Goal: Task Accomplishment & Management: Complete application form

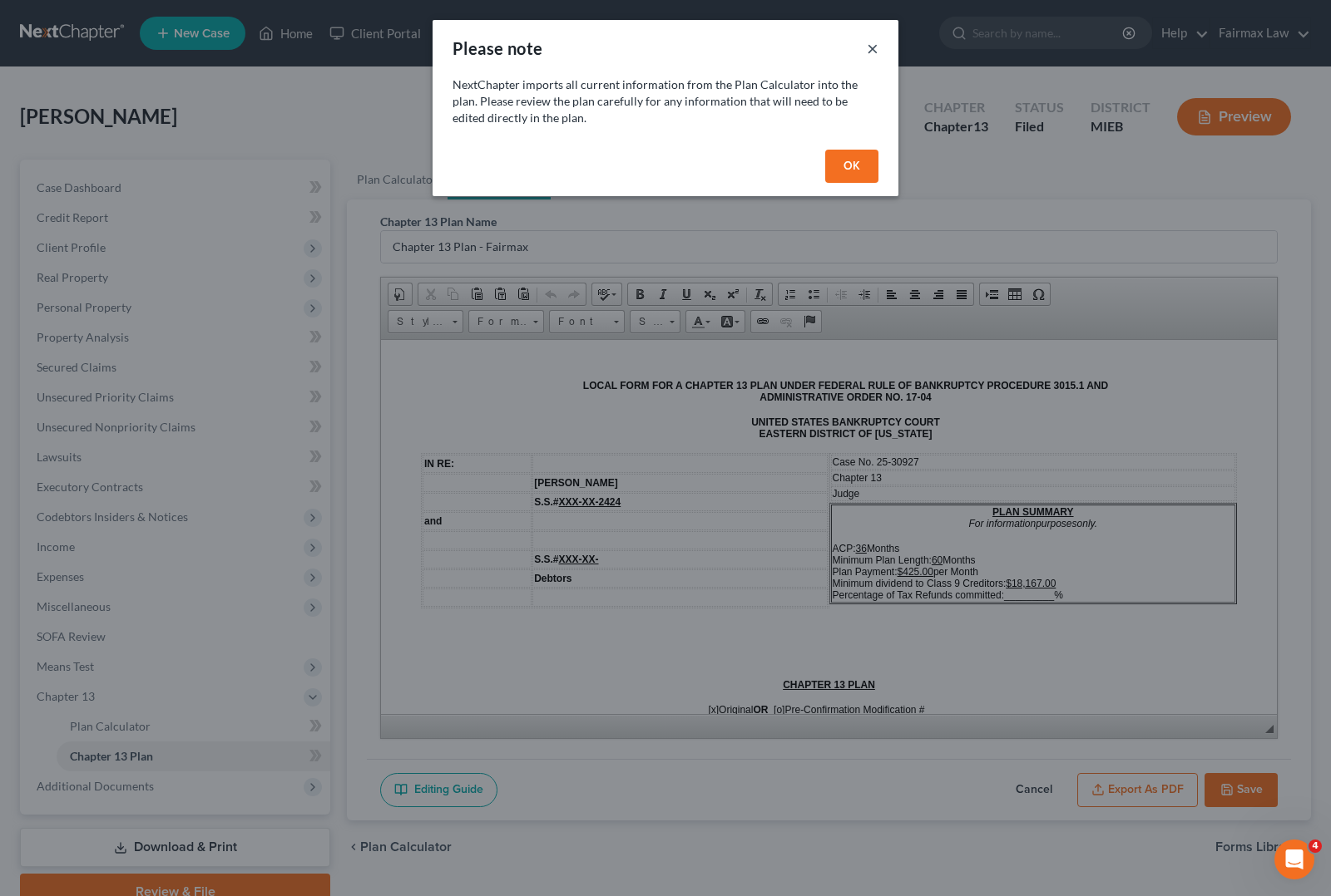
click at [867, 51] on button "×" at bounding box center [872, 48] width 12 height 20
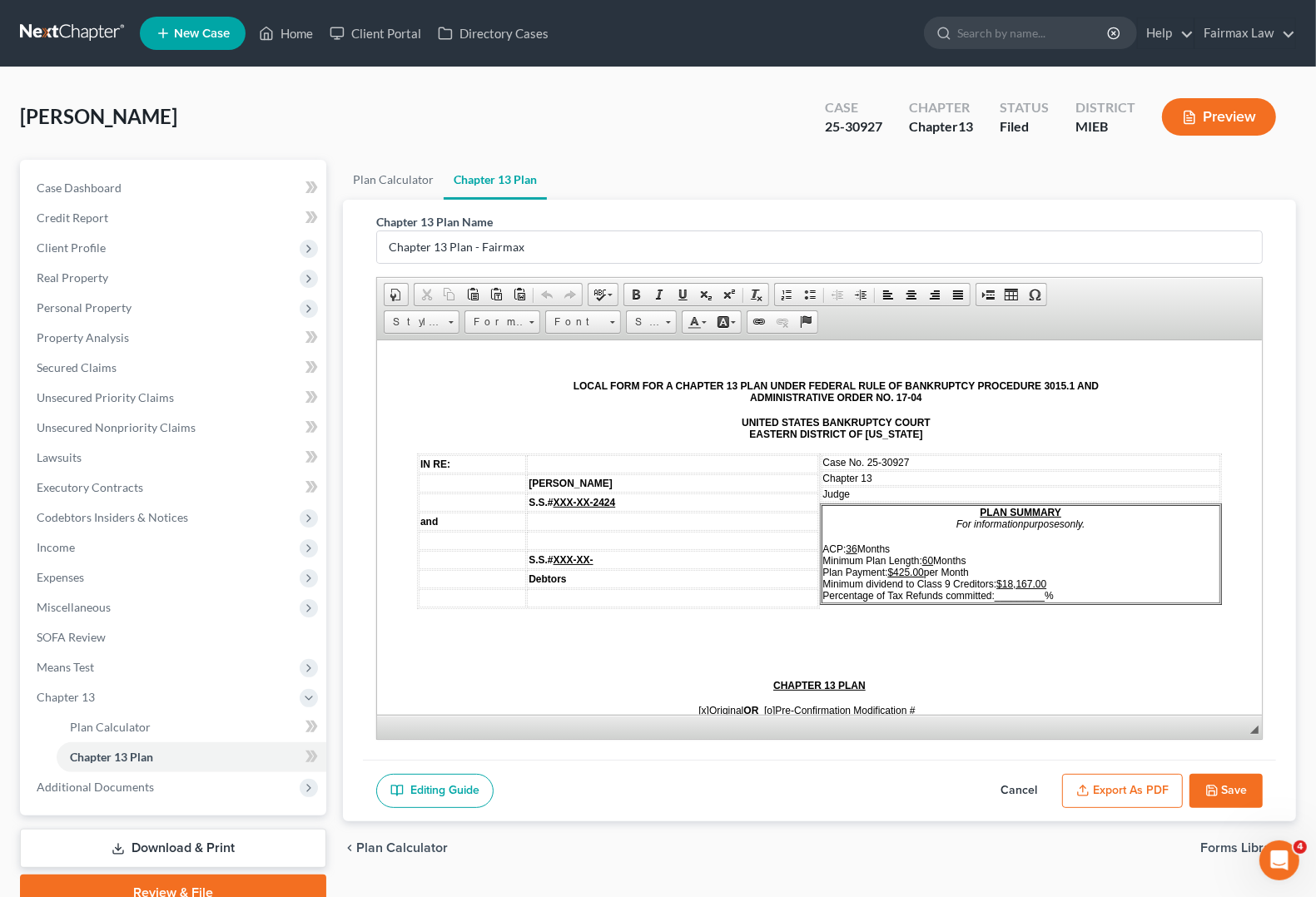
click at [885, 490] on td "Judge" at bounding box center [1021, 494] width 400 height 15
click at [995, 594] on span "_________" at bounding box center [1019, 595] width 50 height 12
drag, startPoint x: 987, startPoint y: 590, endPoint x: 1007, endPoint y: 591, distance: 20.0
click at [1006, 591] on p "ACP: 36 Months Minimum Plan Length: 60 Months Plan Payment: $425.00 per Month M…" at bounding box center [1021, 571] width 396 height 58
click at [1007, 590] on p "ACP: 36 Months Minimum Plan Length: 60 Months Plan Payment: $425.00 per Month M…" at bounding box center [1021, 571] width 396 height 58
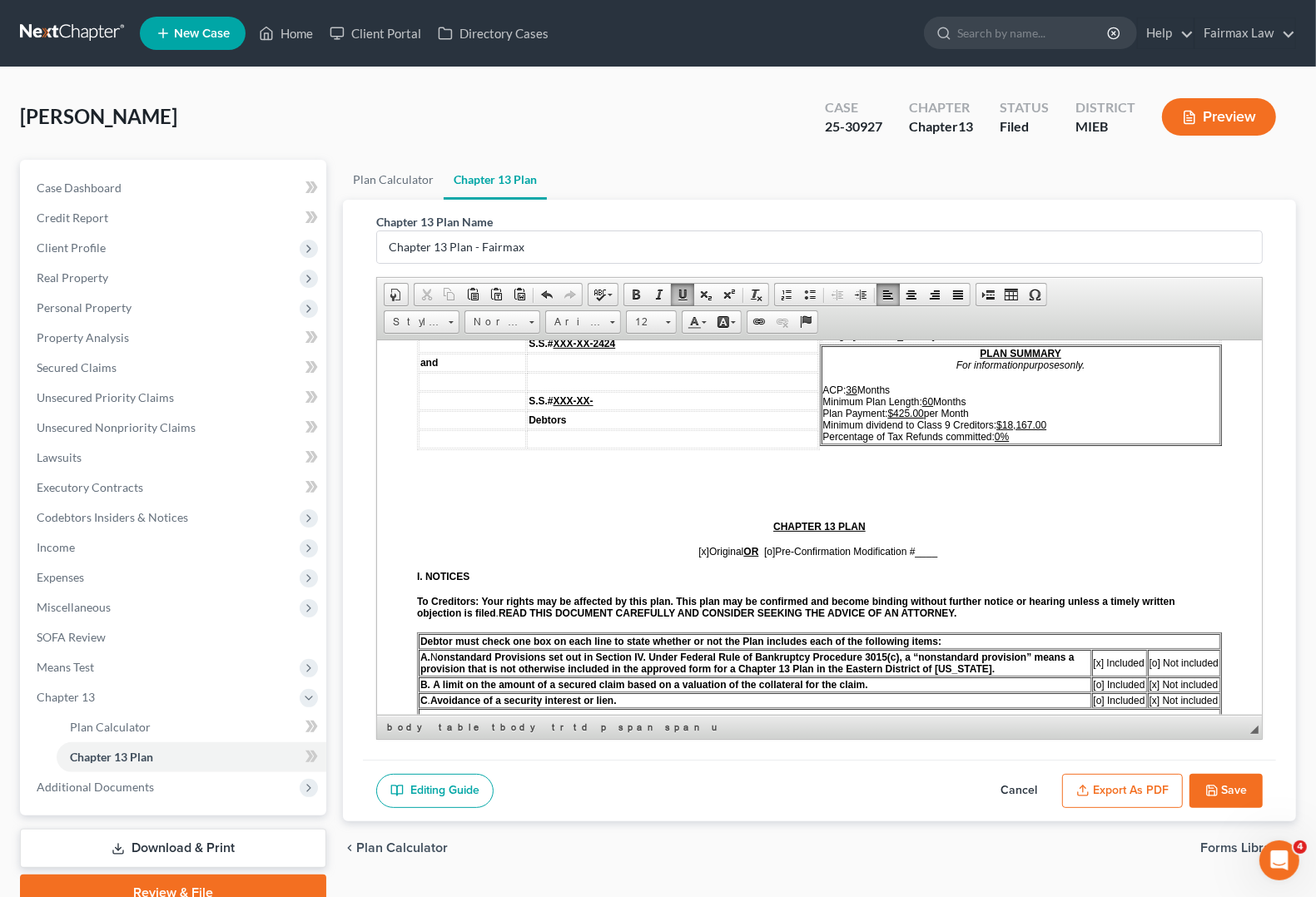
scroll to position [208, 0]
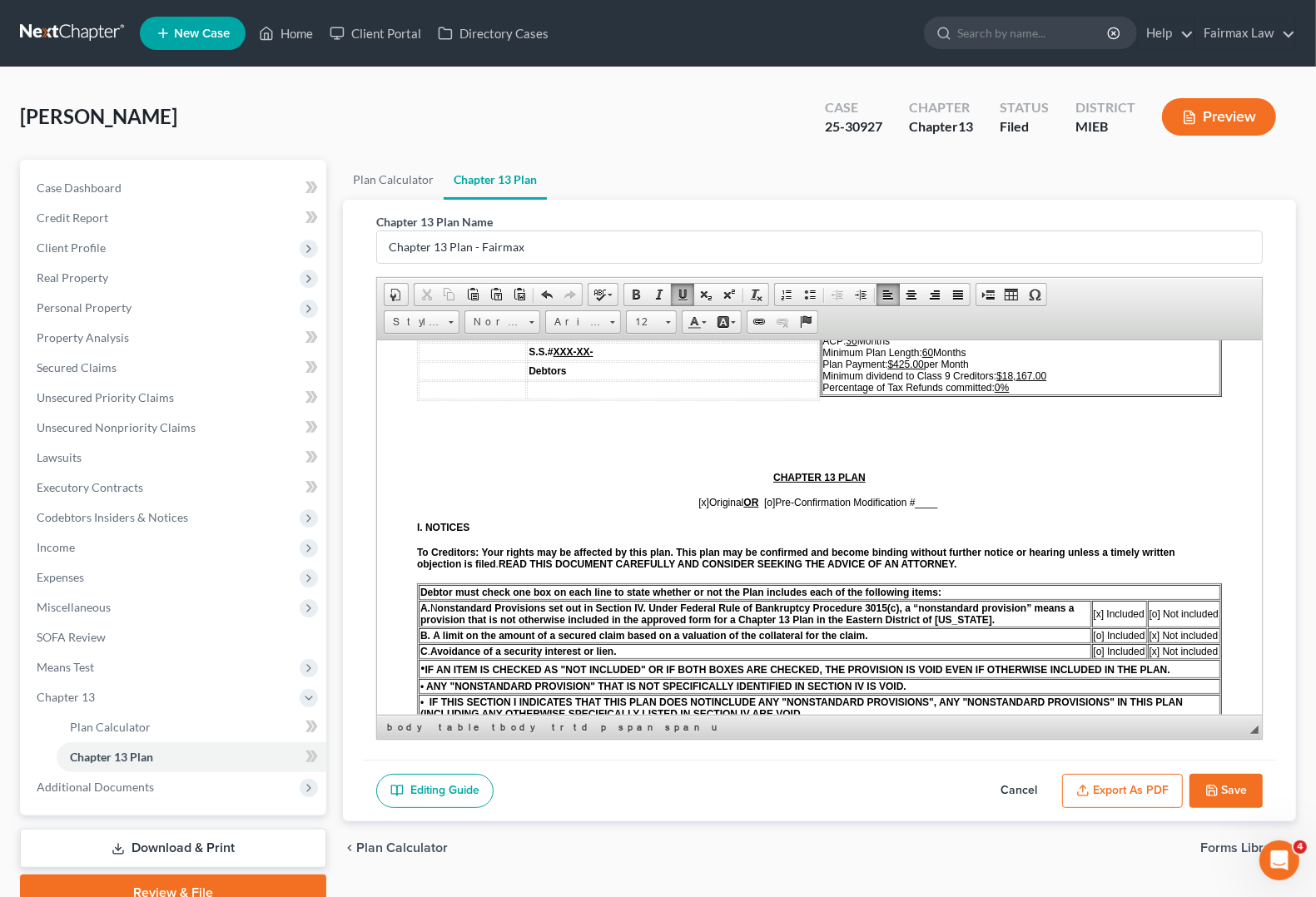
click at [698, 498] on span "[x]" at bounding box center [704, 502] width 11 height 12
click at [766, 502] on span "[o]" at bounding box center [770, 502] width 11 height 12
click at [915, 505] on span "[o ] Original OR [x ] Pre-Confirmation Modification # ____" at bounding box center [819, 502] width 241 height 12
drag, startPoint x: 916, startPoint y: 506, endPoint x: 929, endPoint y: 506, distance: 13.0
click at [929, 506] on p "[o ] Original OR [x ] Pre-Confirmation Modification #1" at bounding box center [819, 502] width 805 height 12
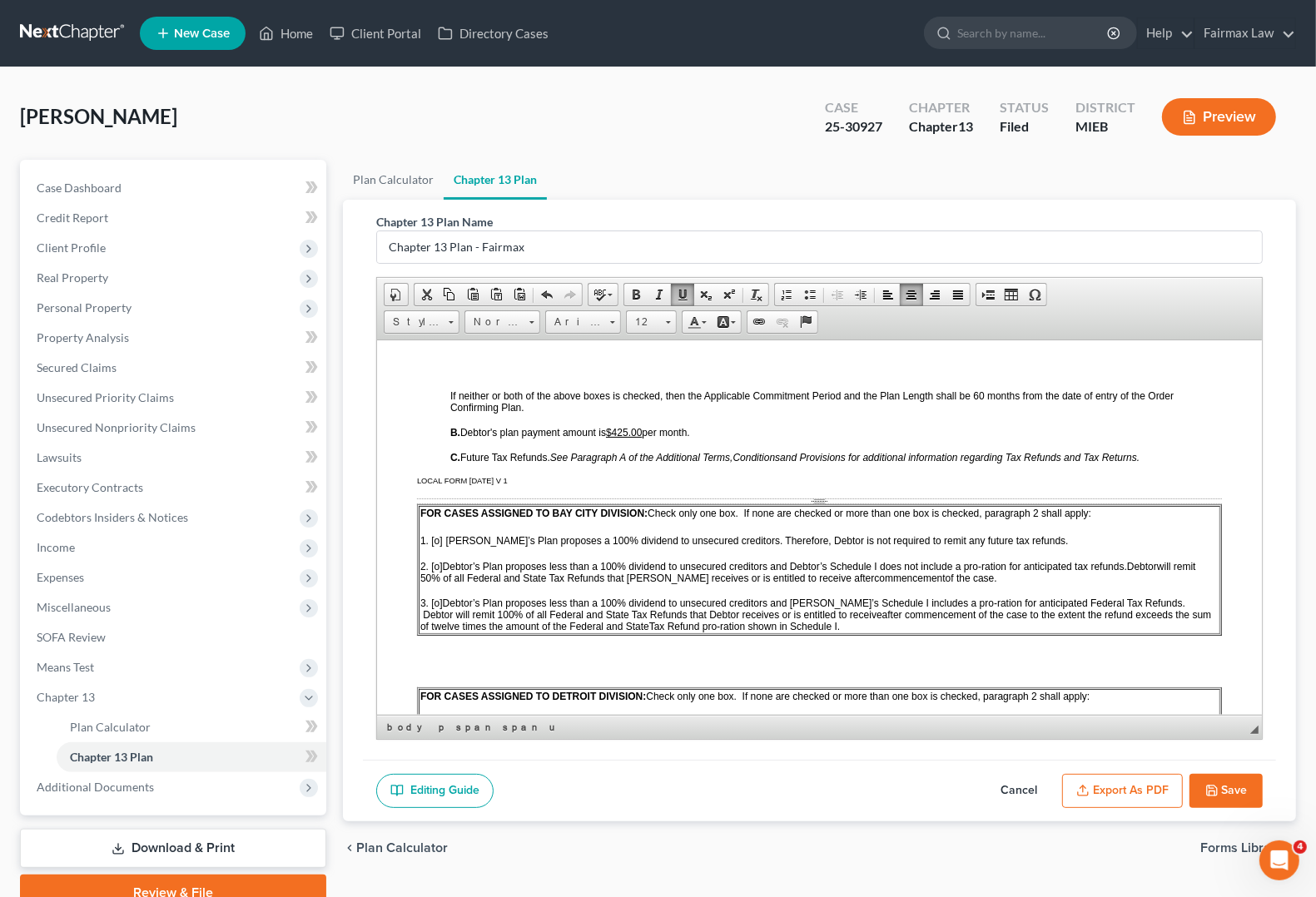
scroll to position [832, 0]
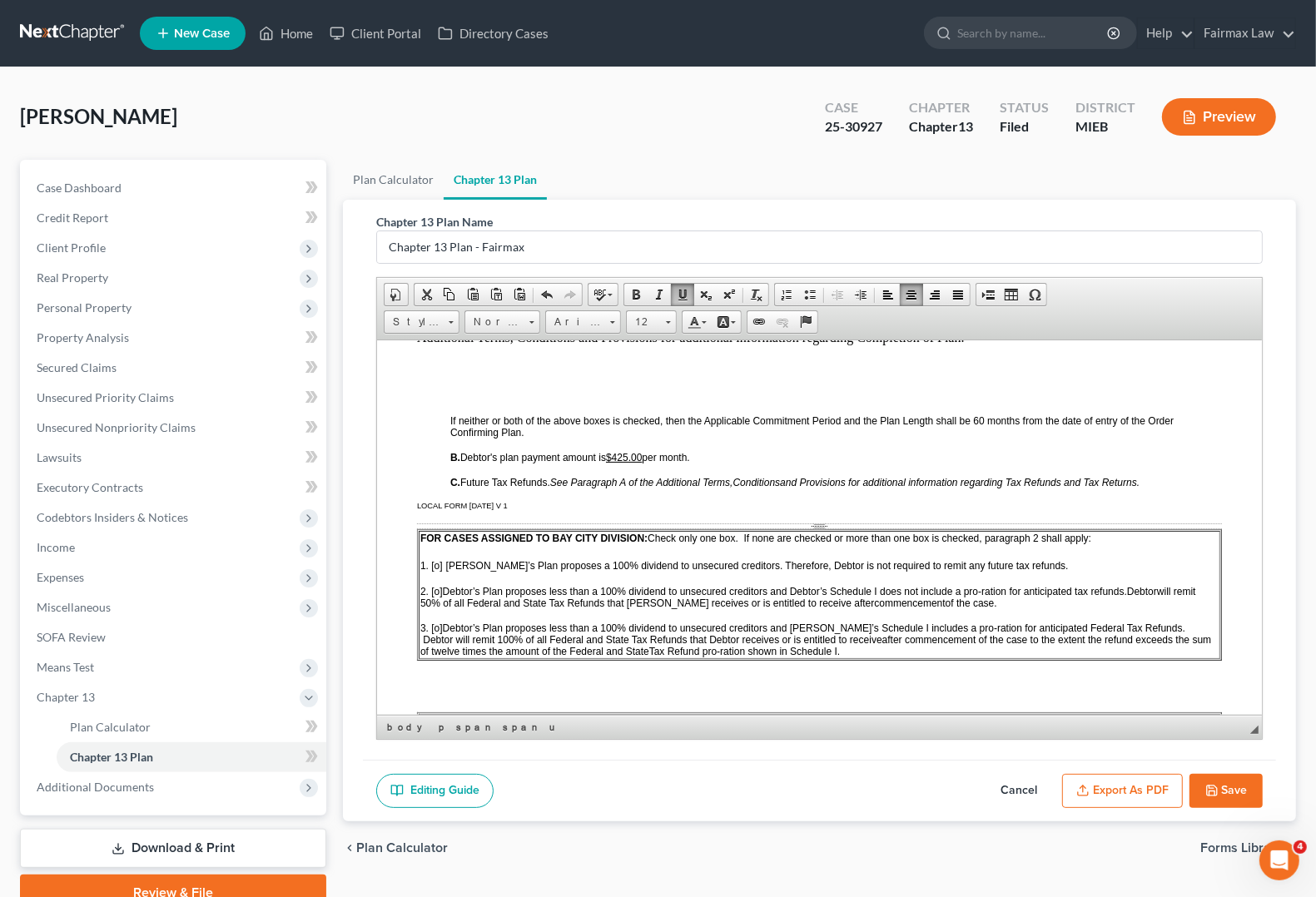
click at [432, 570] on span "[o]" at bounding box center [437, 565] width 11 height 12
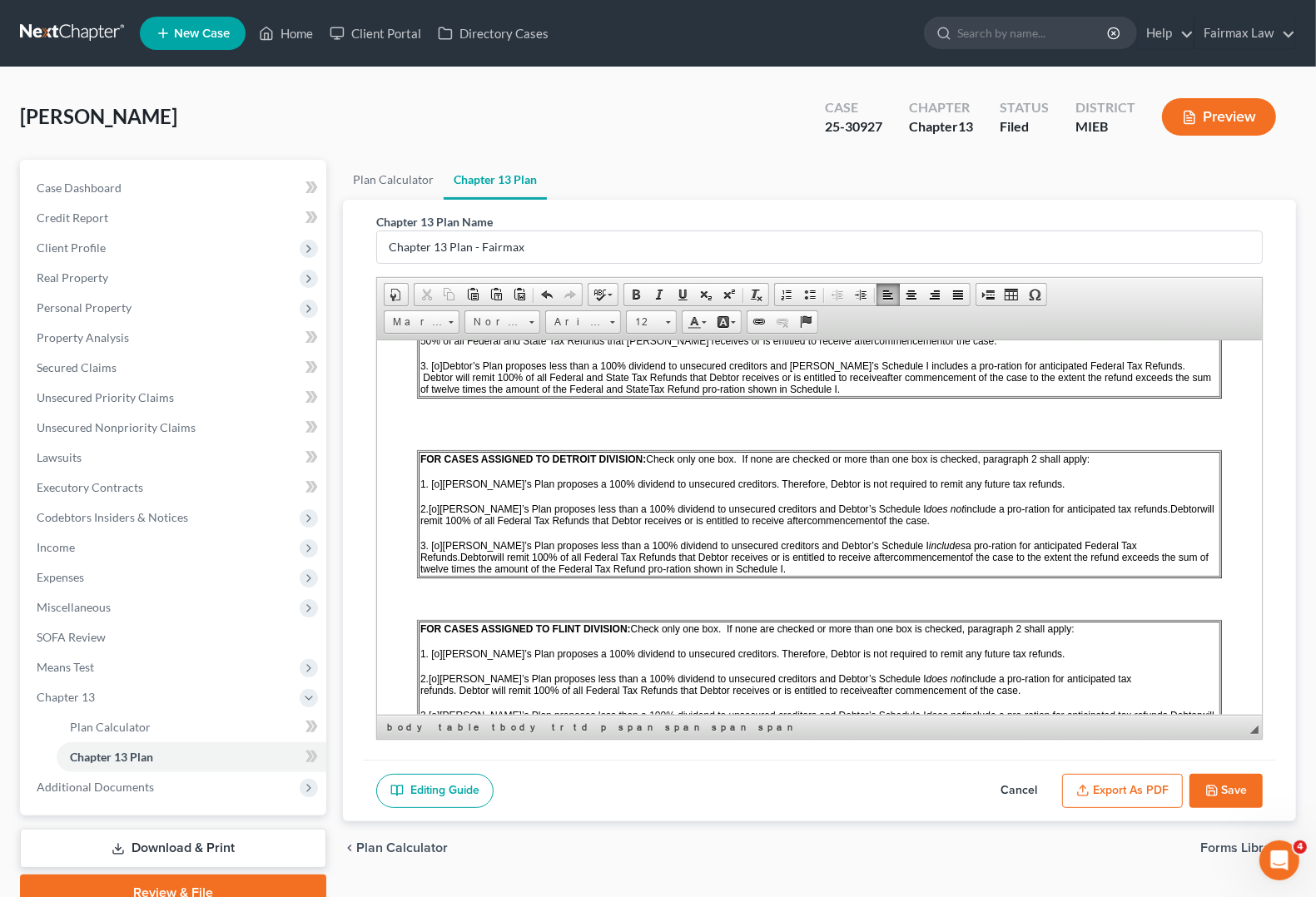
scroll to position [1145, 0]
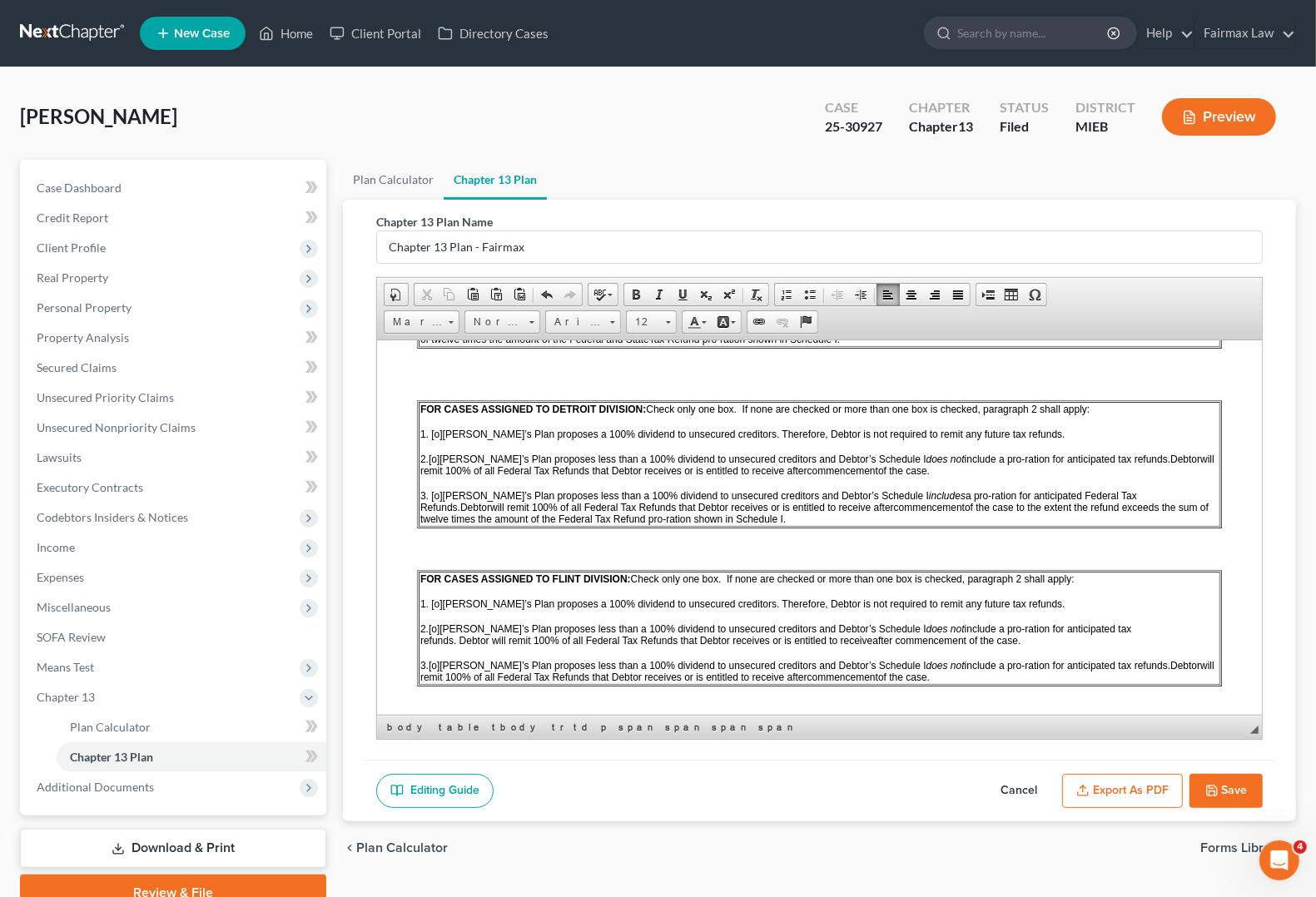
click at [438, 609] on span "[o]" at bounding box center [437, 603] width 11 height 12
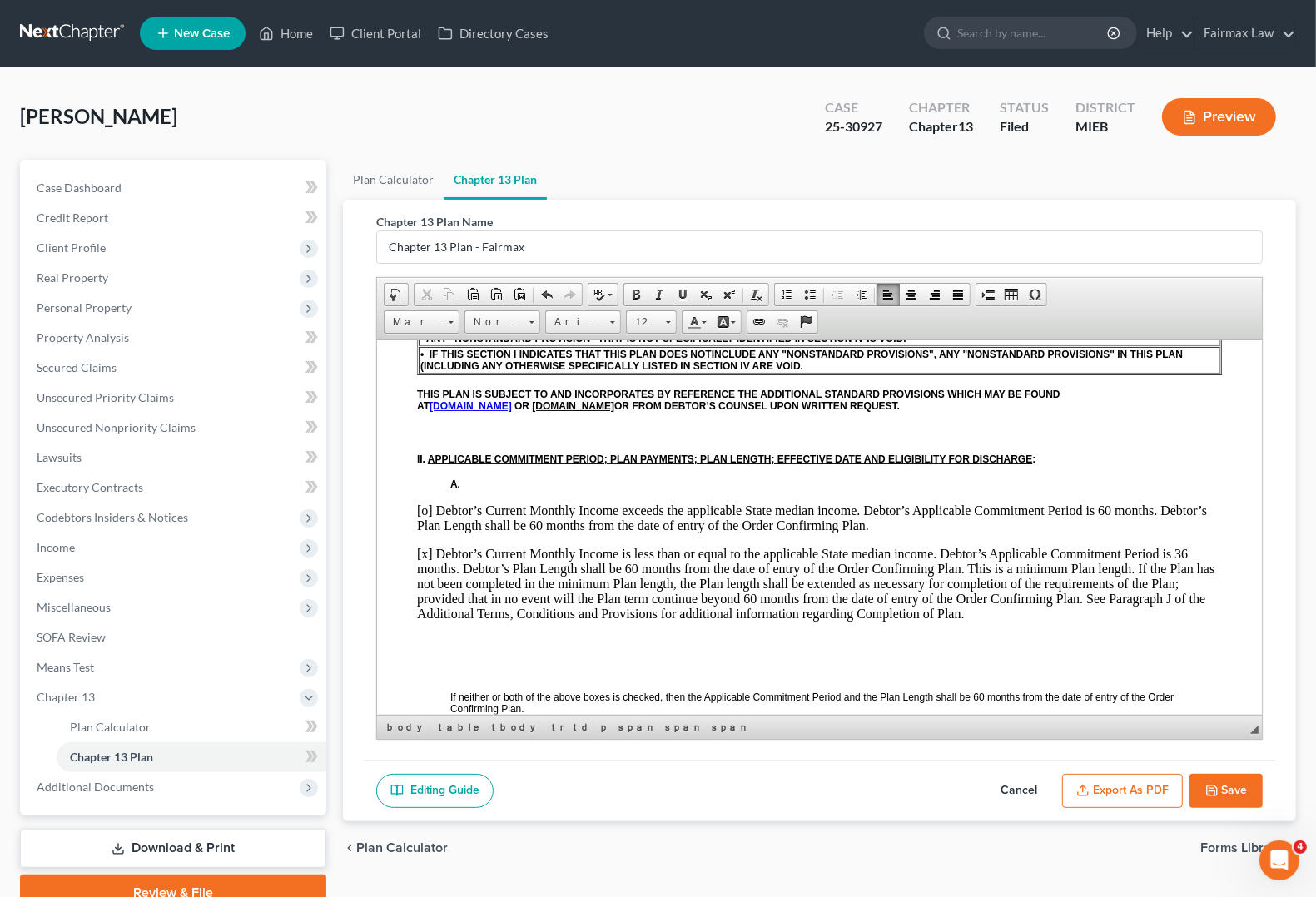
scroll to position [624, 0]
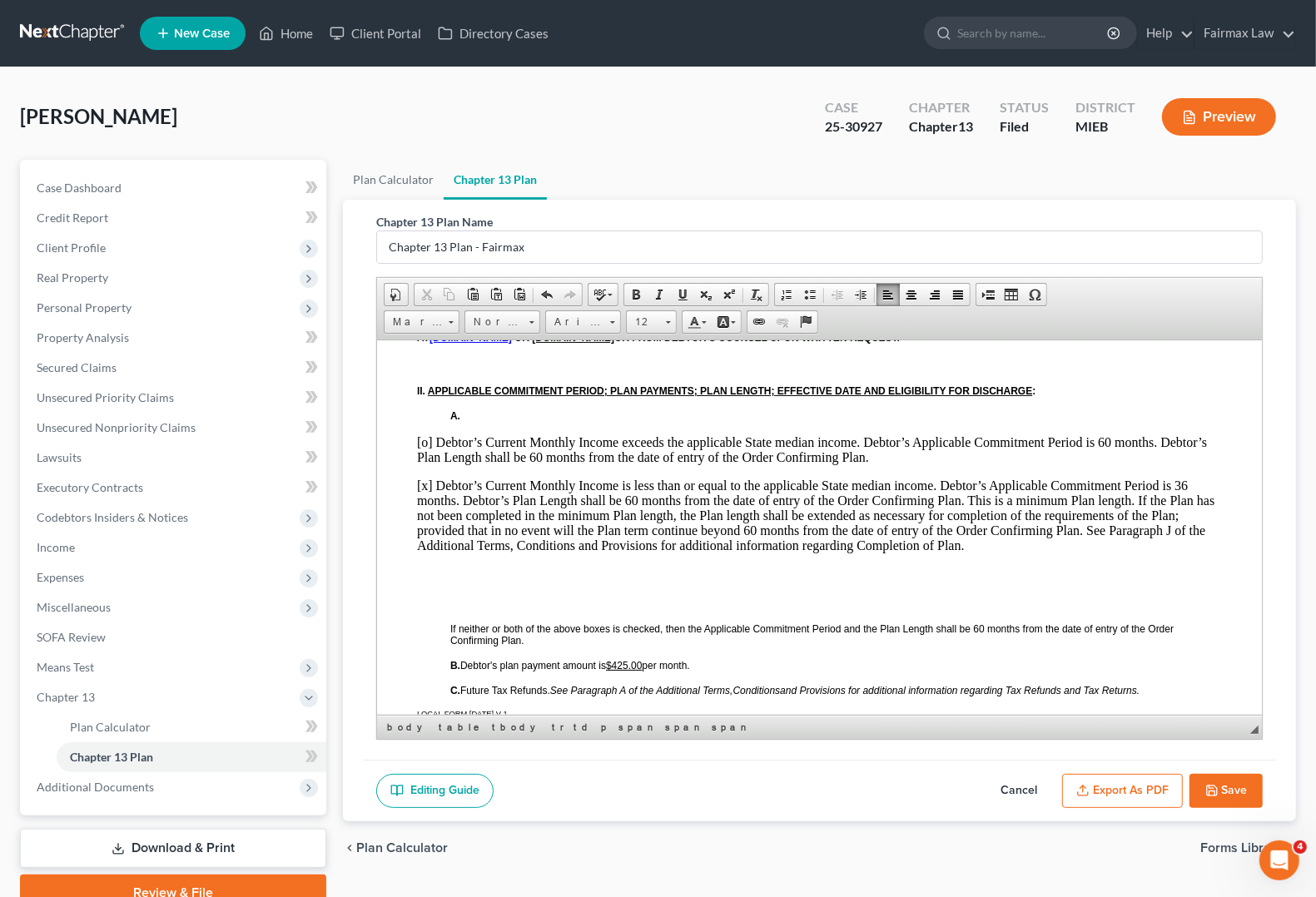
click at [1208, 788] on polyline "button" at bounding box center [1210, 787] width 5 height 3
select select "0"
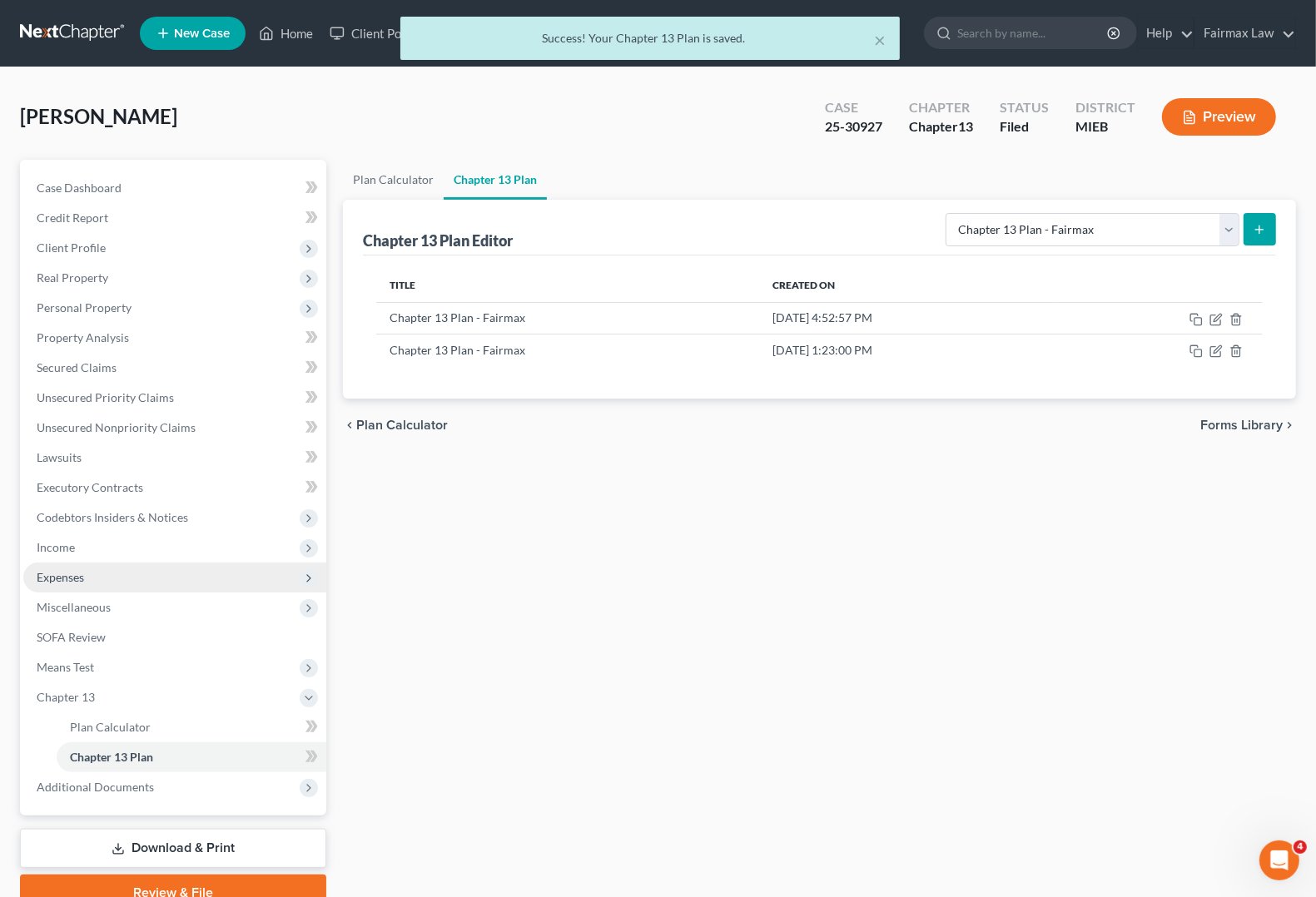
click at [71, 571] on span "Expenses" at bounding box center [60, 578] width 47 height 14
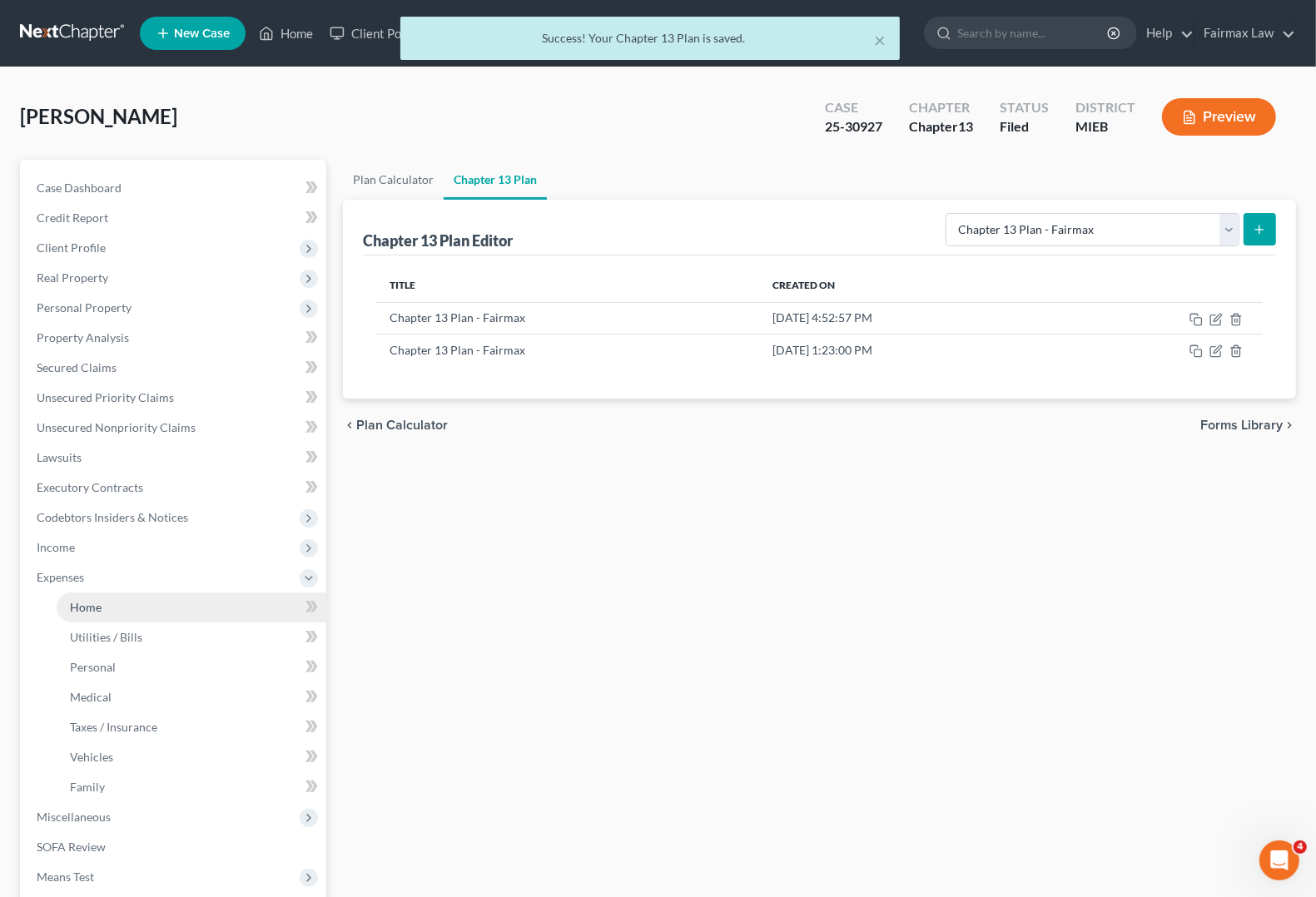
click at [86, 605] on span "Home" at bounding box center [85, 608] width 32 height 14
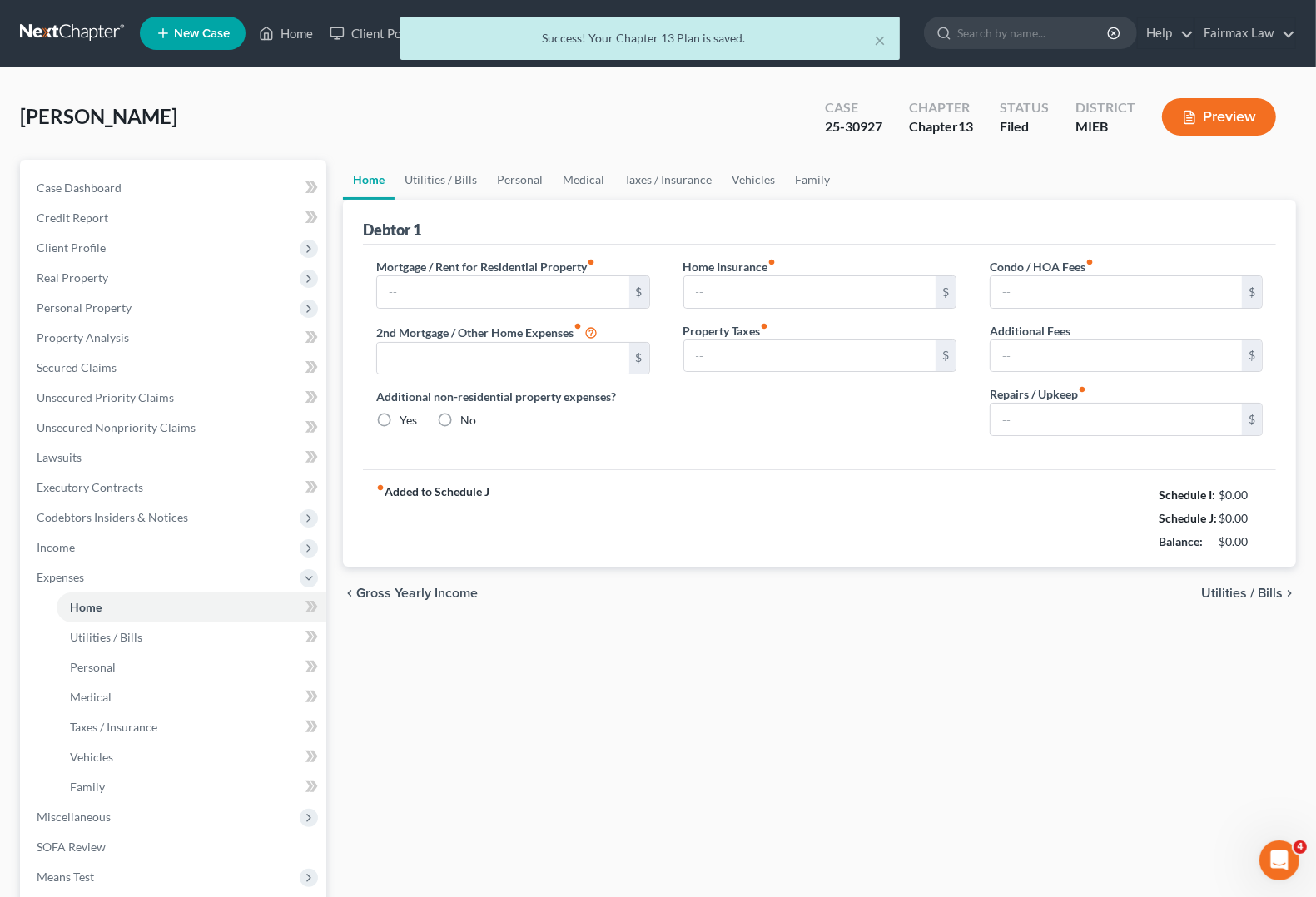
type input "1,350.00"
type input "0.00"
radio input "true"
type input "25.00"
type input "0.00"
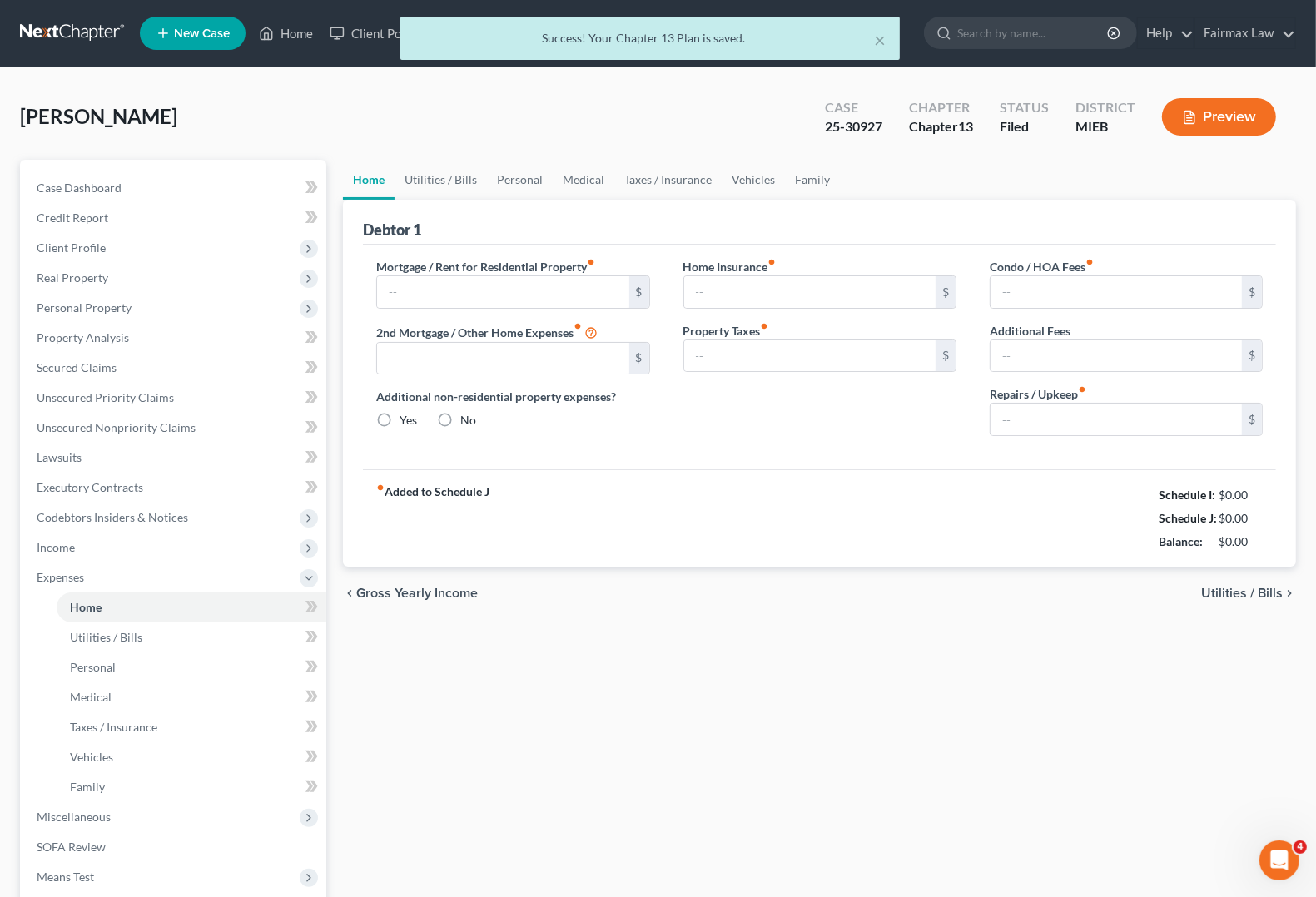
type input "0.00"
type input "100.00"
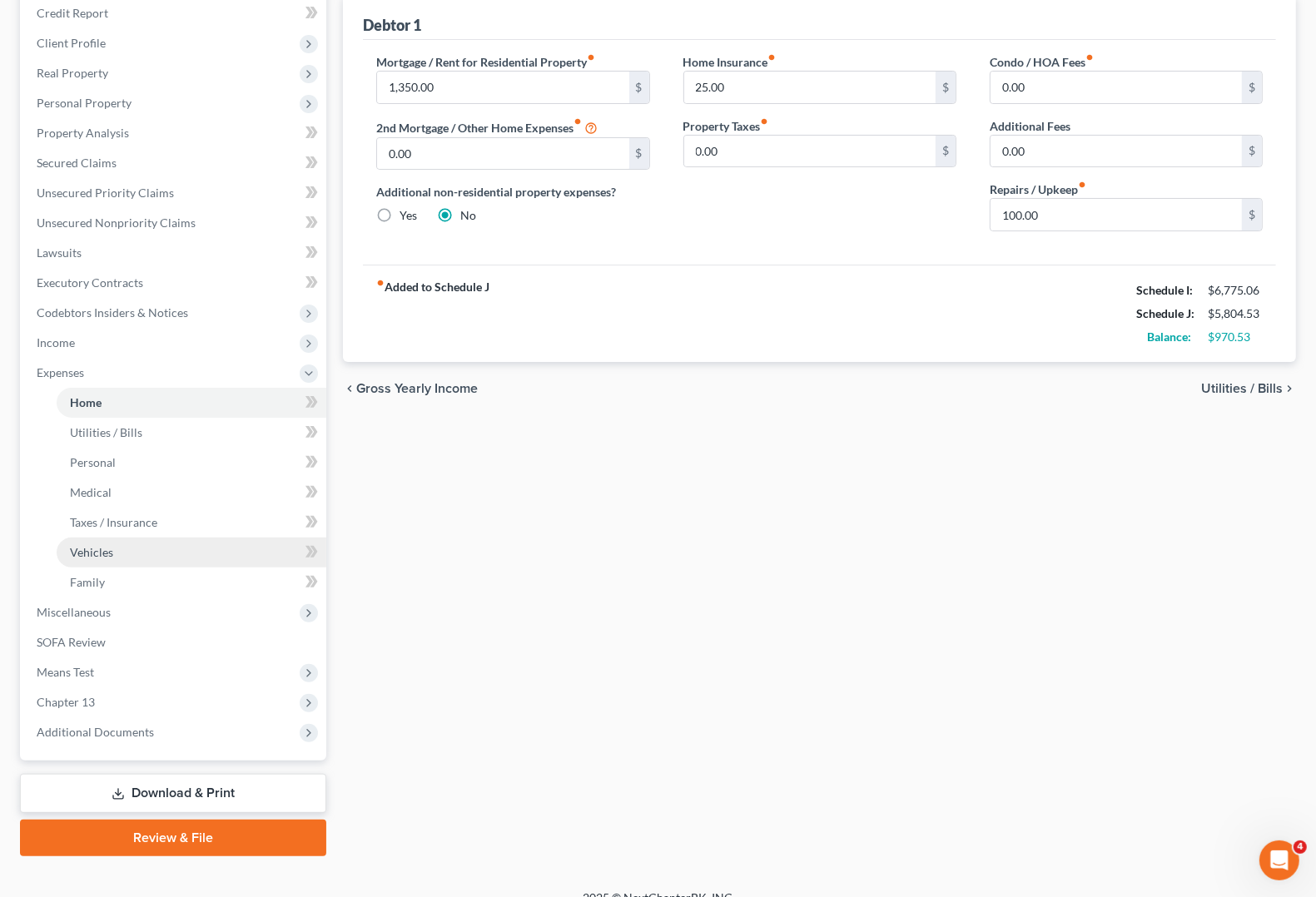
scroll to position [208, 0]
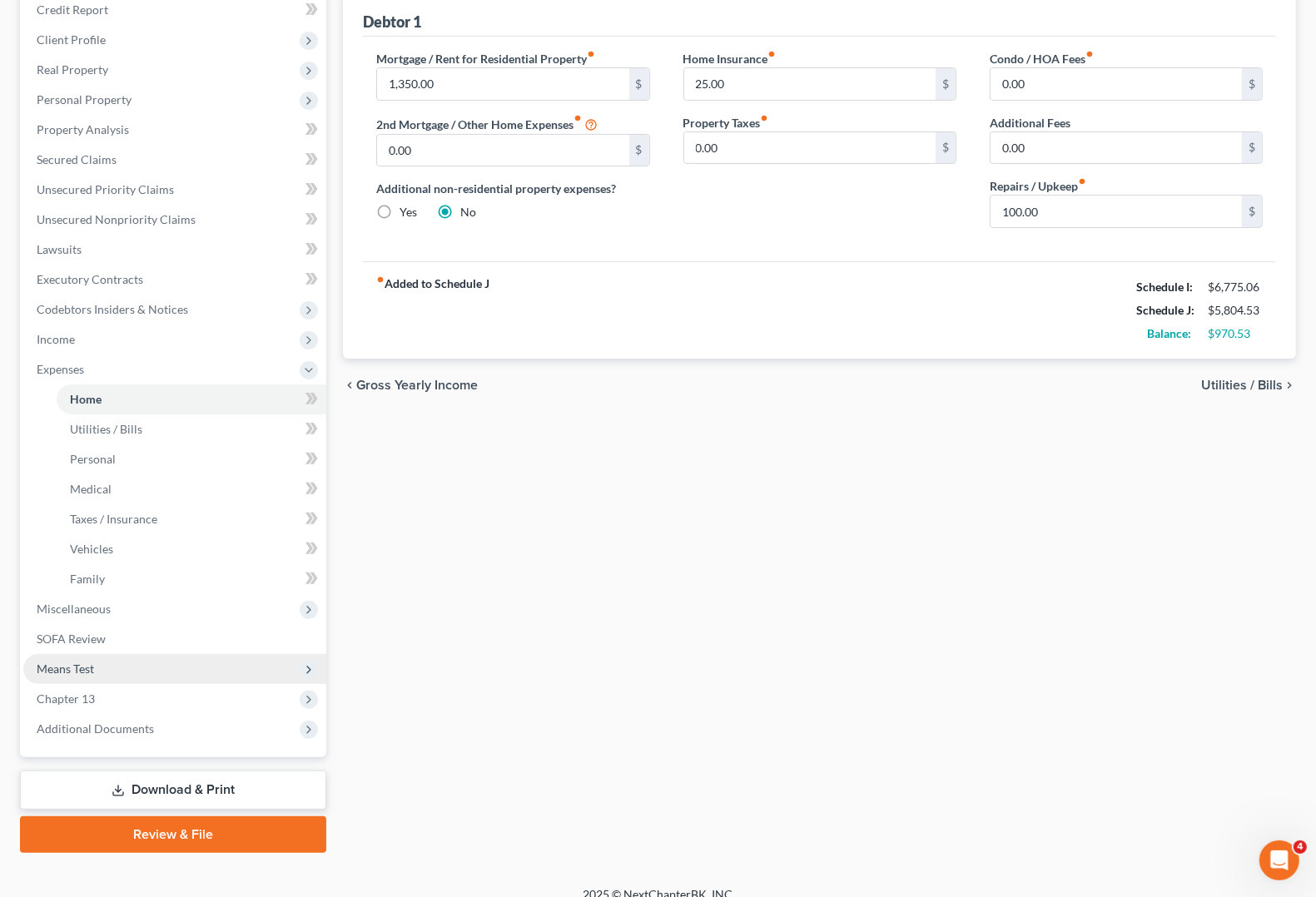
click at [75, 667] on span "Means Test" at bounding box center [65, 669] width 58 height 14
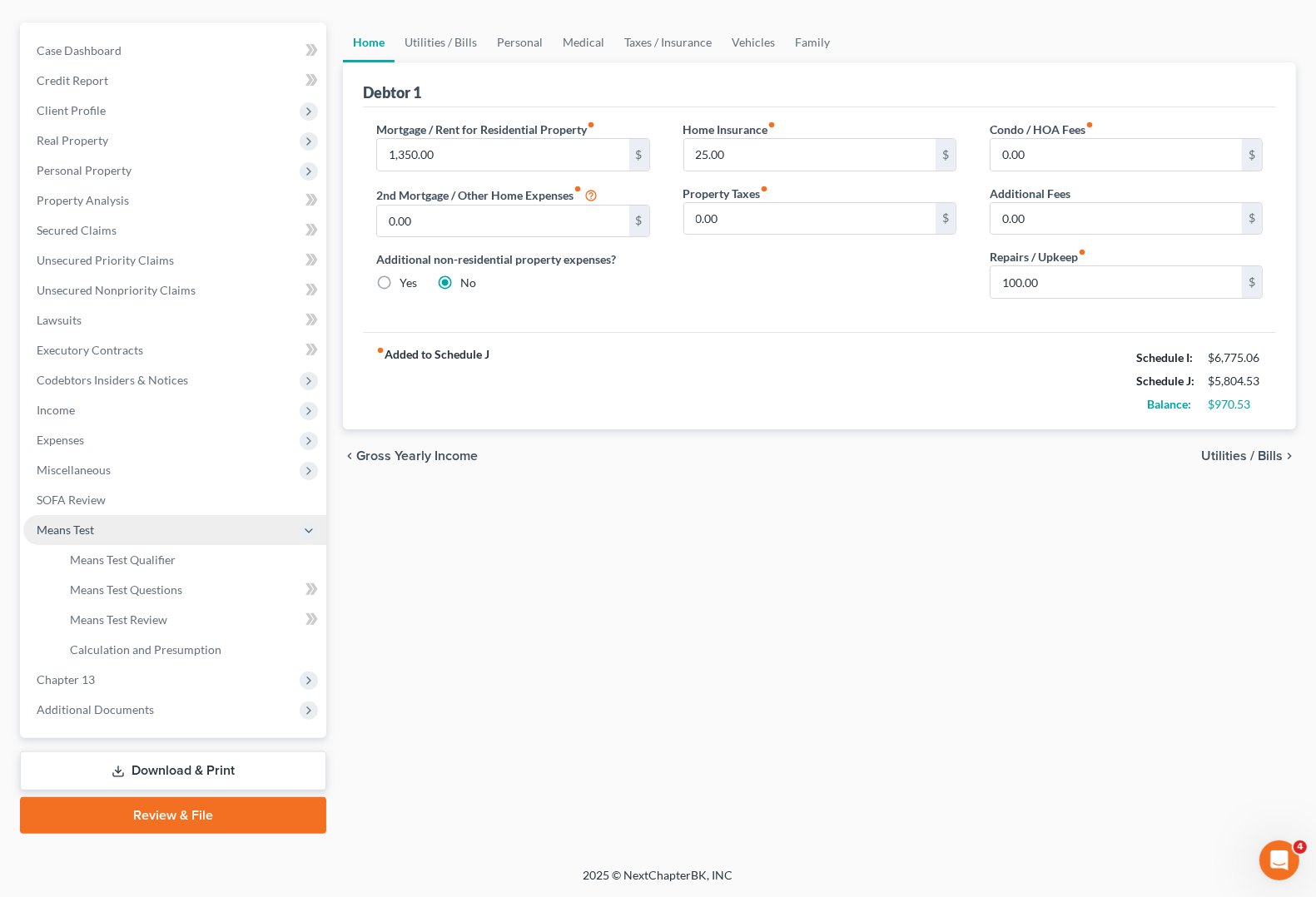
scroll to position [135, 0]
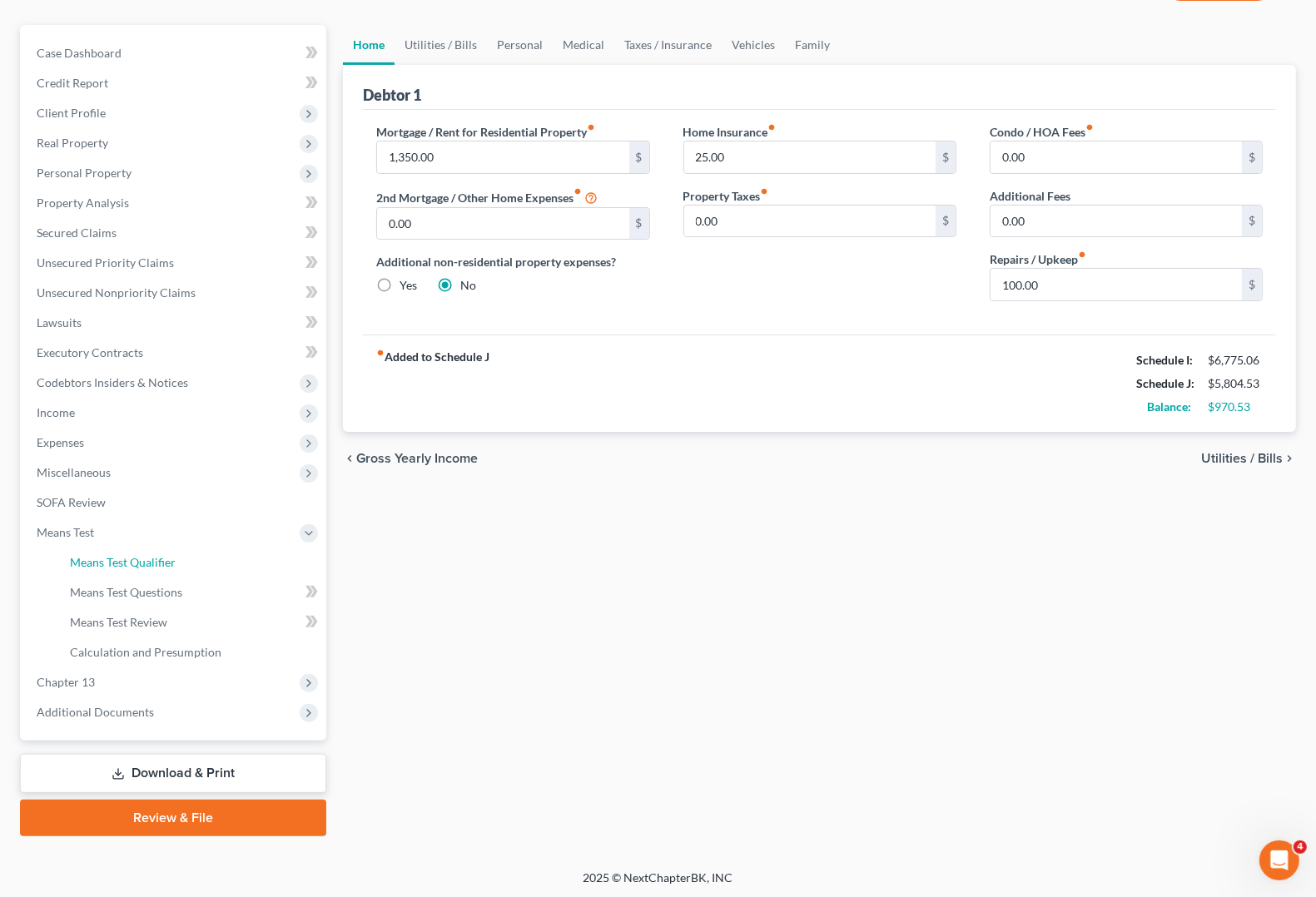
click at [123, 560] on span "Means Test Qualifier" at bounding box center [122, 562] width 106 height 14
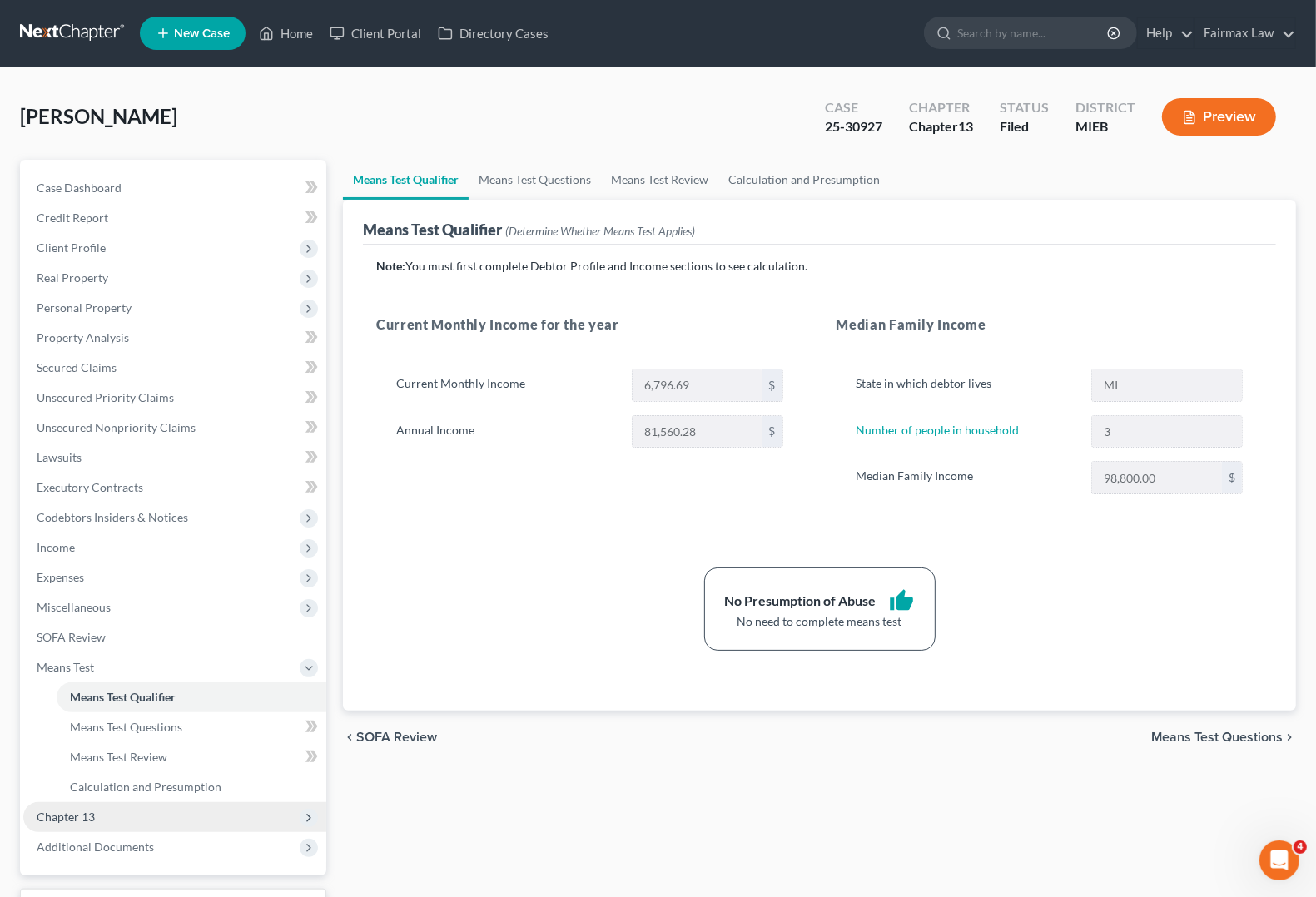
click at [64, 817] on span "Chapter 13" at bounding box center [65, 817] width 58 height 14
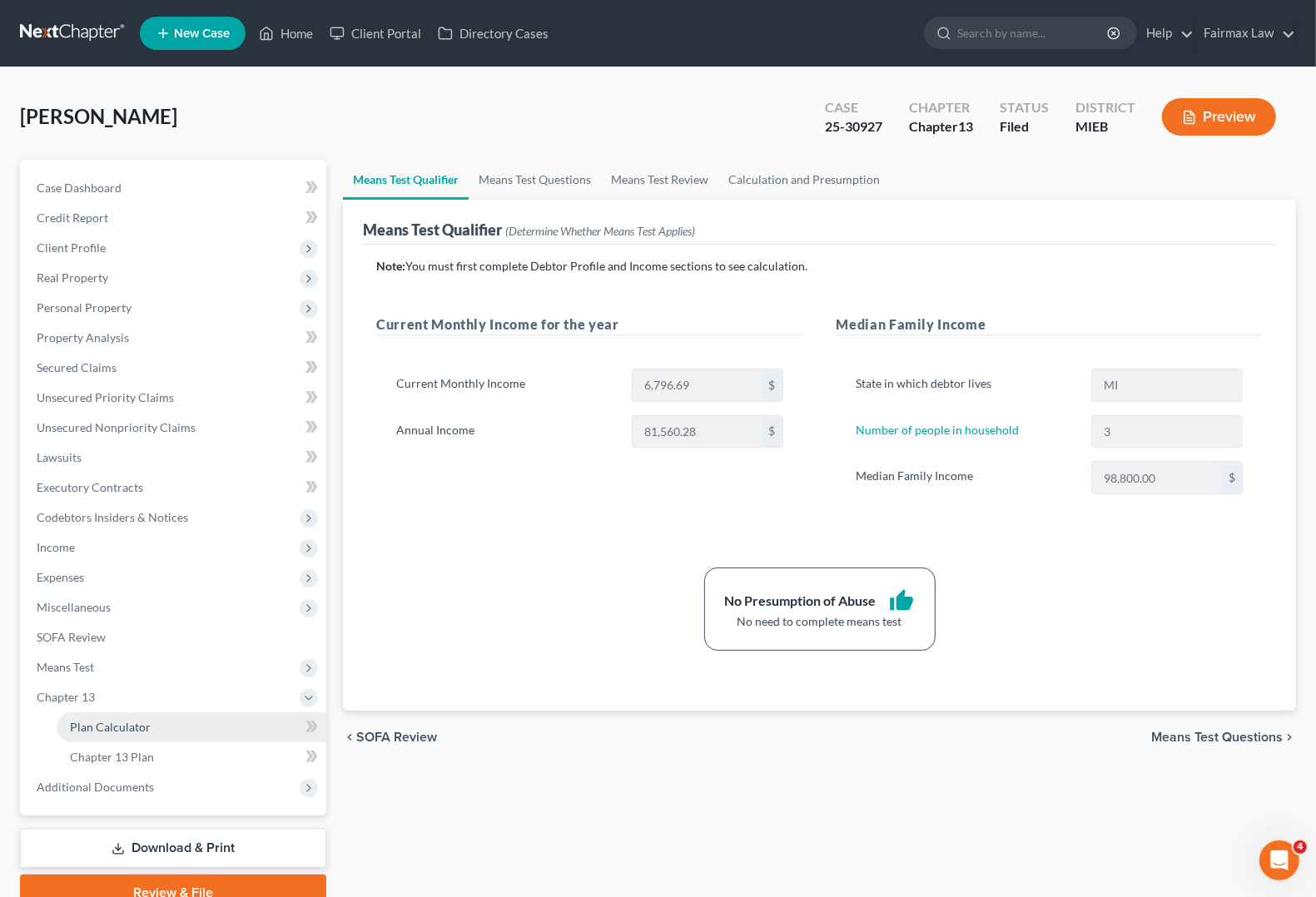
click at [123, 714] on link "Plan Calculator" at bounding box center [192, 727] width 270 height 30
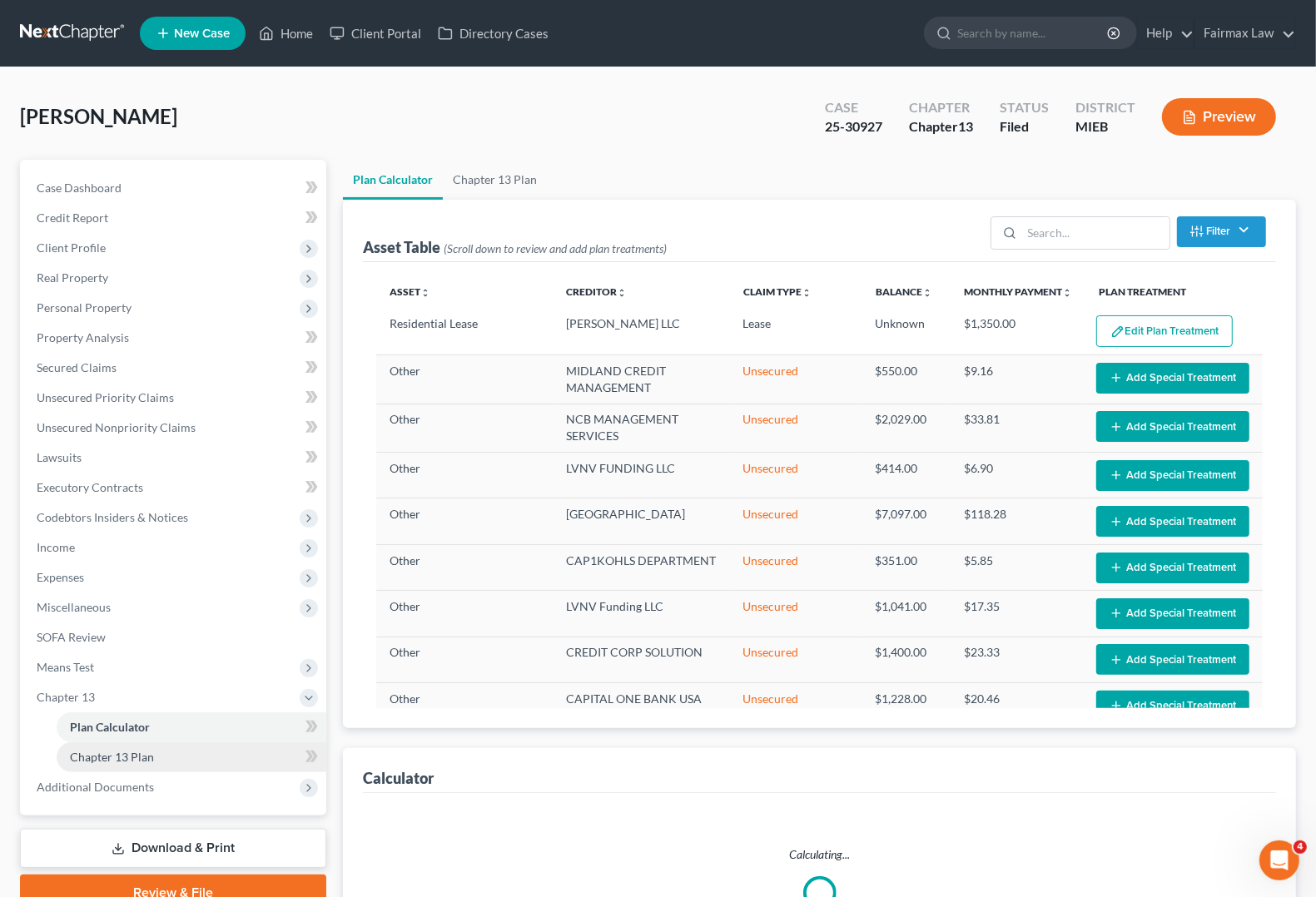
select select "59"
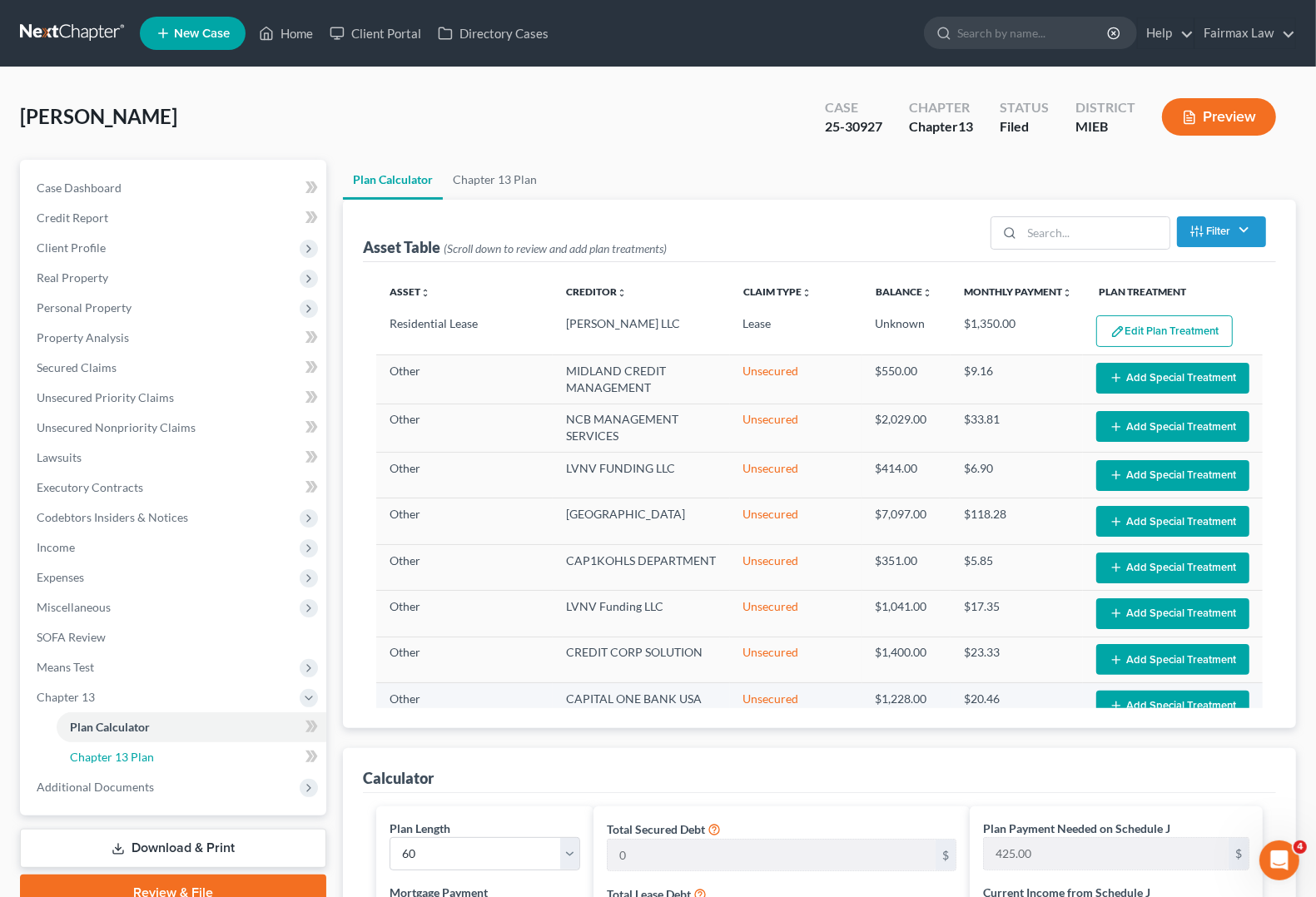
click at [136, 756] on span "Chapter 13 Plan" at bounding box center [111, 757] width 84 height 14
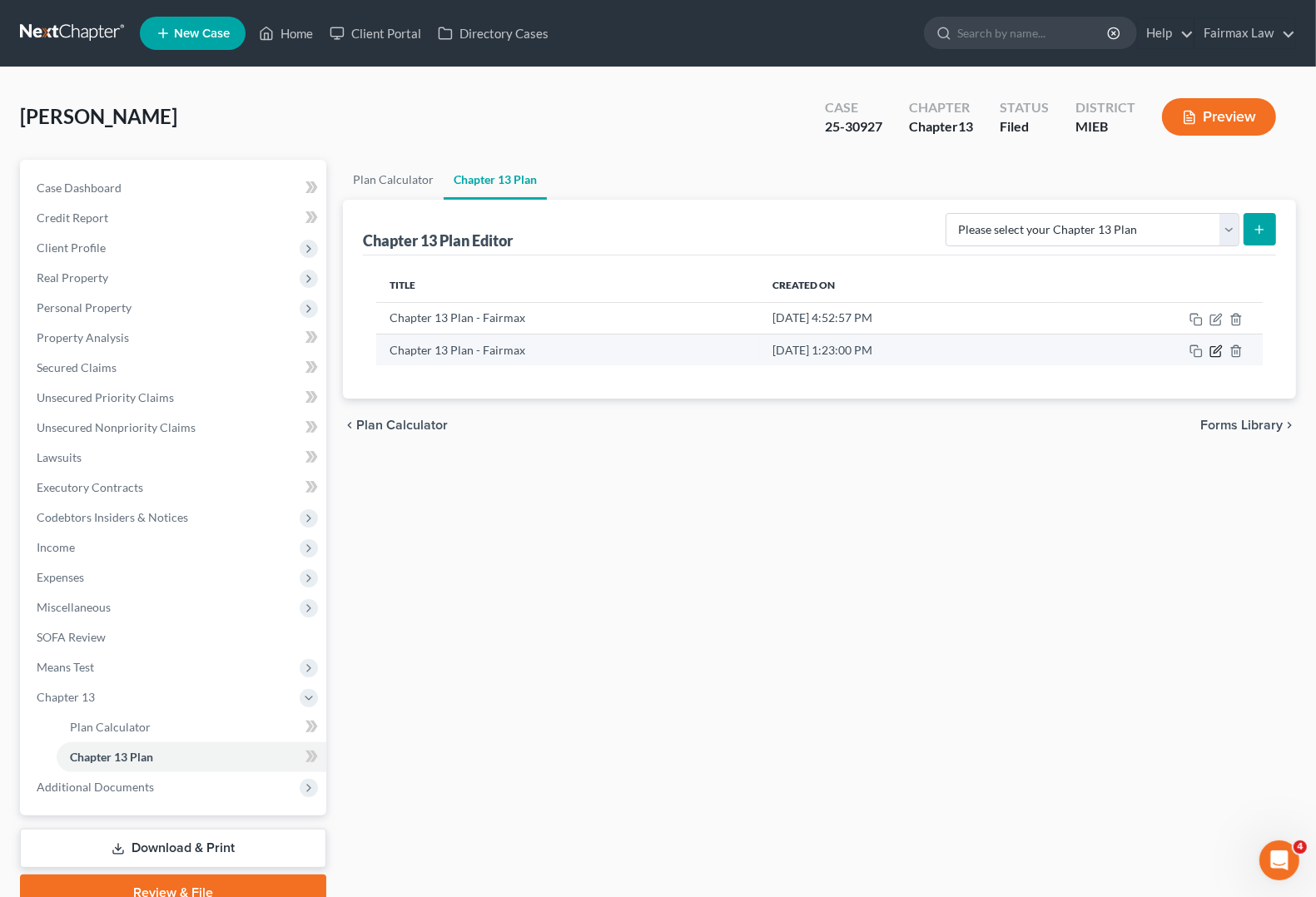
click at [1212, 354] on icon "button" at bounding box center [1216, 351] width 14 height 14
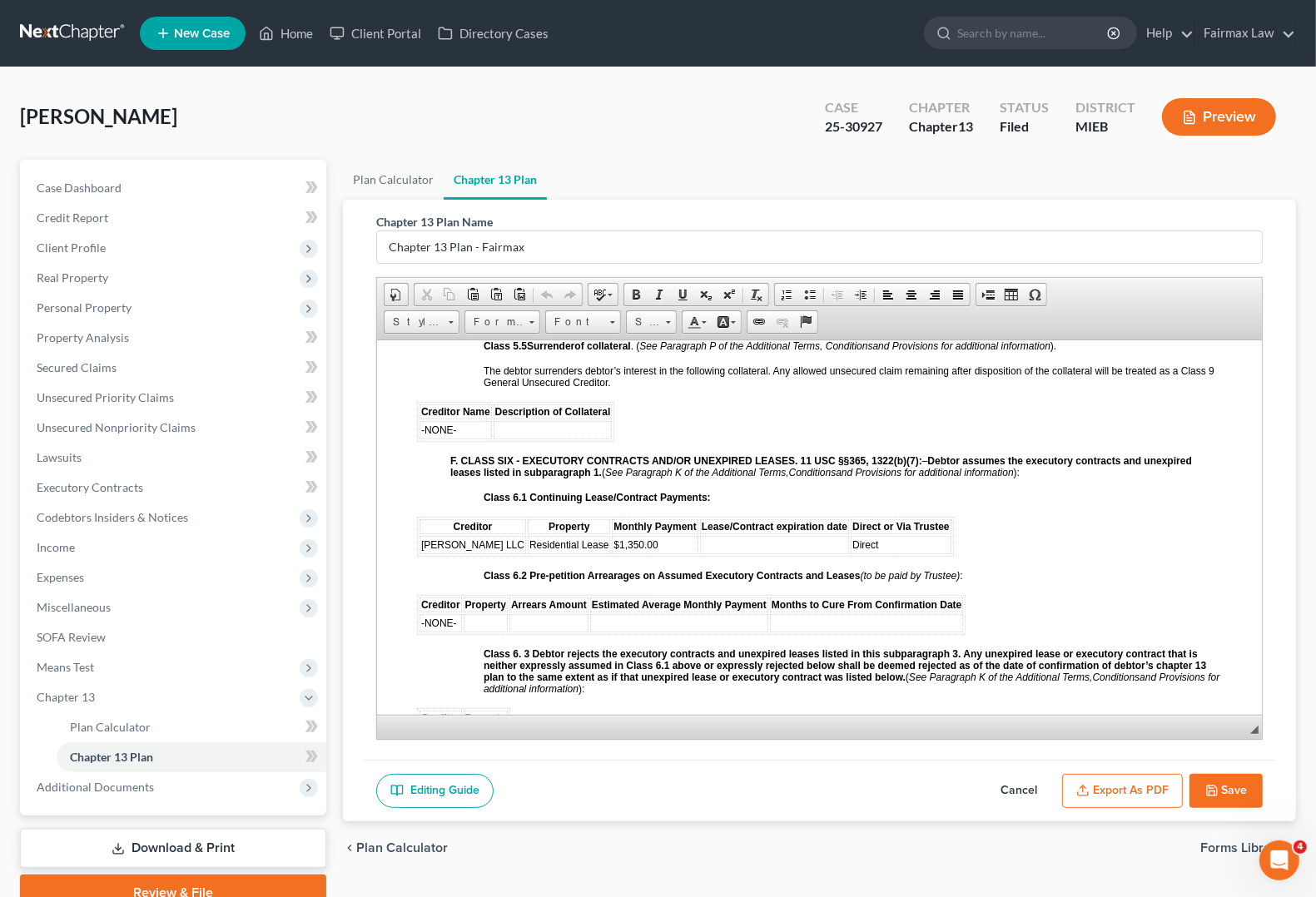
scroll to position [3225, 0]
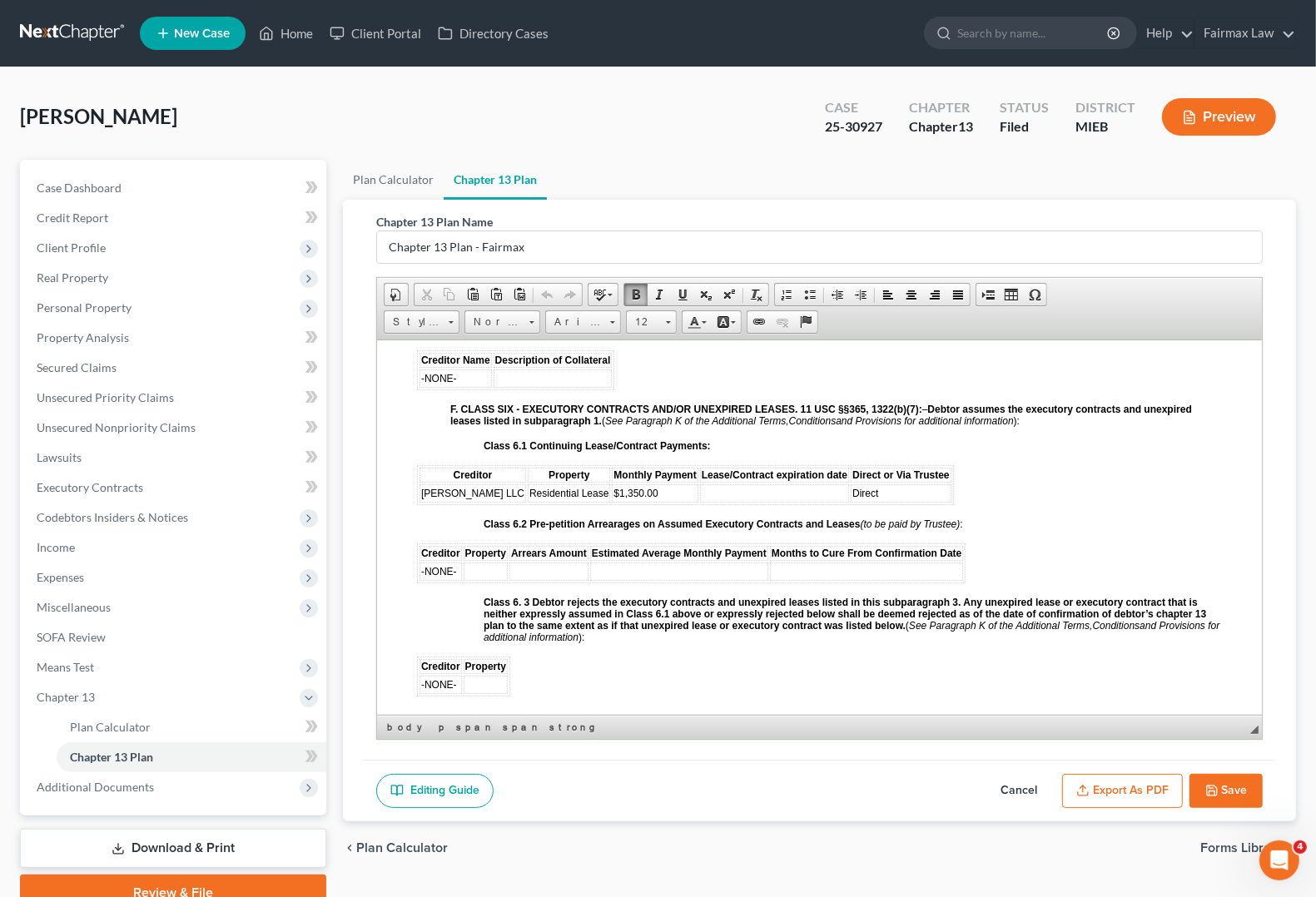
click at [742, 502] on td at bounding box center [774, 493] width 149 height 18
drag, startPoint x: 744, startPoint y: 521, endPoint x: 673, endPoint y: 517, distance: 71.1
click at [673, 502] on tr "[PERSON_NAME] LLC Residential Lease $1,350.00 8/2025 Direct" at bounding box center [686, 493] width 532 height 18
click at [658, 320] on span "Size" at bounding box center [643, 322] width 33 height 22
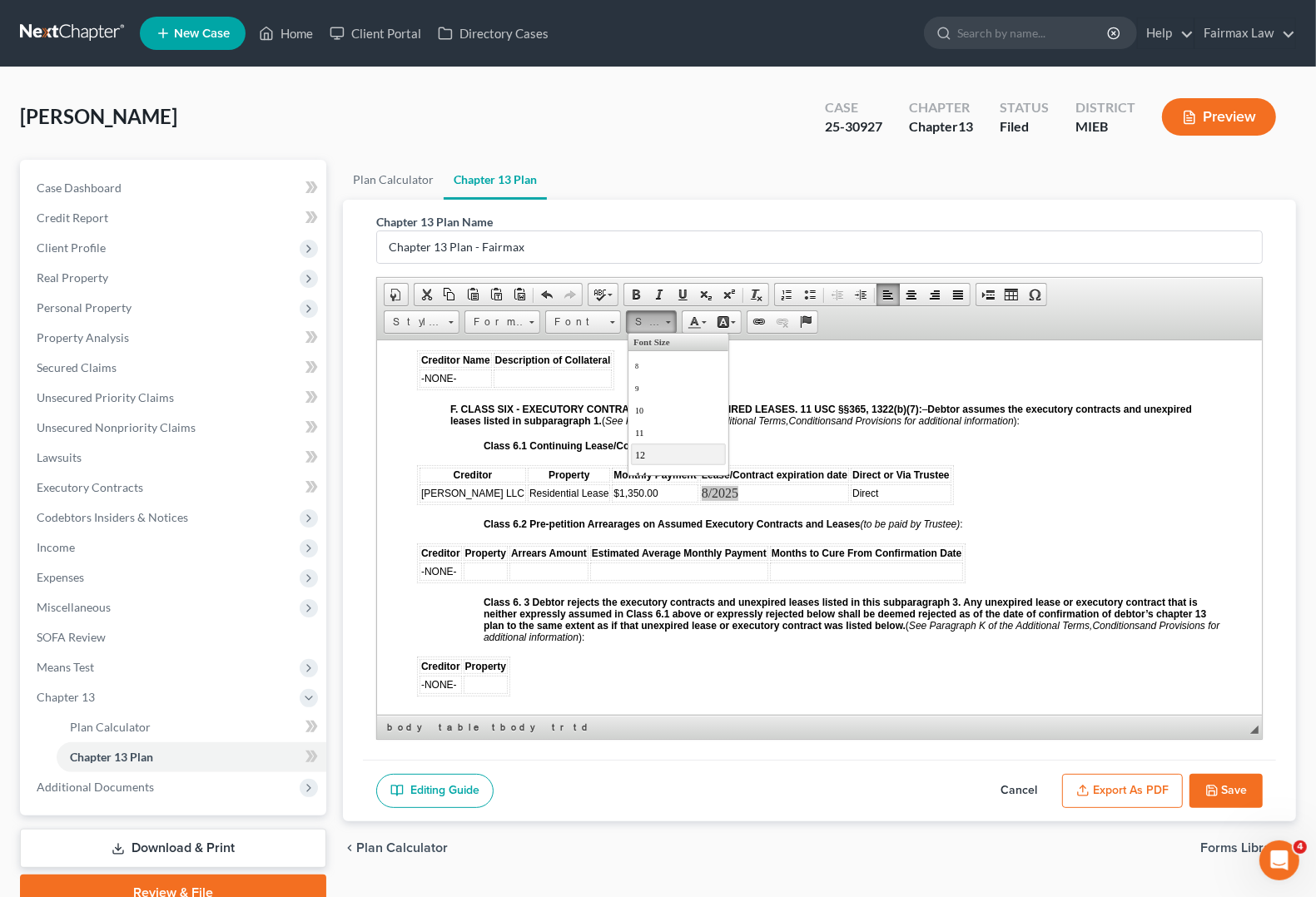
click at [644, 460] on span "12" at bounding box center [639, 454] width 10 height 12
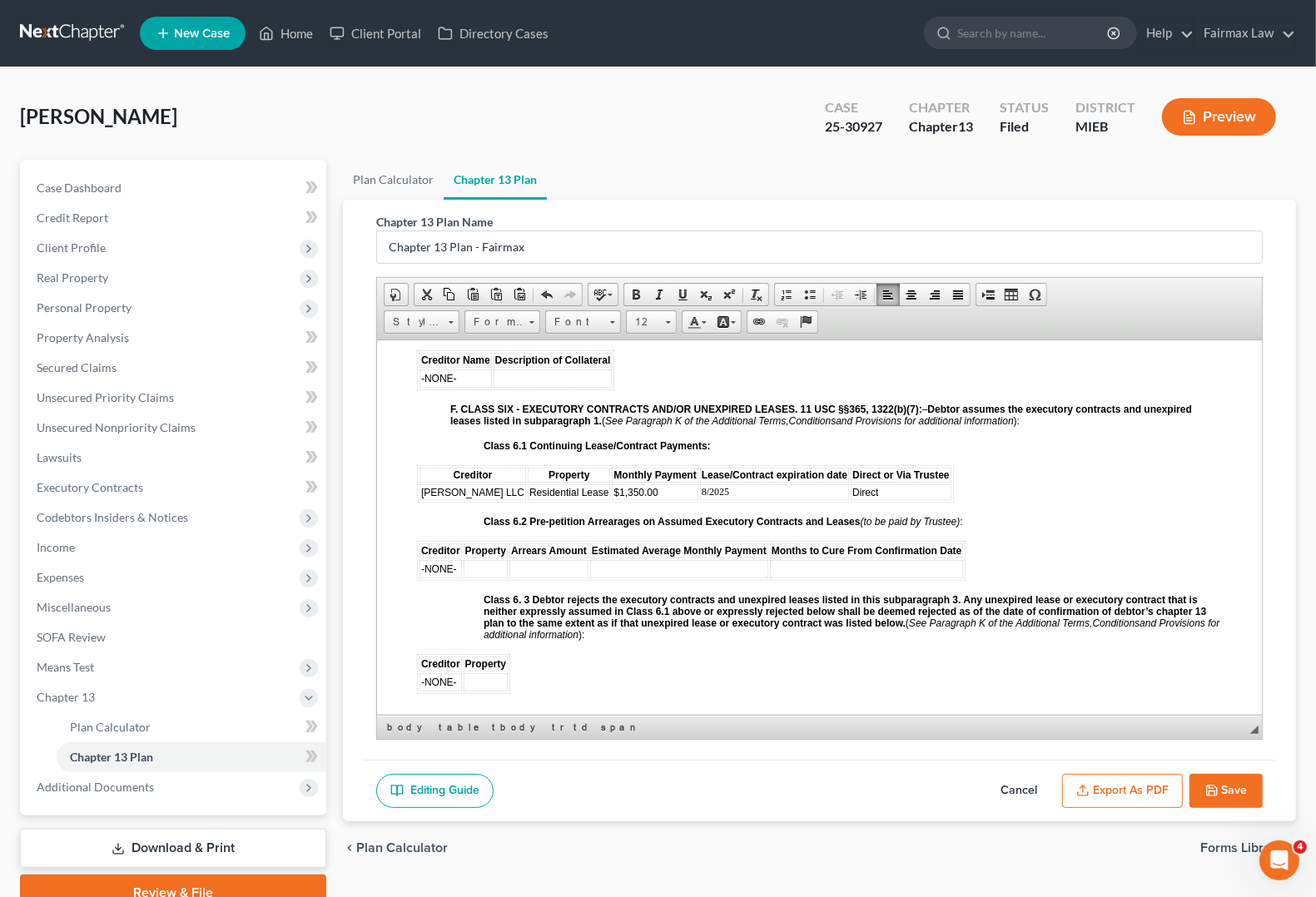
click at [785, 502] on table "Creditor Property Monthly Payment Lease/Contract expiration date Direct or Via …" at bounding box center [686, 483] width 537 height 37
click at [899, 499] on td "Direct" at bounding box center [901, 491] width 100 height 15
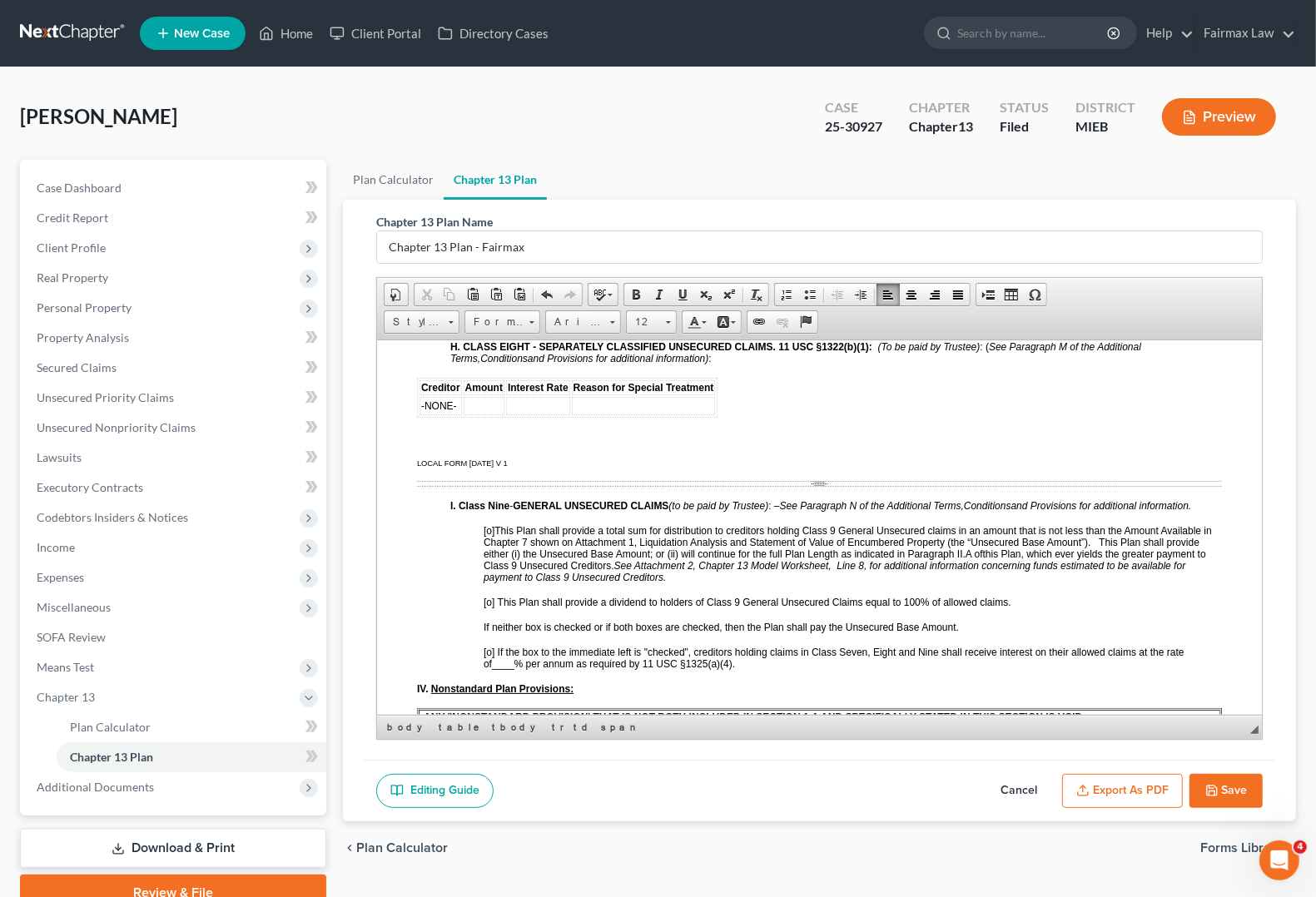
scroll to position [3953, 0]
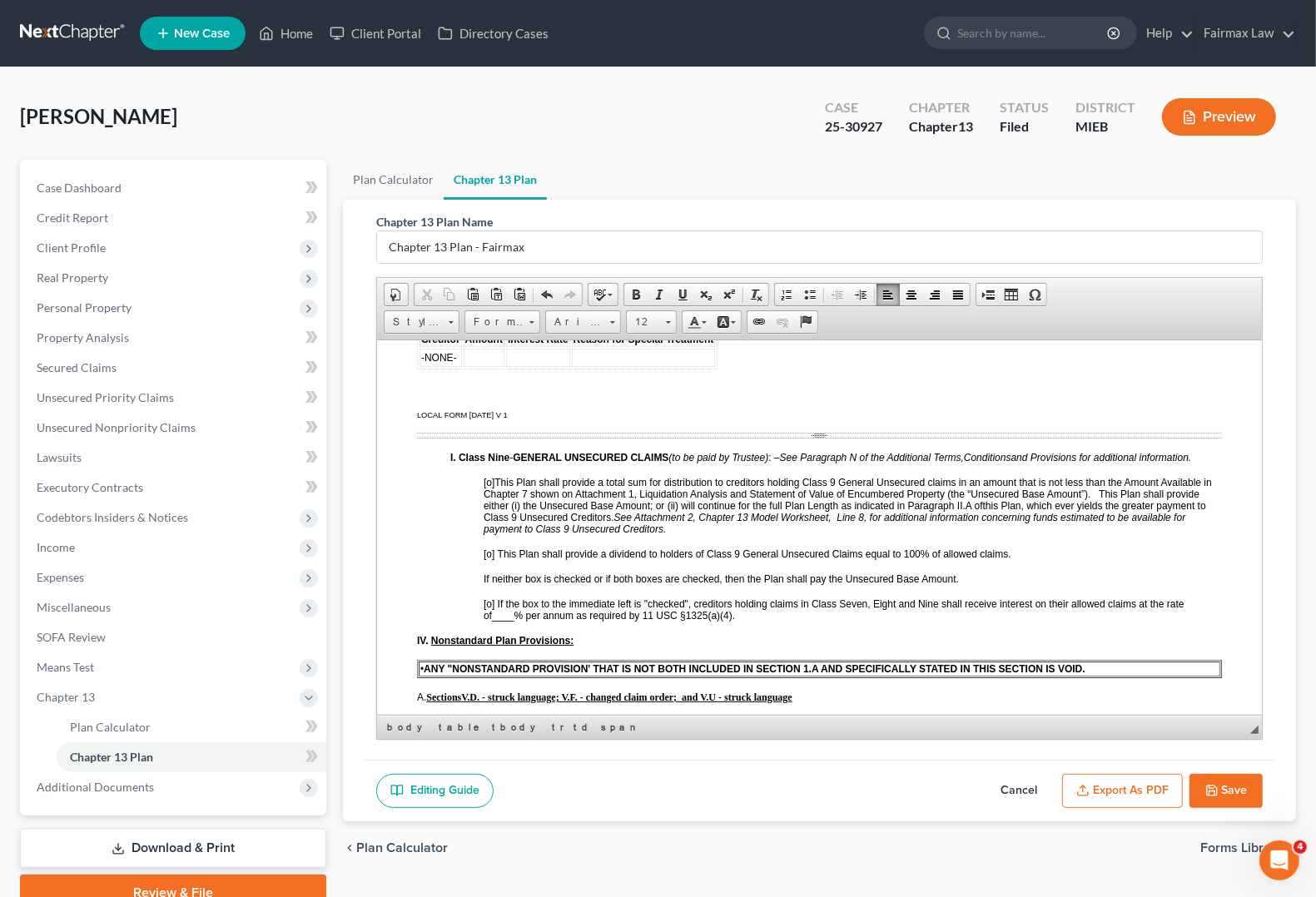
click at [487, 560] on span "[o]" at bounding box center [489, 553] width 11 height 12
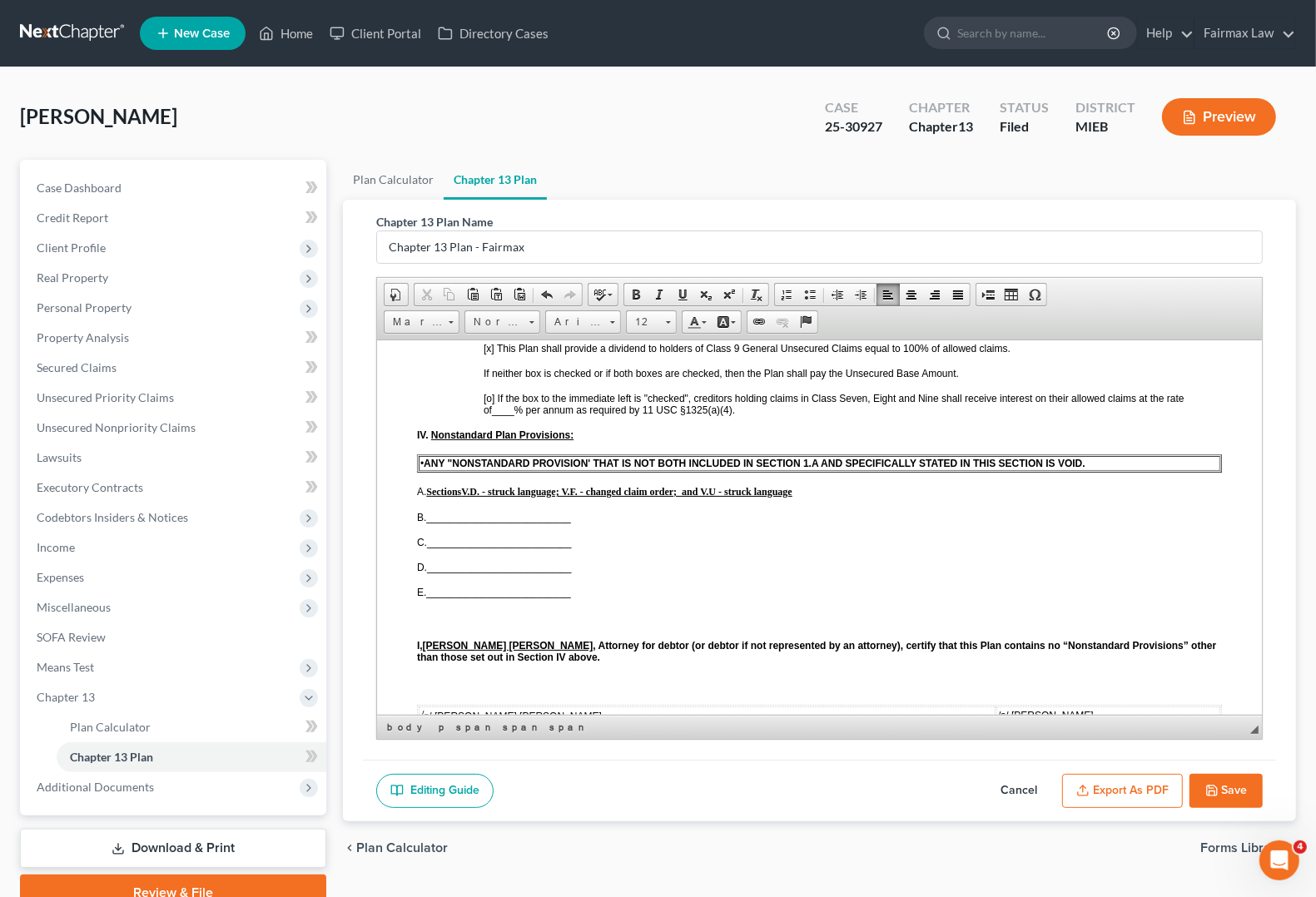
scroll to position [4161, 0]
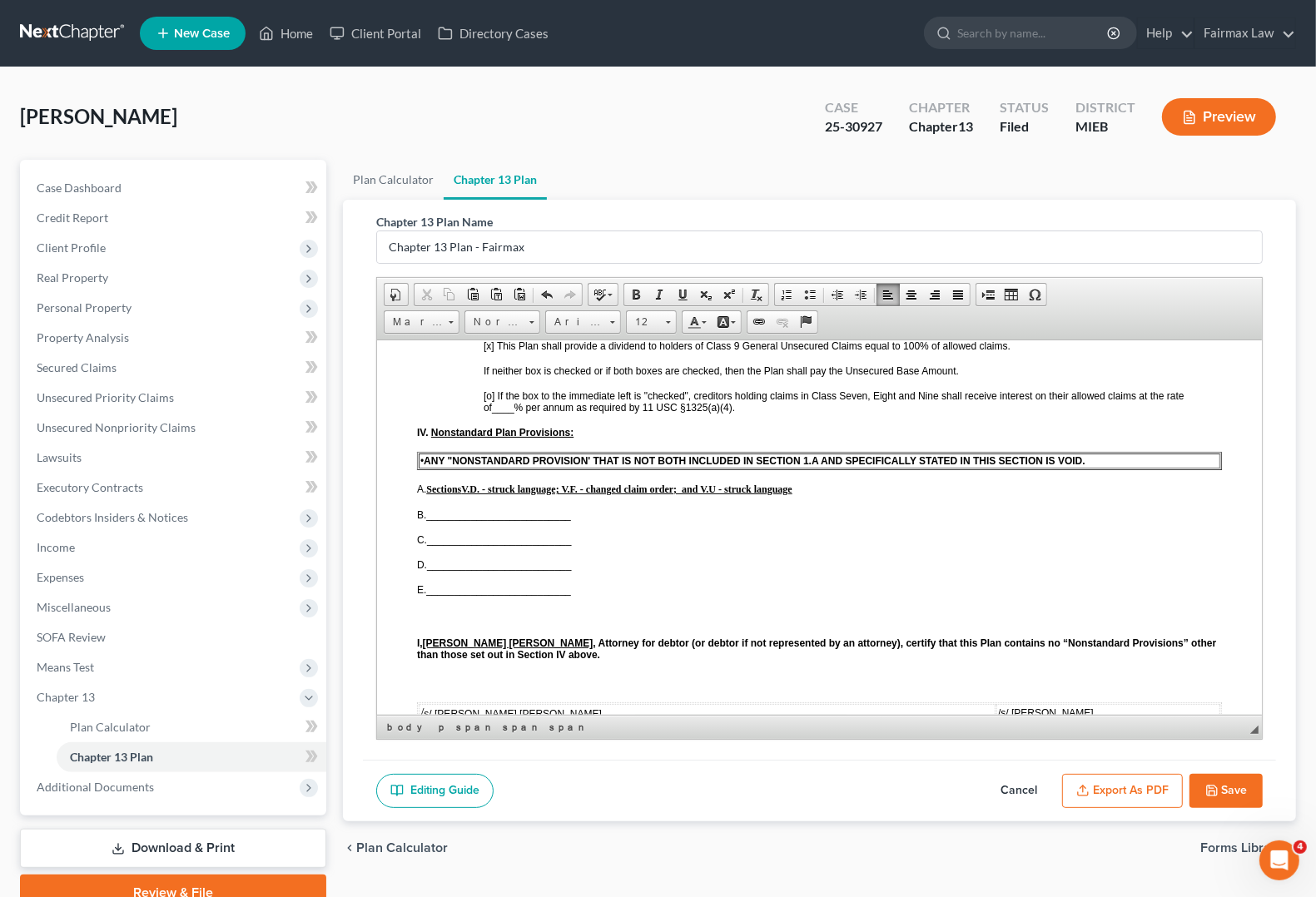
click at [635, 294] on span at bounding box center [636, 294] width 14 height 14
drag, startPoint x: 432, startPoint y: 550, endPoint x: 741, endPoint y: 550, distance: 309.0
click at [741, 520] on p "B. Allowed general unsecured claims shall be paid 8.0% interest." at bounding box center [819, 514] width 805 height 12
click at [986, 545] on p "C. __________________________" at bounding box center [819, 539] width 805 height 12
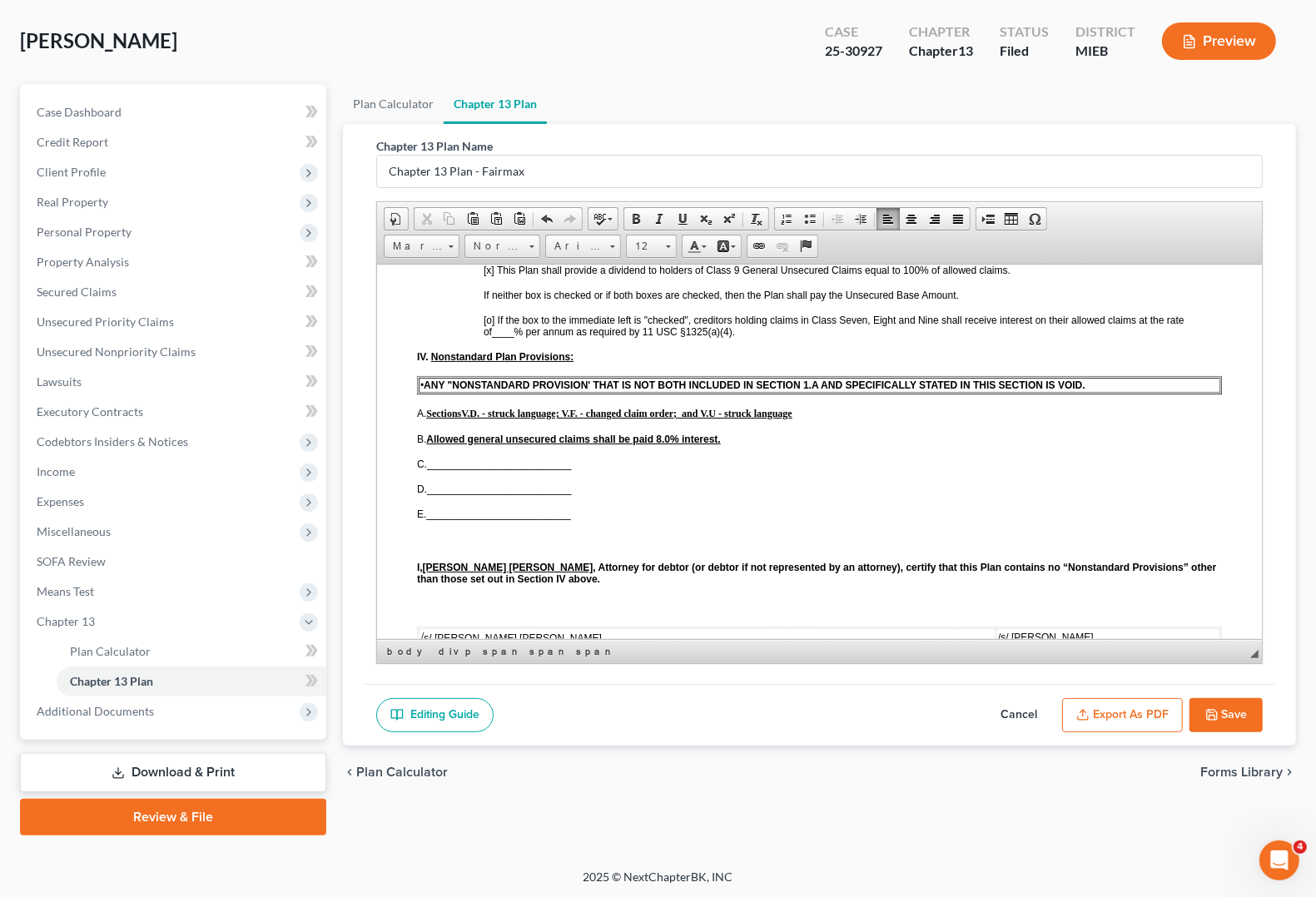
click at [429, 445] on span "B. Allowed general unsecured claims shall be paid 8.0% interest." at bounding box center [569, 439] width 304 height 12
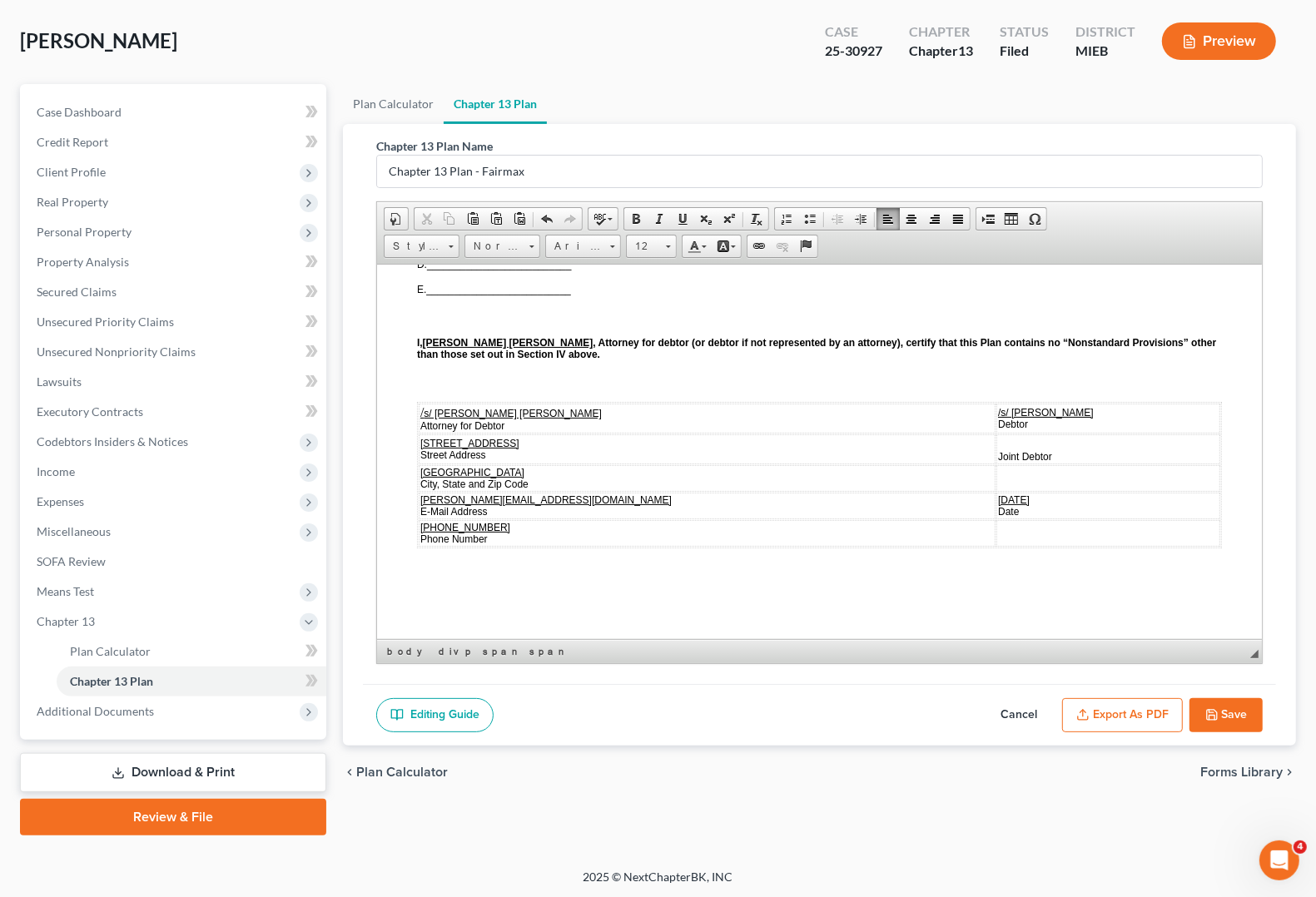
scroll to position [4473, 0]
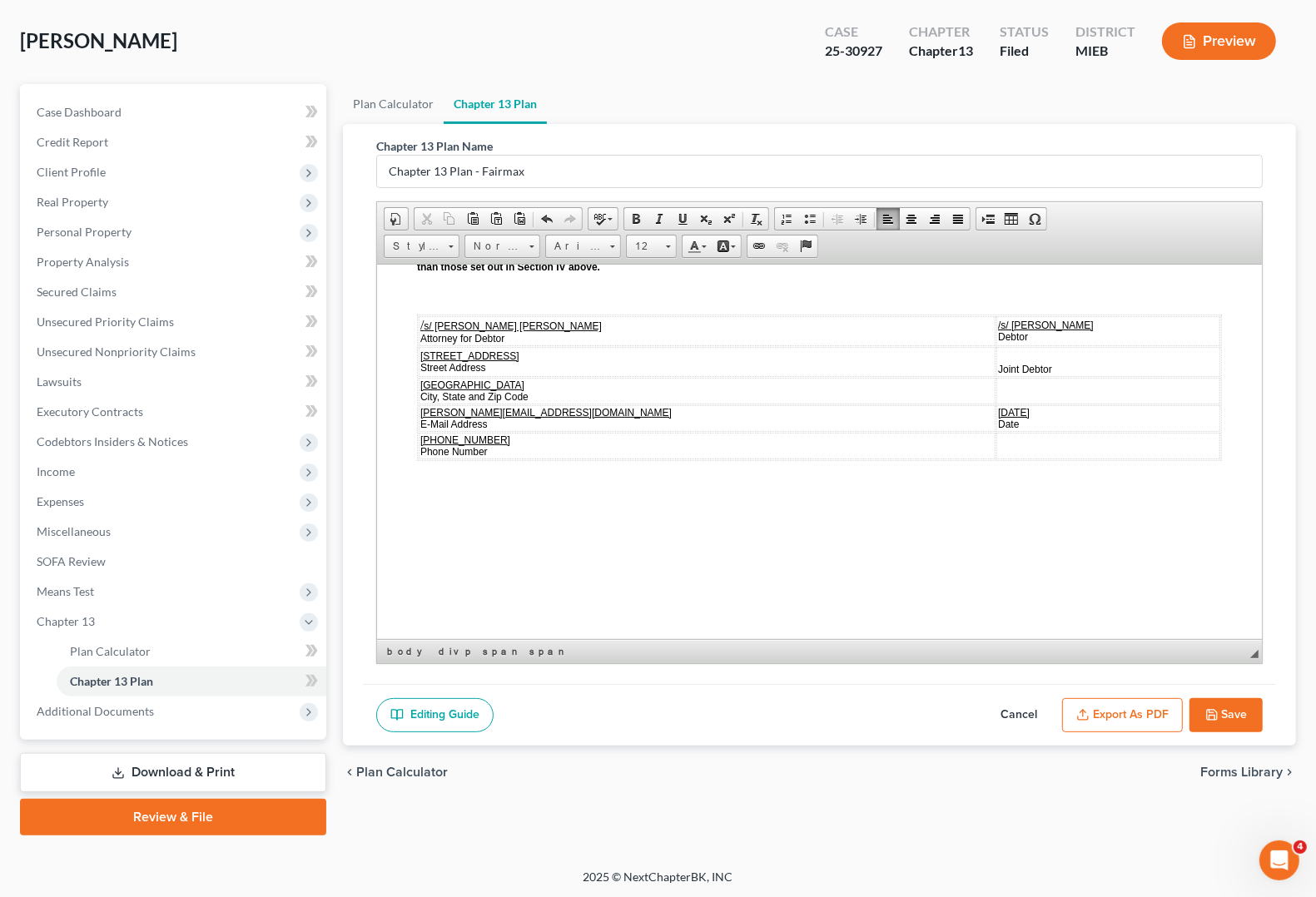
click at [1234, 727] on button "Save" at bounding box center [1226, 715] width 73 height 35
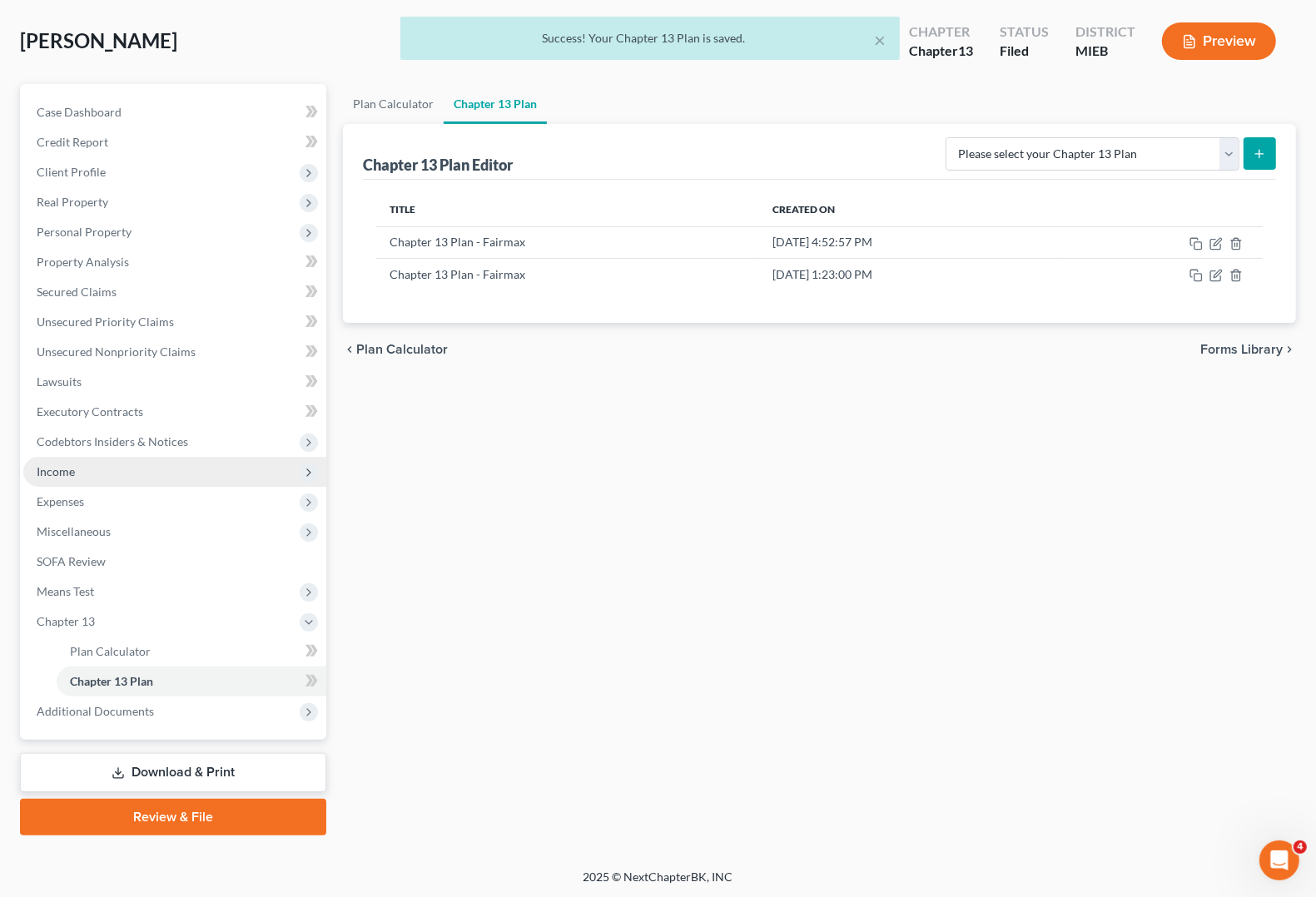
click at [80, 468] on span "Income" at bounding box center [175, 471] width 303 height 30
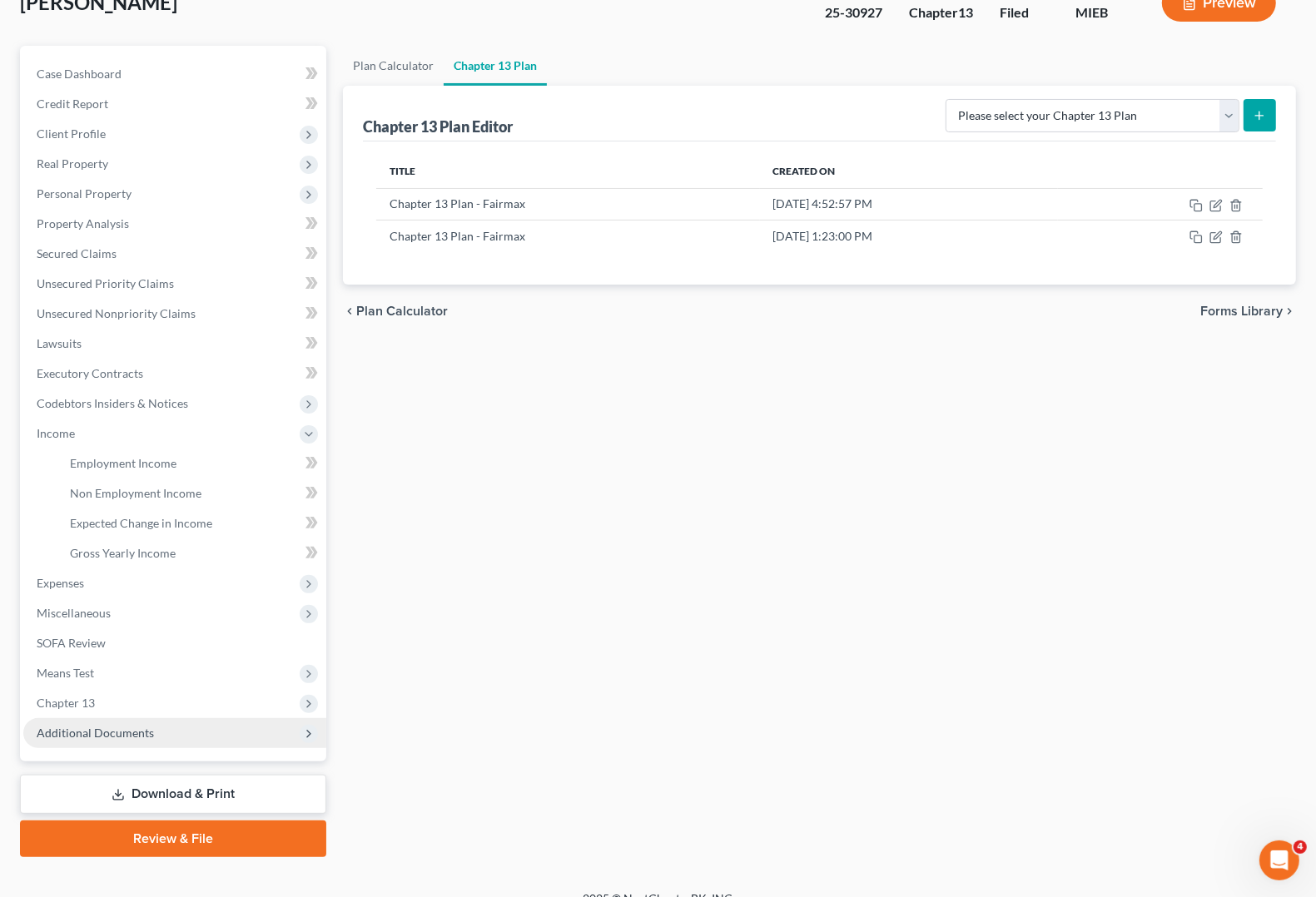
scroll to position [135, 0]
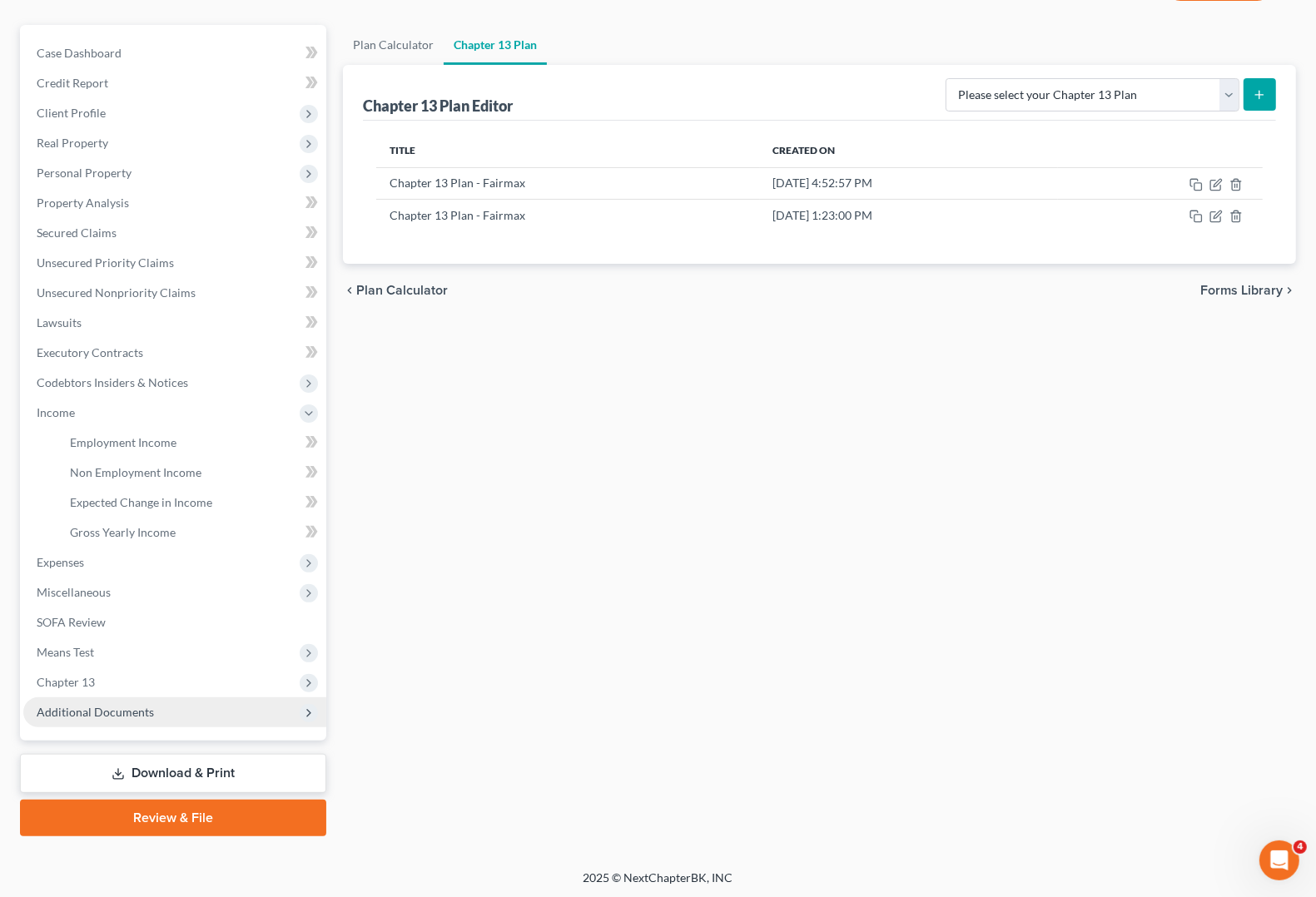
click at [114, 706] on span "Additional Documents" at bounding box center [95, 713] width 118 height 14
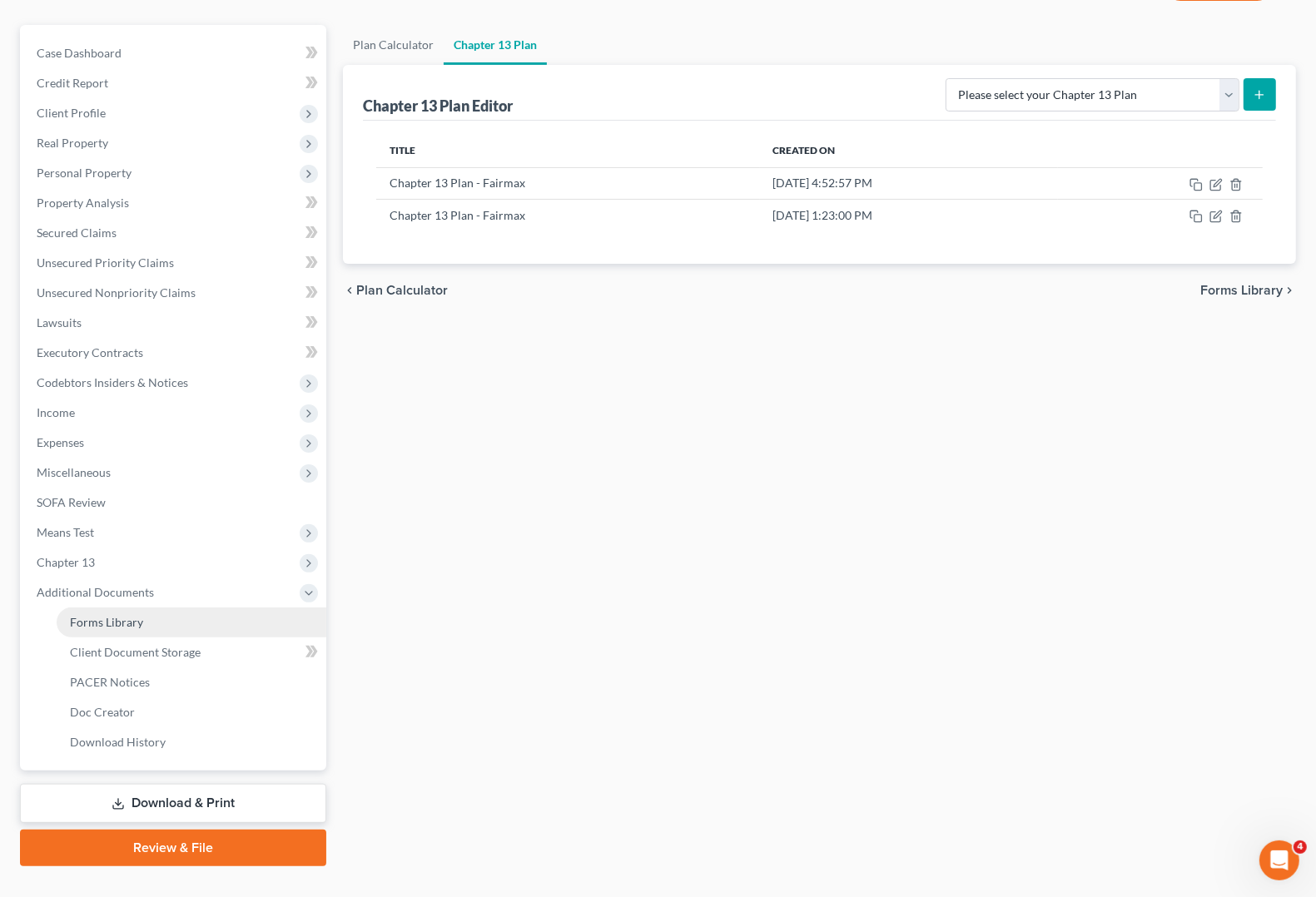
click at [122, 618] on span "Forms Library" at bounding box center [106, 622] width 73 height 14
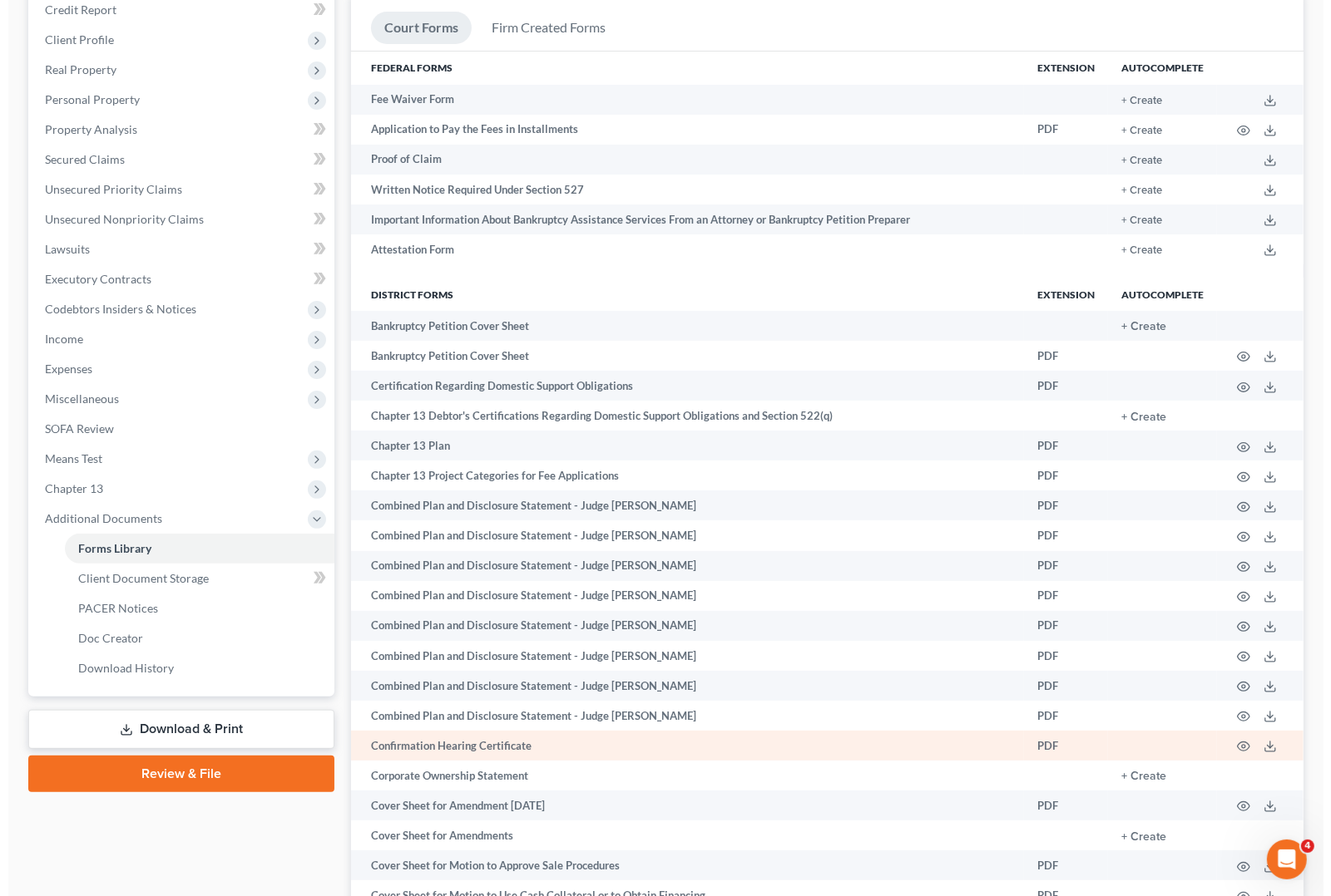
scroll to position [312, 0]
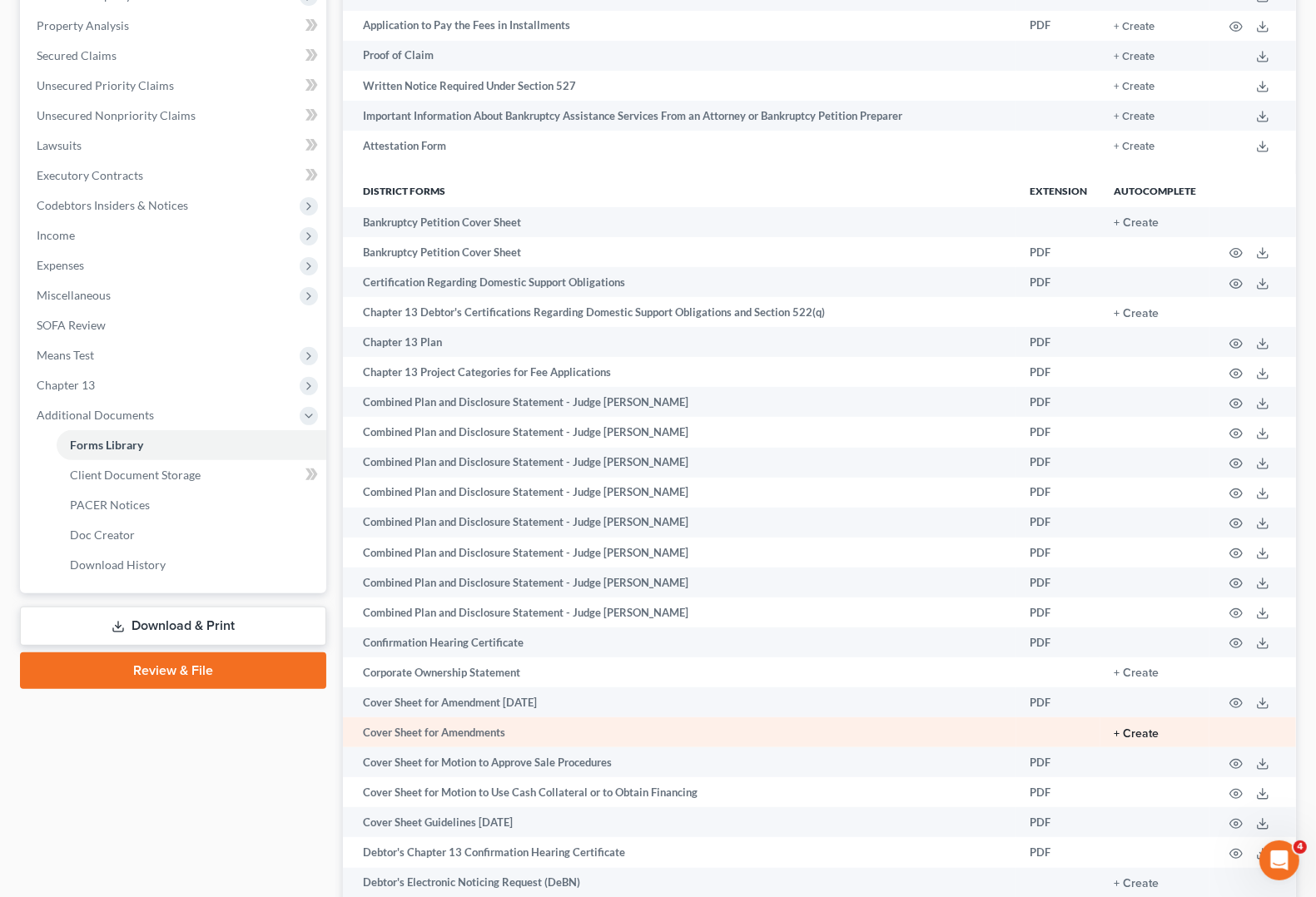
click at [1157, 731] on button "+ Create" at bounding box center [1137, 733] width 45 height 12
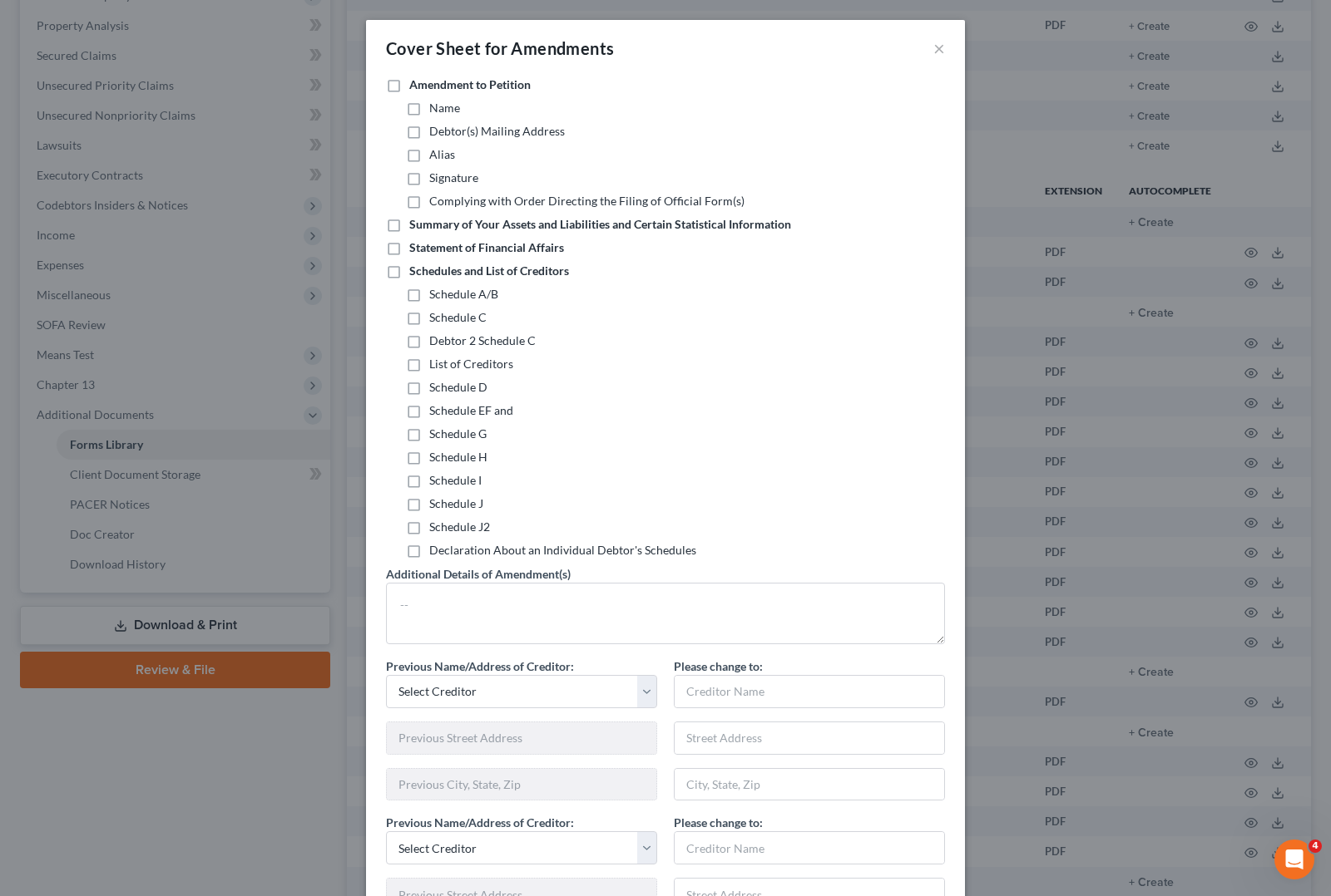
click at [409, 271] on label "Schedules and List of Creditors" at bounding box center [489, 271] width 160 height 16
click at [416, 271] on input "Schedules and List of Creditors" at bounding box center [421, 268] width 11 height 11
checkbox input "true"
click at [429, 479] on label "Schedule I" at bounding box center [455, 481] width 52 height 16
click at [436, 479] on input "Schedule I" at bounding box center [441, 478] width 11 height 11
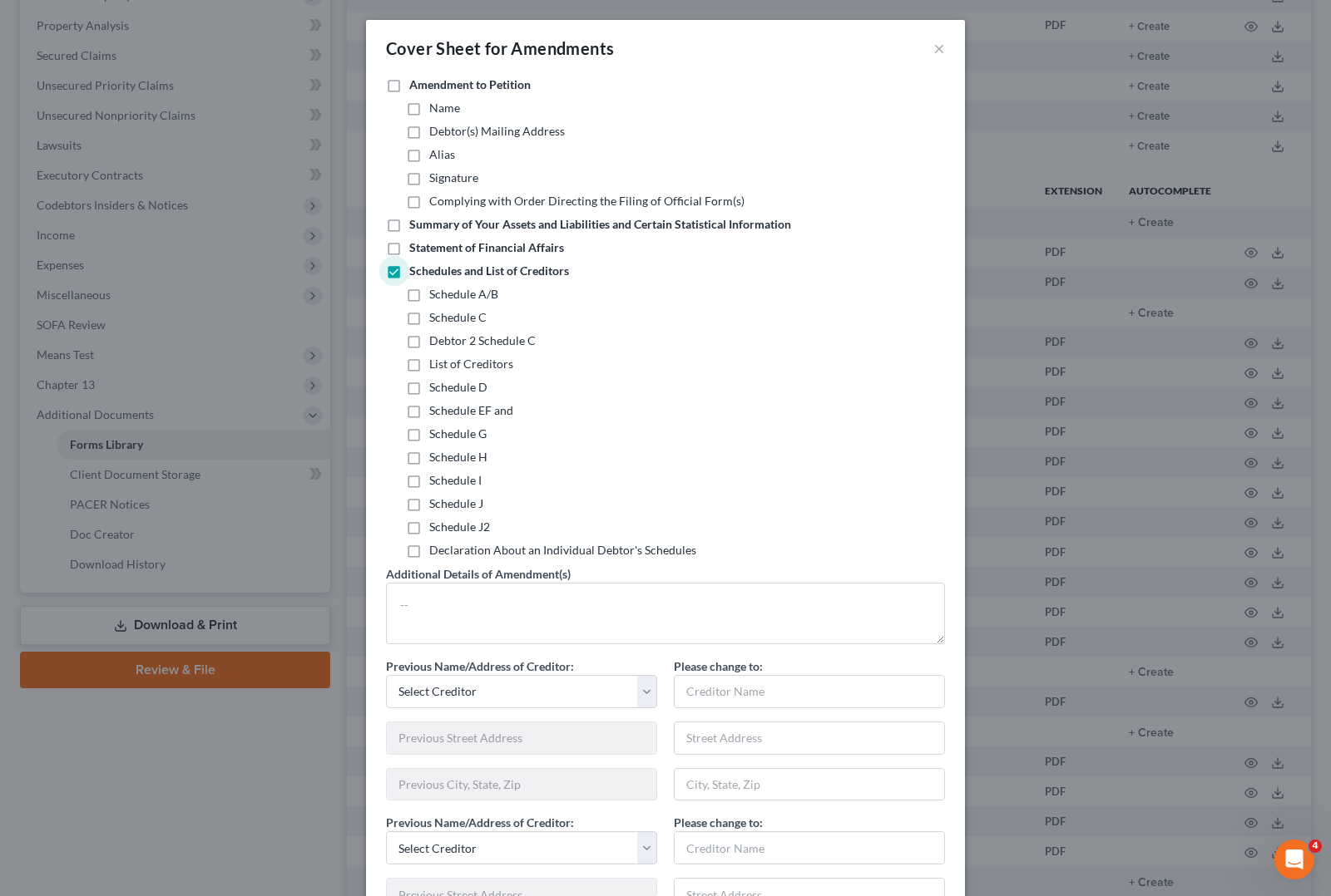
checkbox input "true"
click at [429, 508] on label "Schedule J" at bounding box center [456, 504] width 54 height 16
click at [436, 507] on input "Schedule J" at bounding box center [441, 501] width 11 height 11
checkbox input "true"
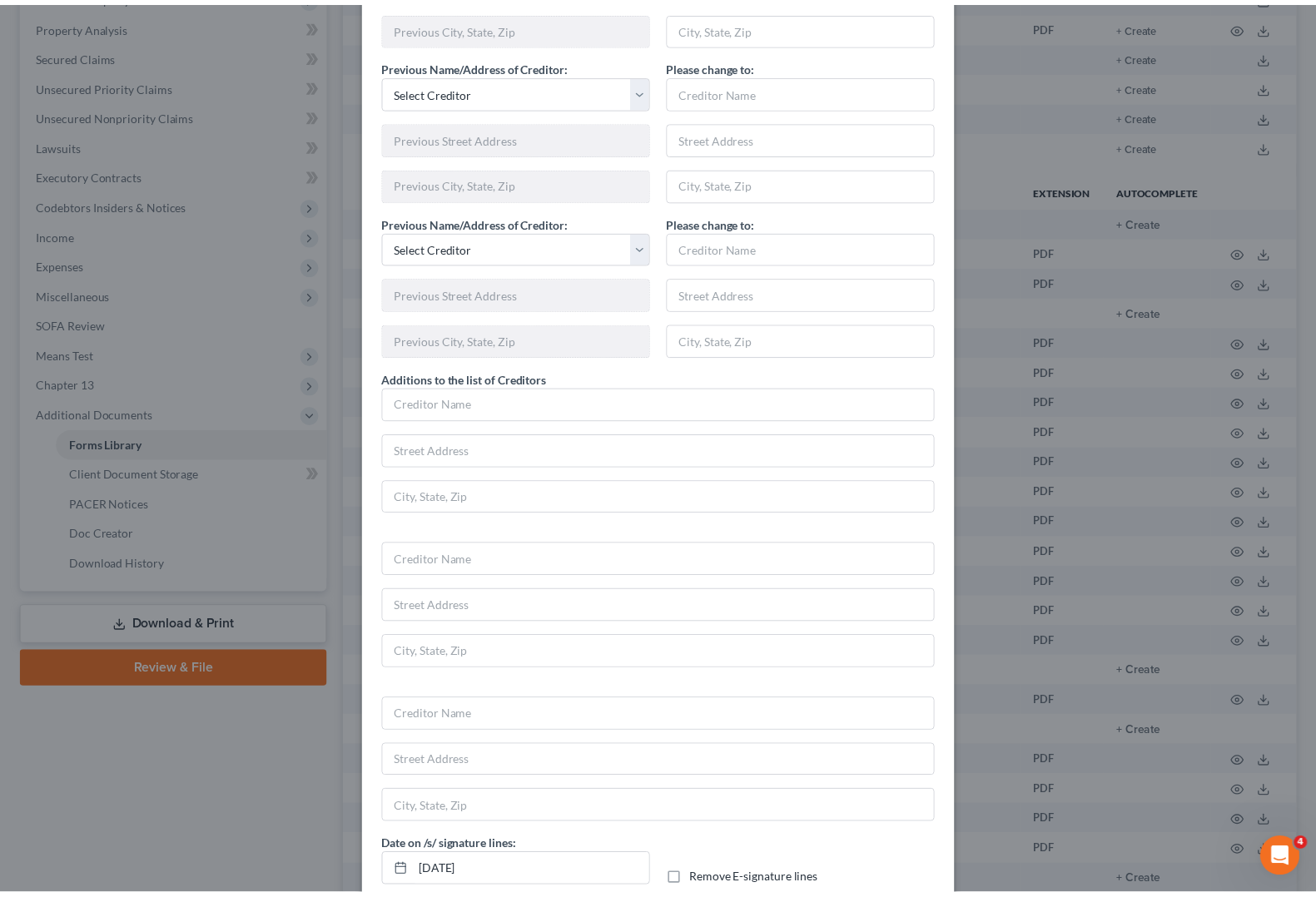
scroll to position [863, 0]
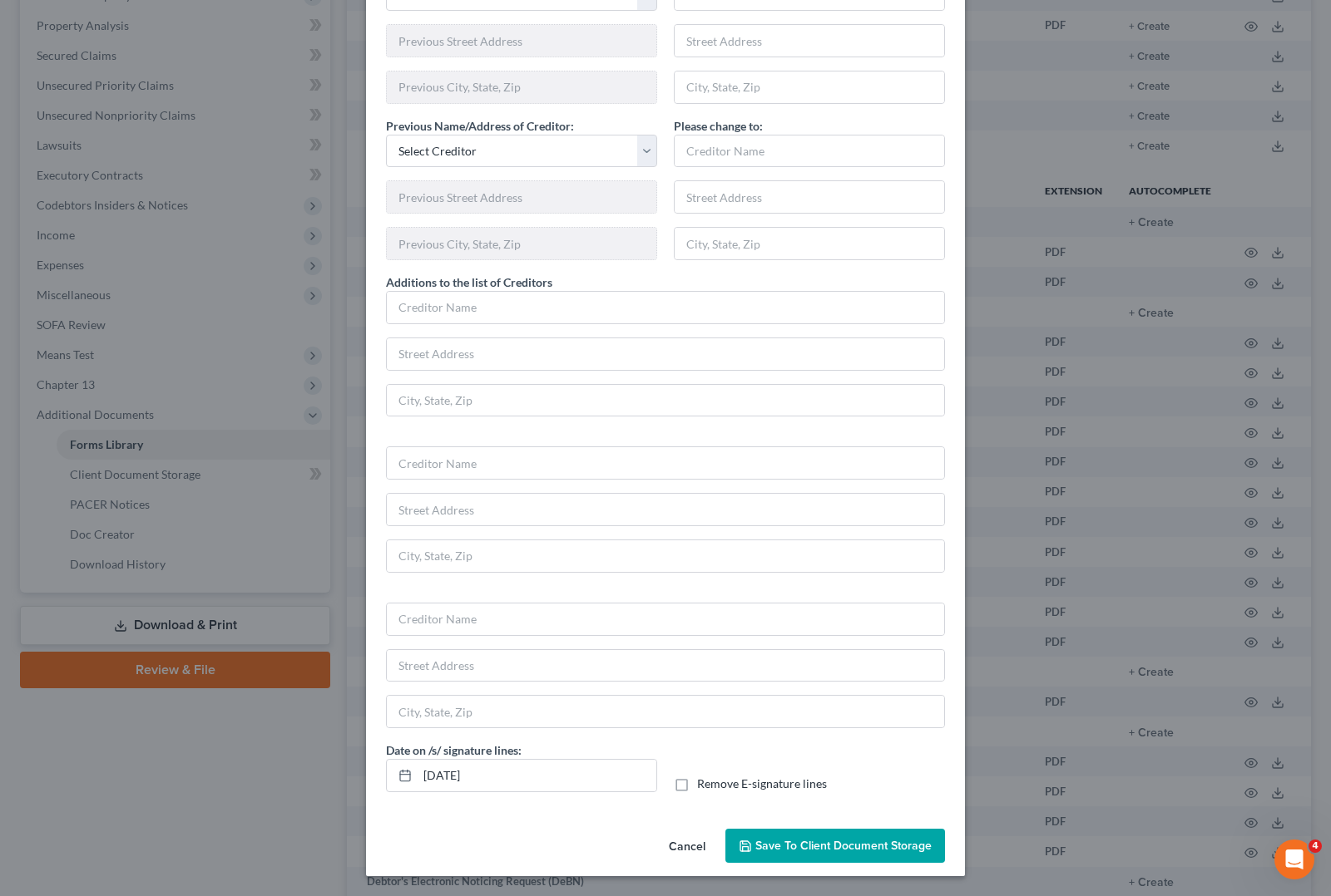
click at [875, 836] on button "Save to Client Document Storage" at bounding box center [835, 846] width 220 height 35
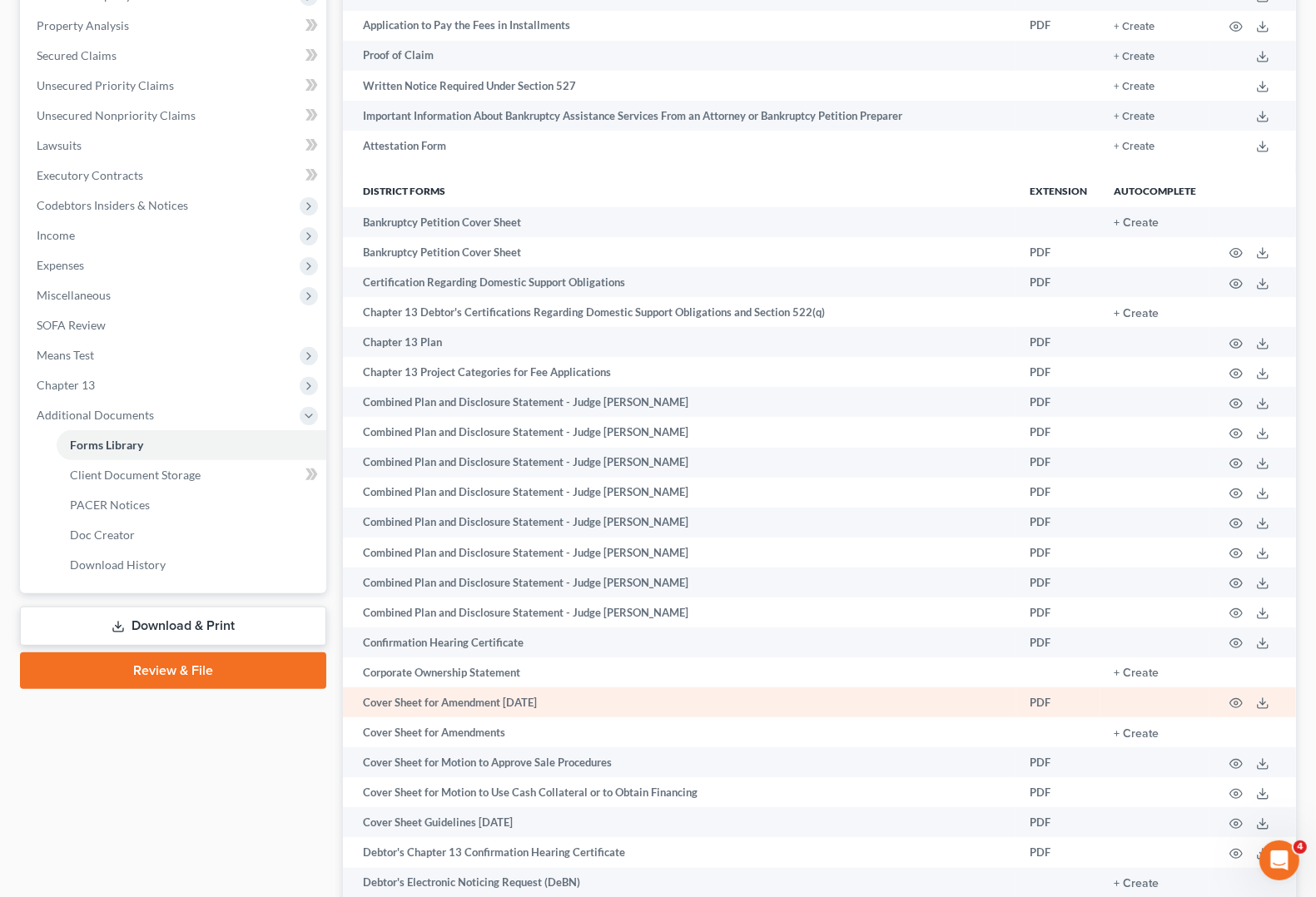
click at [133, 622] on link "Download & Print" at bounding box center [173, 626] width 307 height 39
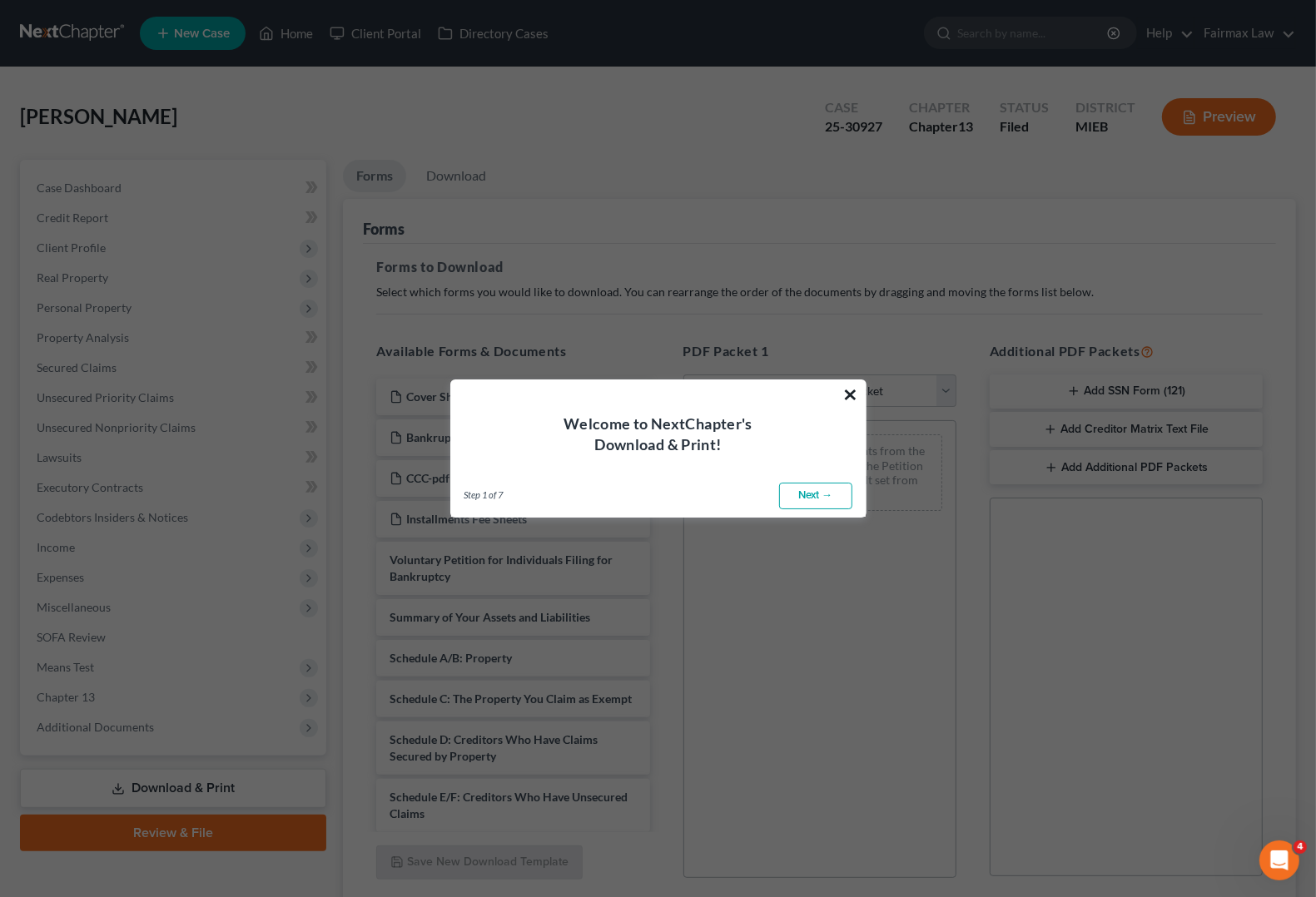
click at [847, 389] on button "×" at bounding box center [850, 394] width 15 height 26
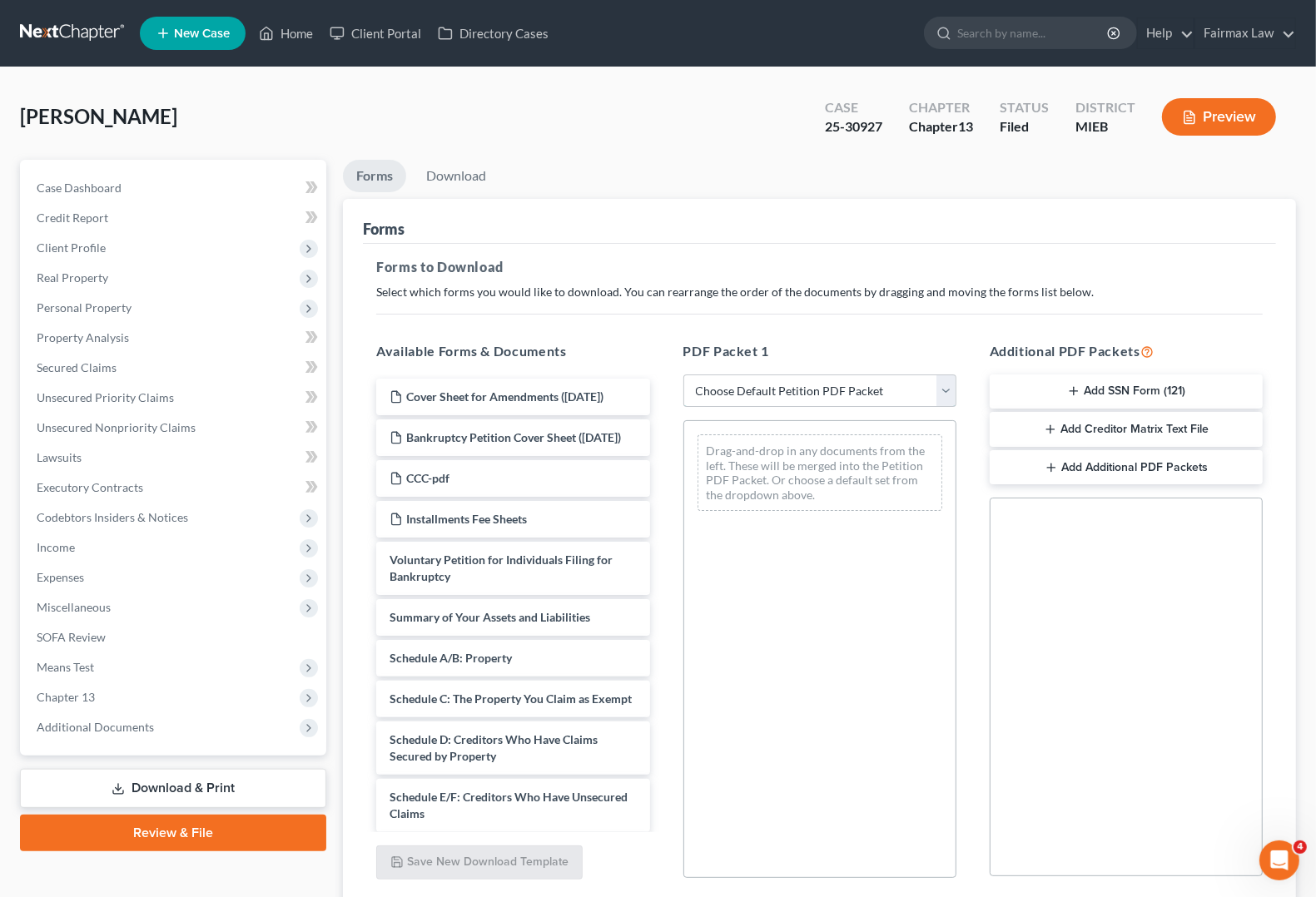
click at [847, 389] on select "Choose Default Petition PDF Packet Complete Bankruptcy Petition (all forms and …" at bounding box center [820, 391] width 273 height 33
select select "2"
click at [684, 374] on select "Choose Default Petition PDF Packet Complete Bankruptcy Petition (all forms and …" at bounding box center [820, 391] width 273 height 33
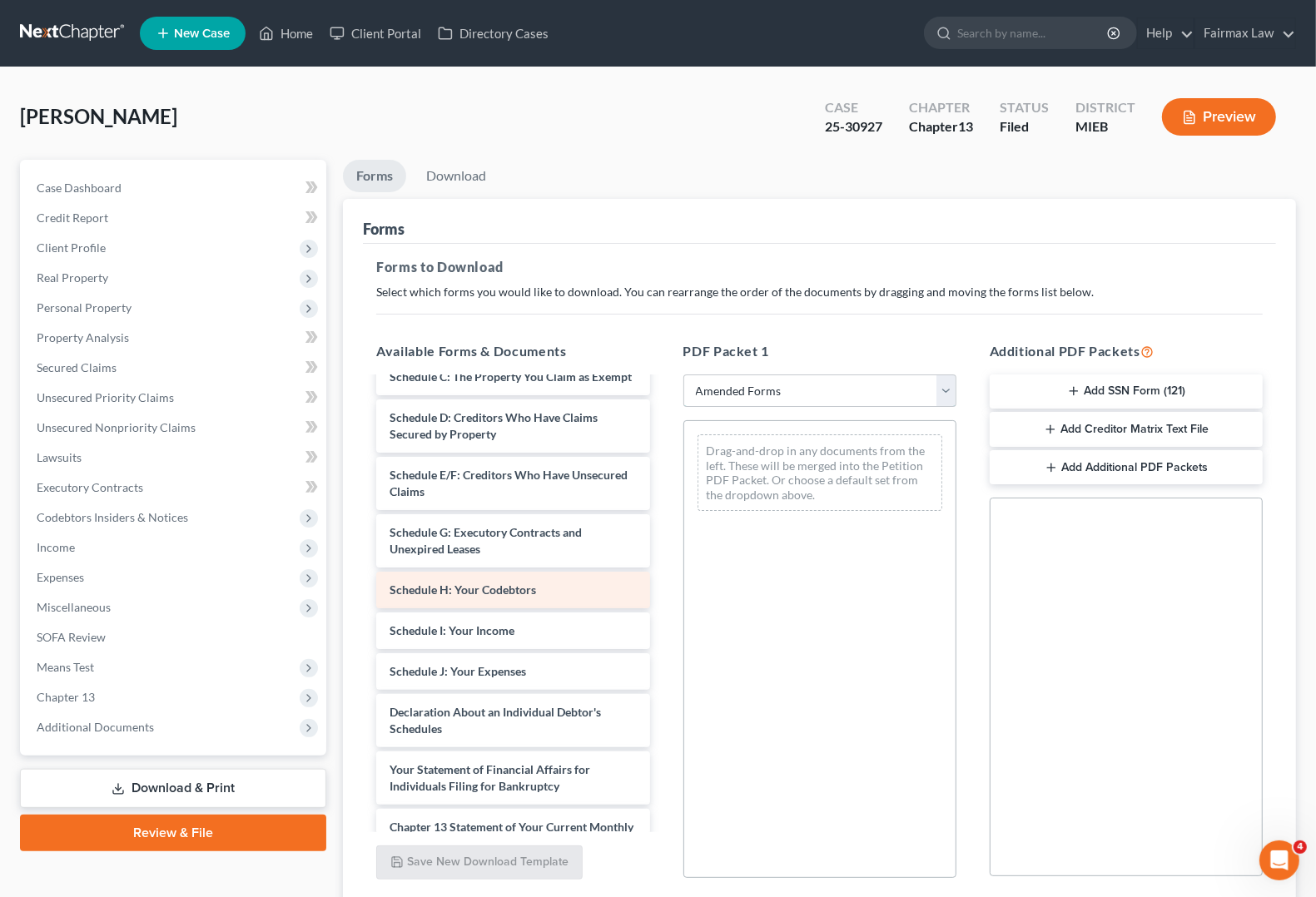
scroll to position [208, 0]
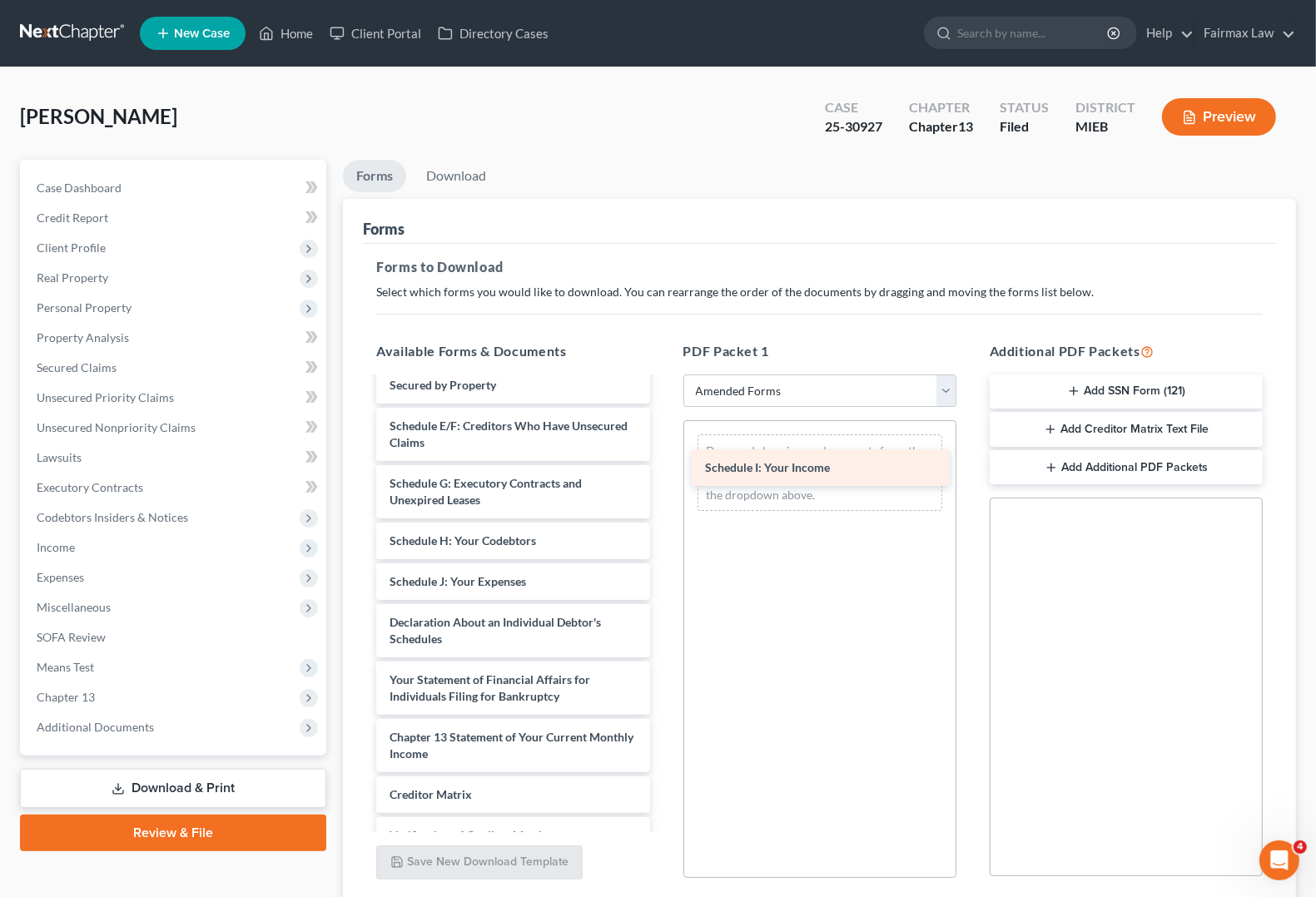
drag, startPoint x: 489, startPoint y: 596, endPoint x: 805, endPoint y: 466, distance: 341.7
click at [663, 466] on div "Schedule I: Your Income Voluntary Petition for Individuals Filing for Bankruptc…" at bounding box center [512, 562] width 299 height 781
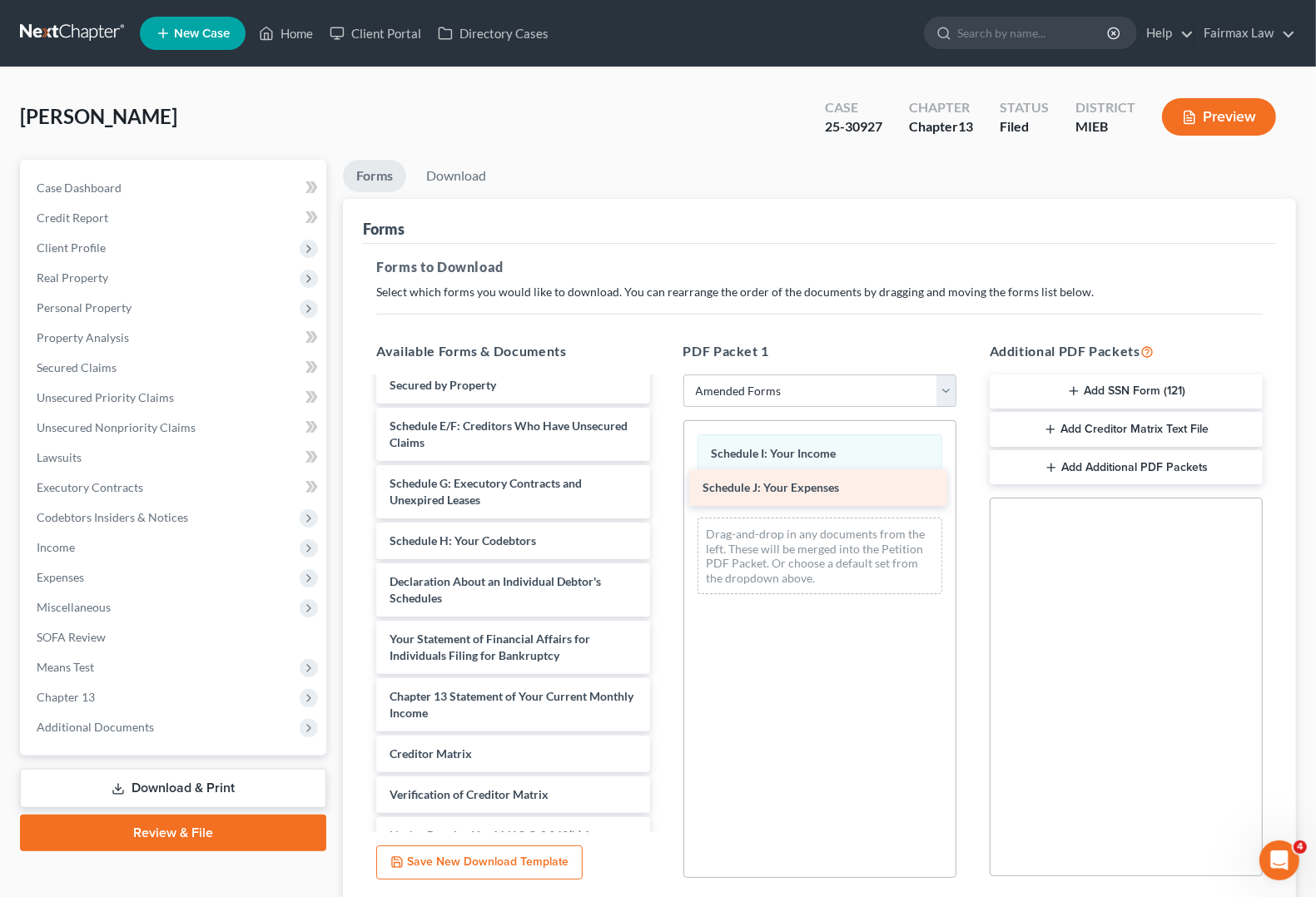
drag, startPoint x: 467, startPoint y: 595, endPoint x: 780, endPoint y: 486, distance: 331.4
click at [663, 486] on div "Schedule J: Your Expenses Voluntary Petition for Individuals Filing for Bankrup…" at bounding box center [512, 541] width 299 height 741
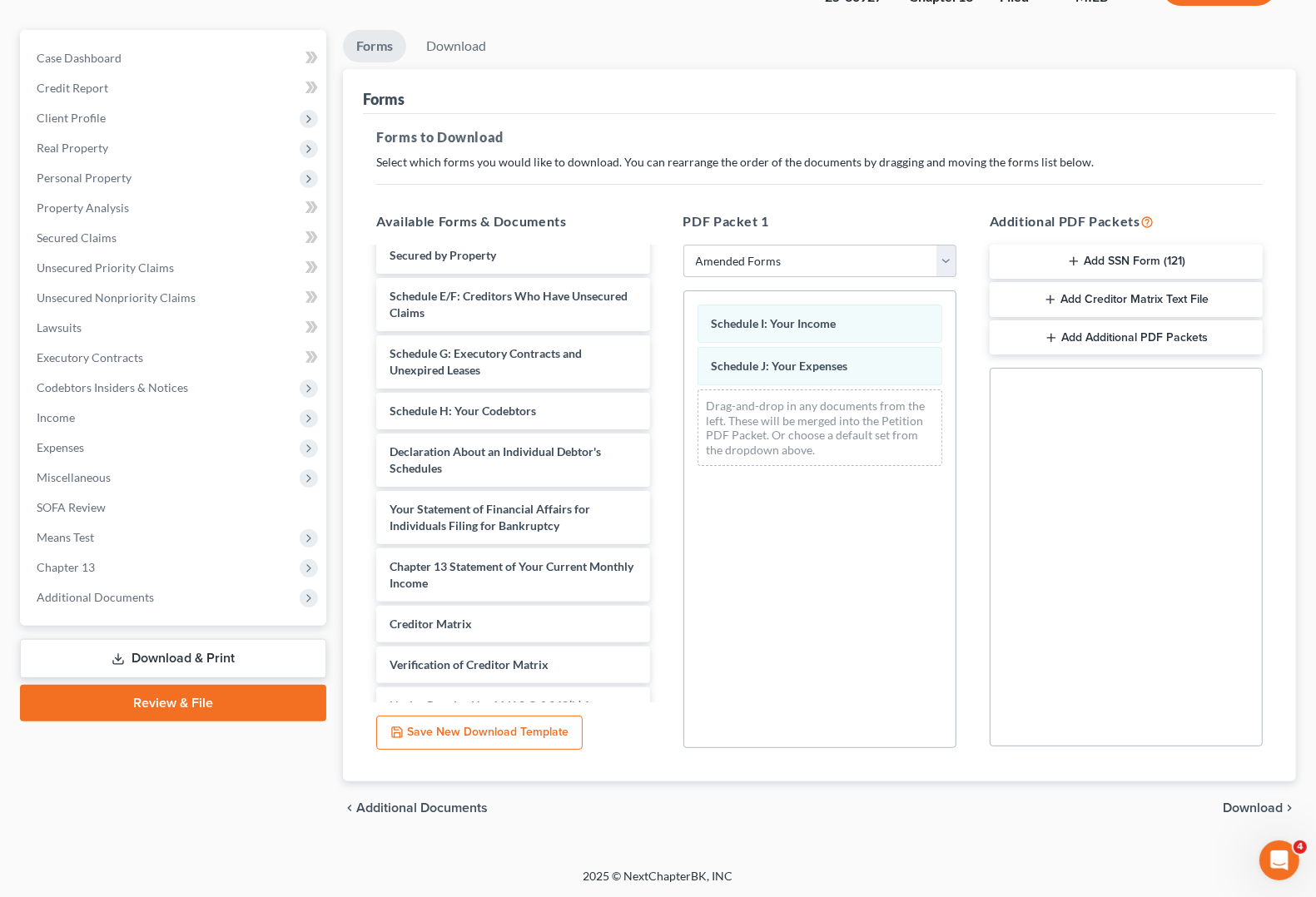
click at [1251, 808] on span "Download" at bounding box center [1253, 807] width 60 height 14
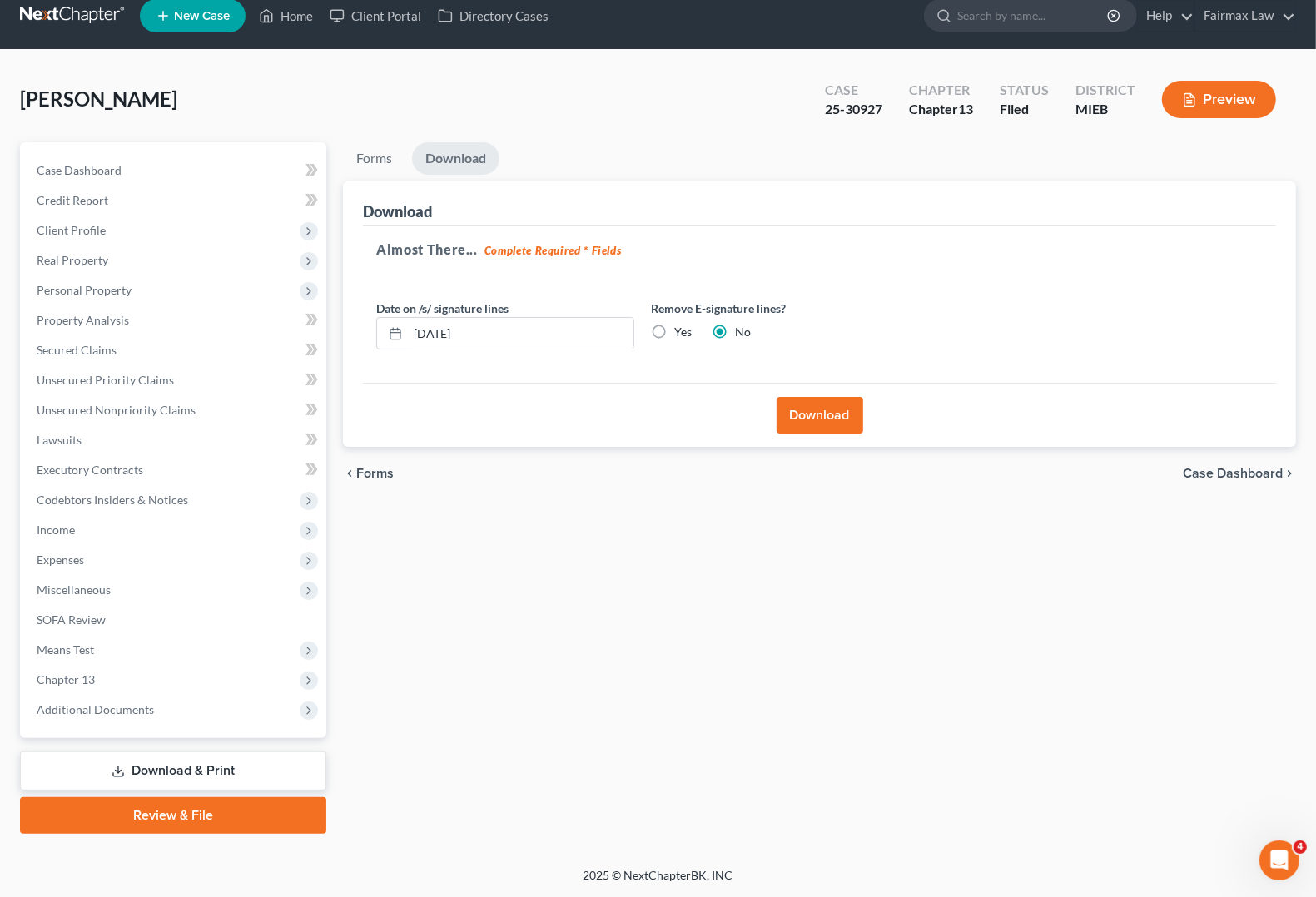
scroll to position [15, 0]
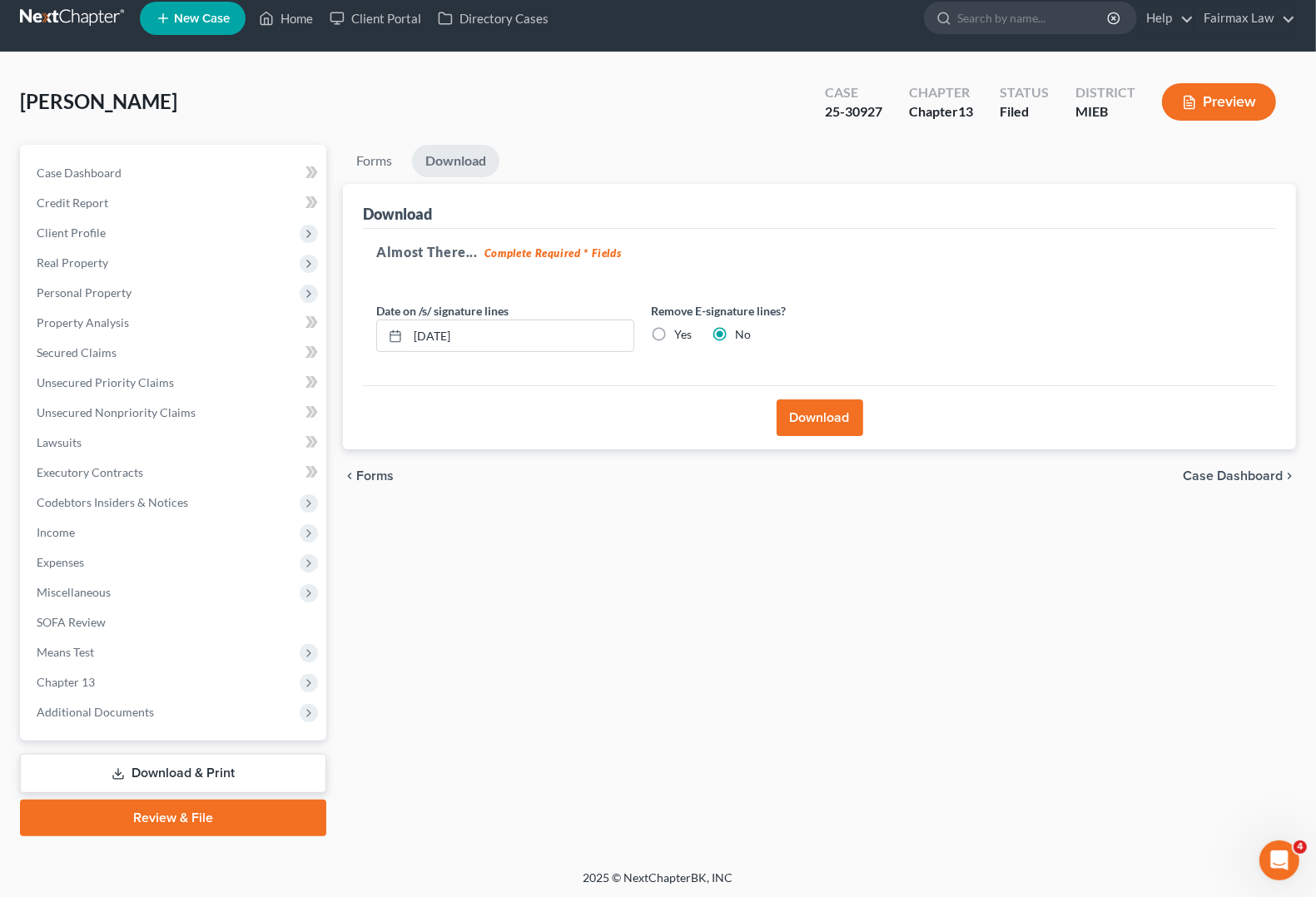
click at [1241, 477] on span "Case Dashboard" at bounding box center [1233, 476] width 99 height 14
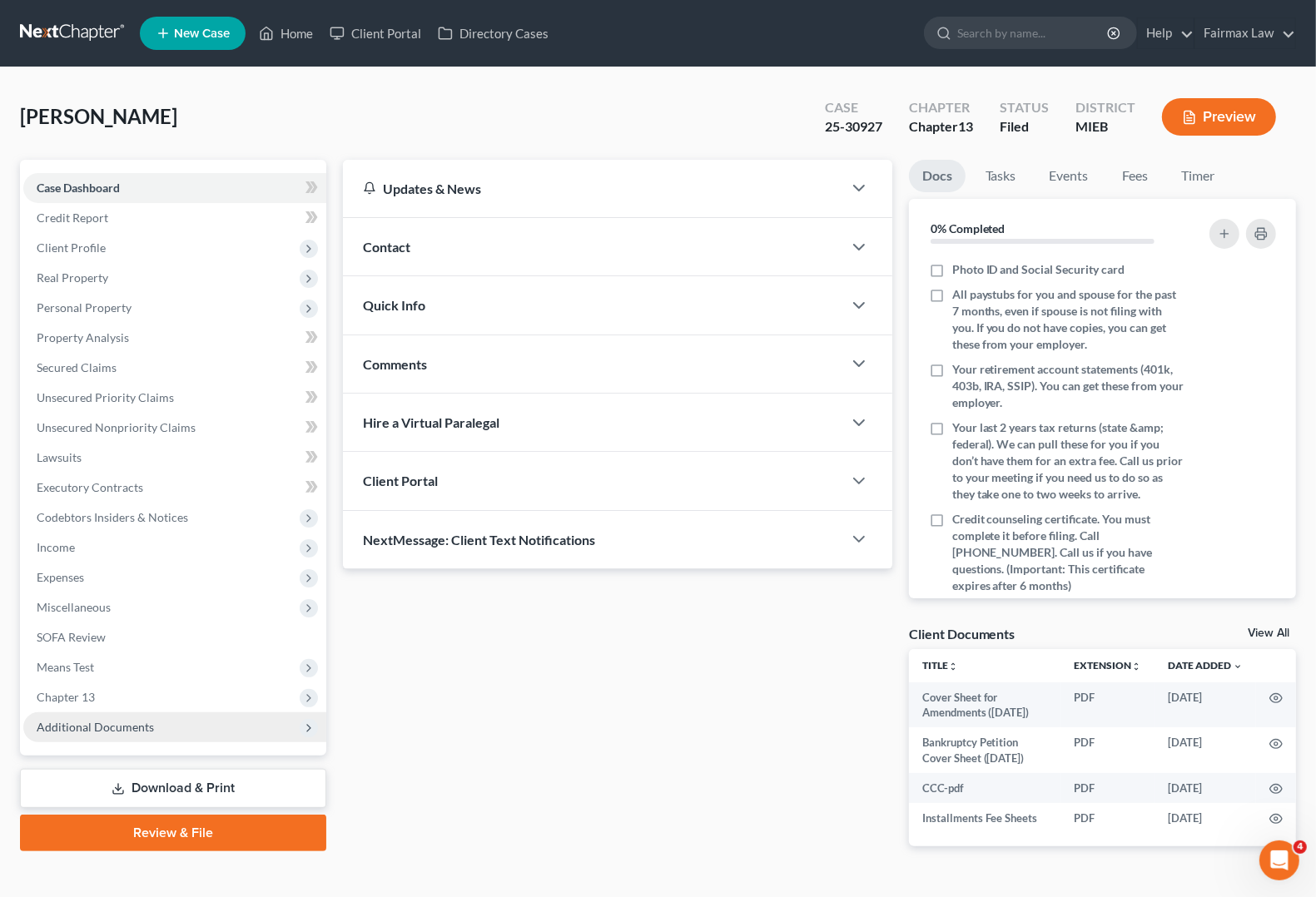
click at [147, 728] on span "Additional Documents" at bounding box center [95, 727] width 118 height 14
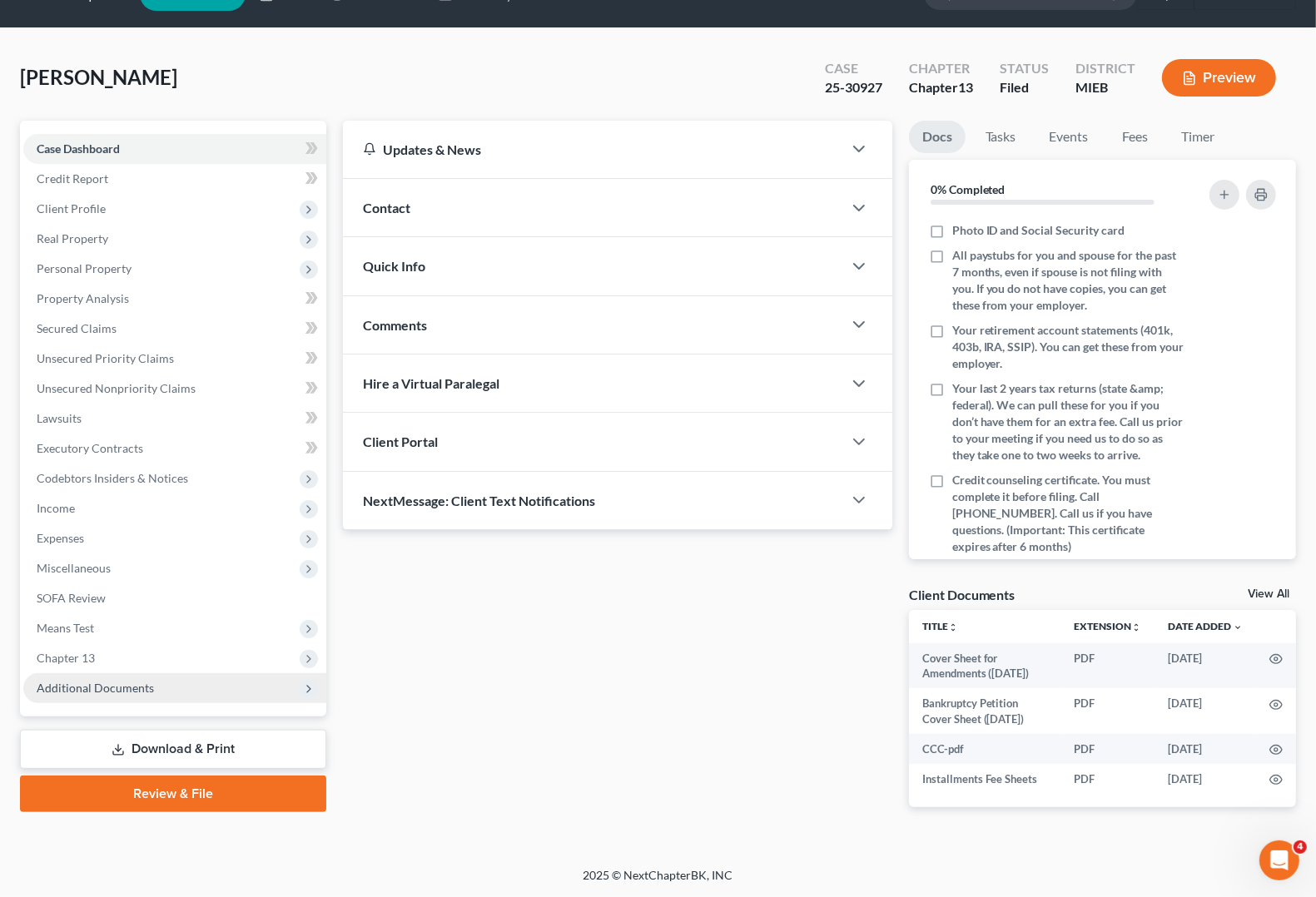
click at [94, 681] on span "Additional Documents" at bounding box center [95, 688] width 118 height 14
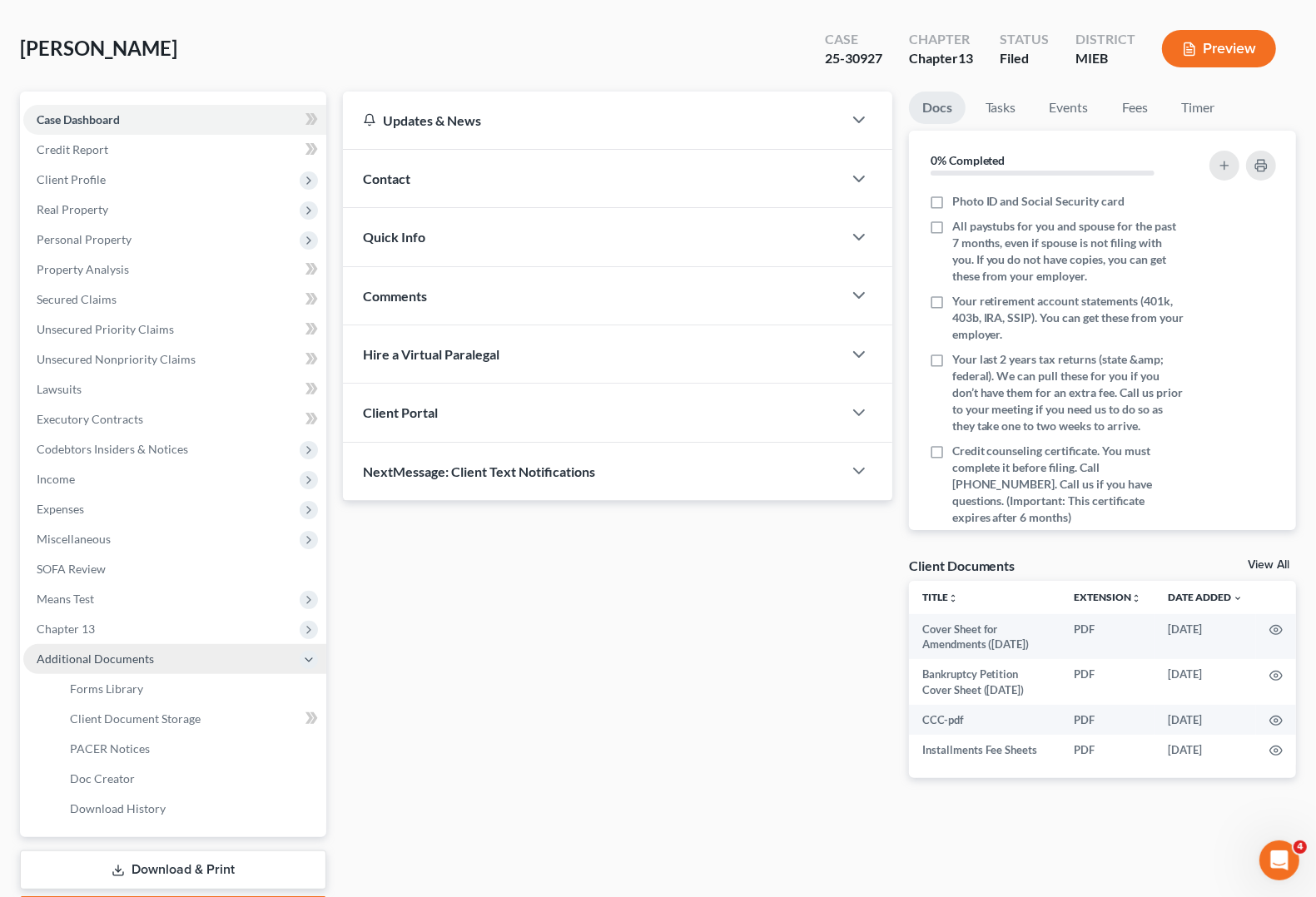
click at [306, 663] on icon at bounding box center [308, 660] width 14 height 14
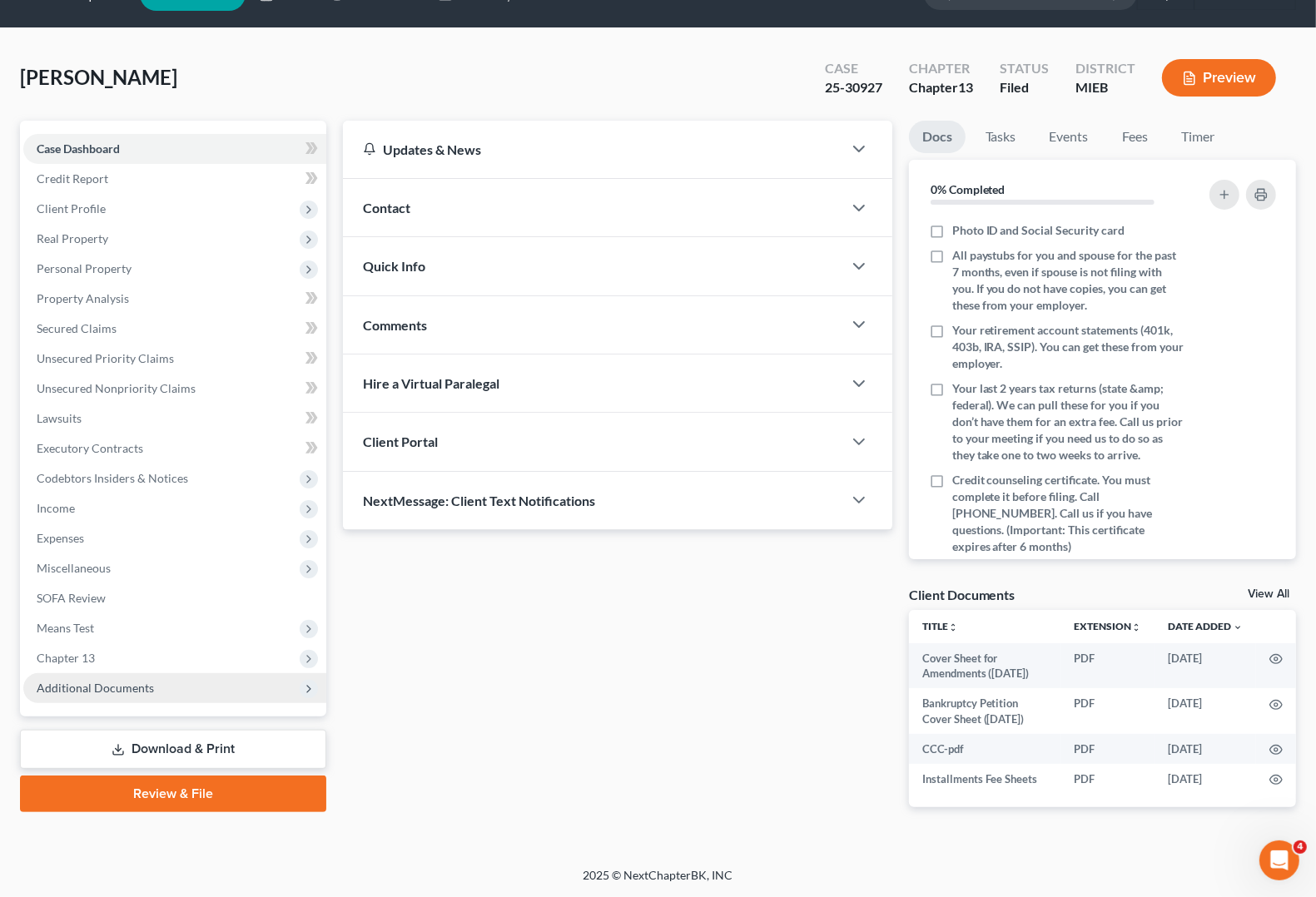
click at [308, 680] on icon at bounding box center [308, 689] width 18 height 18
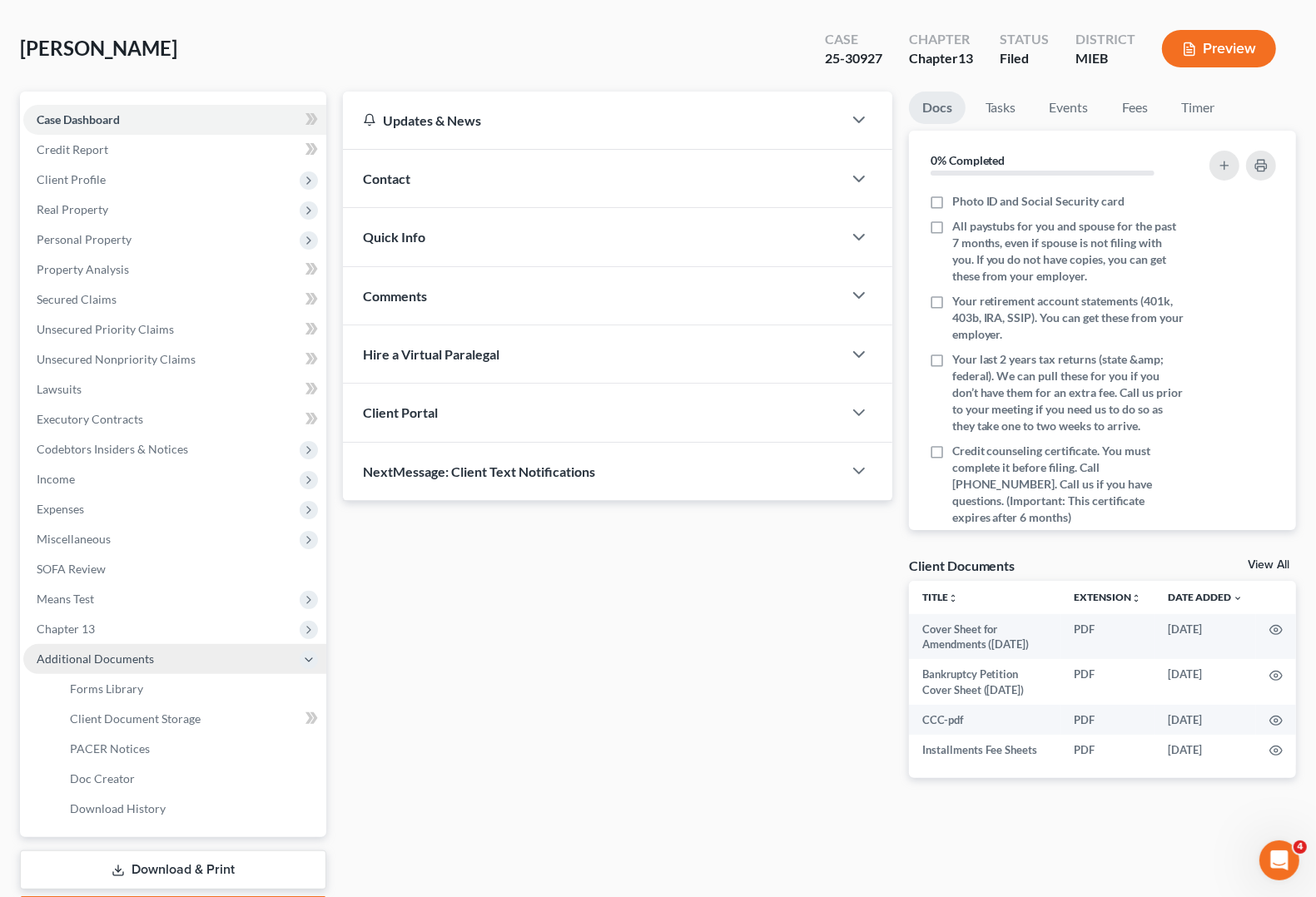
click at [308, 663] on icon at bounding box center [308, 660] width 14 height 14
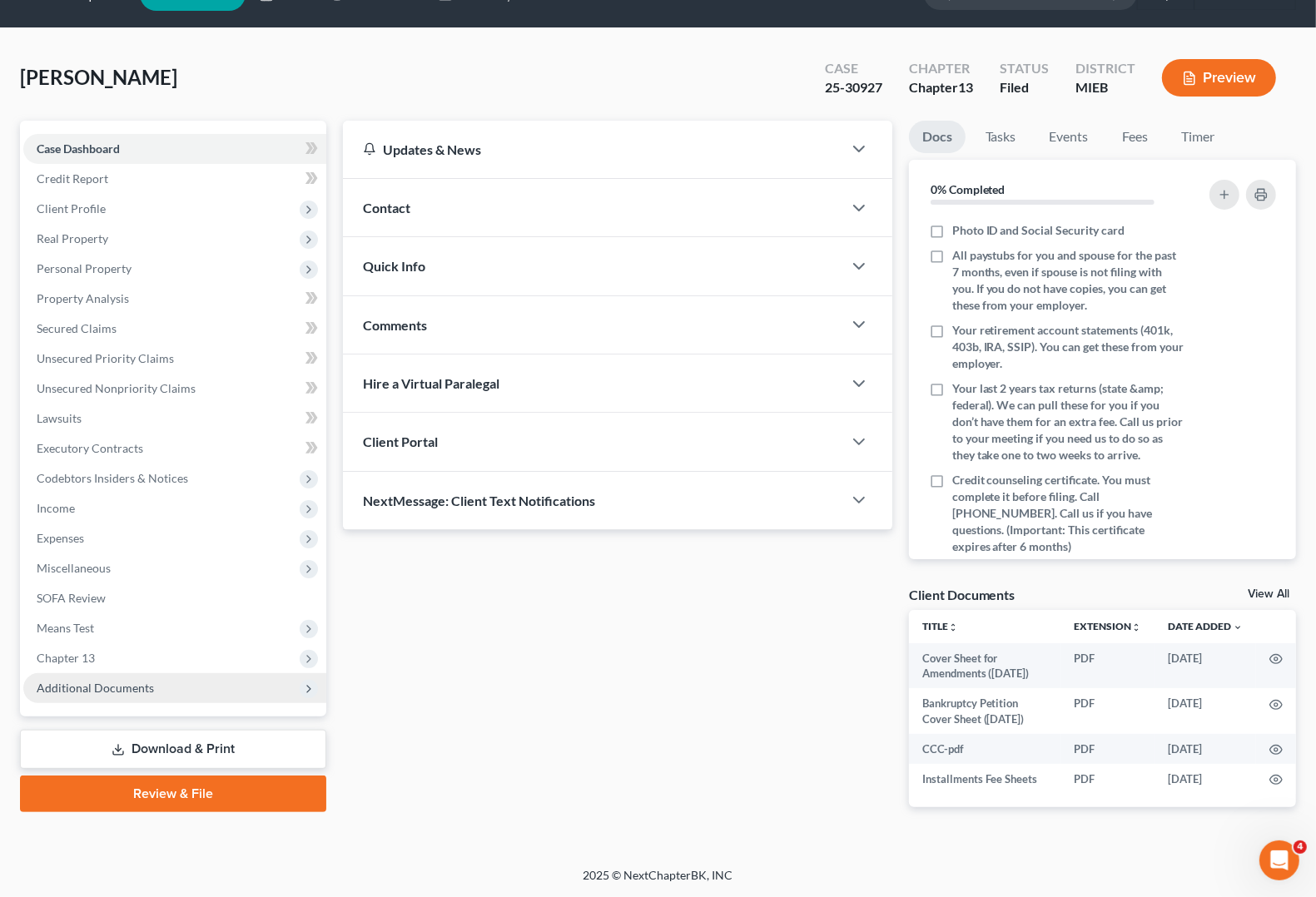
click at [185, 730] on link "Download & Print" at bounding box center [173, 749] width 307 height 39
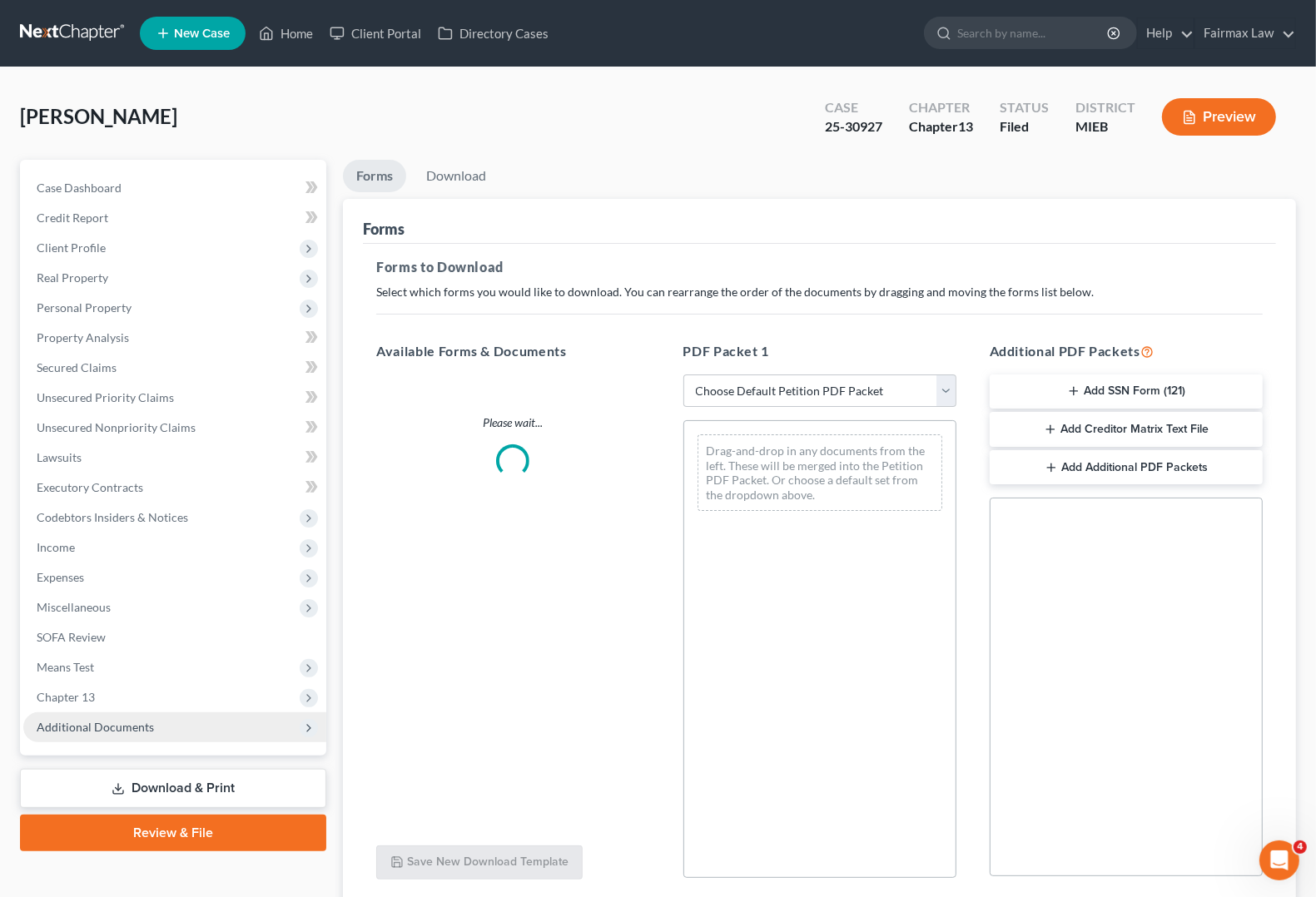
click at [318, 654] on span "Means Test" at bounding box center [175, 667] width 303 height 30
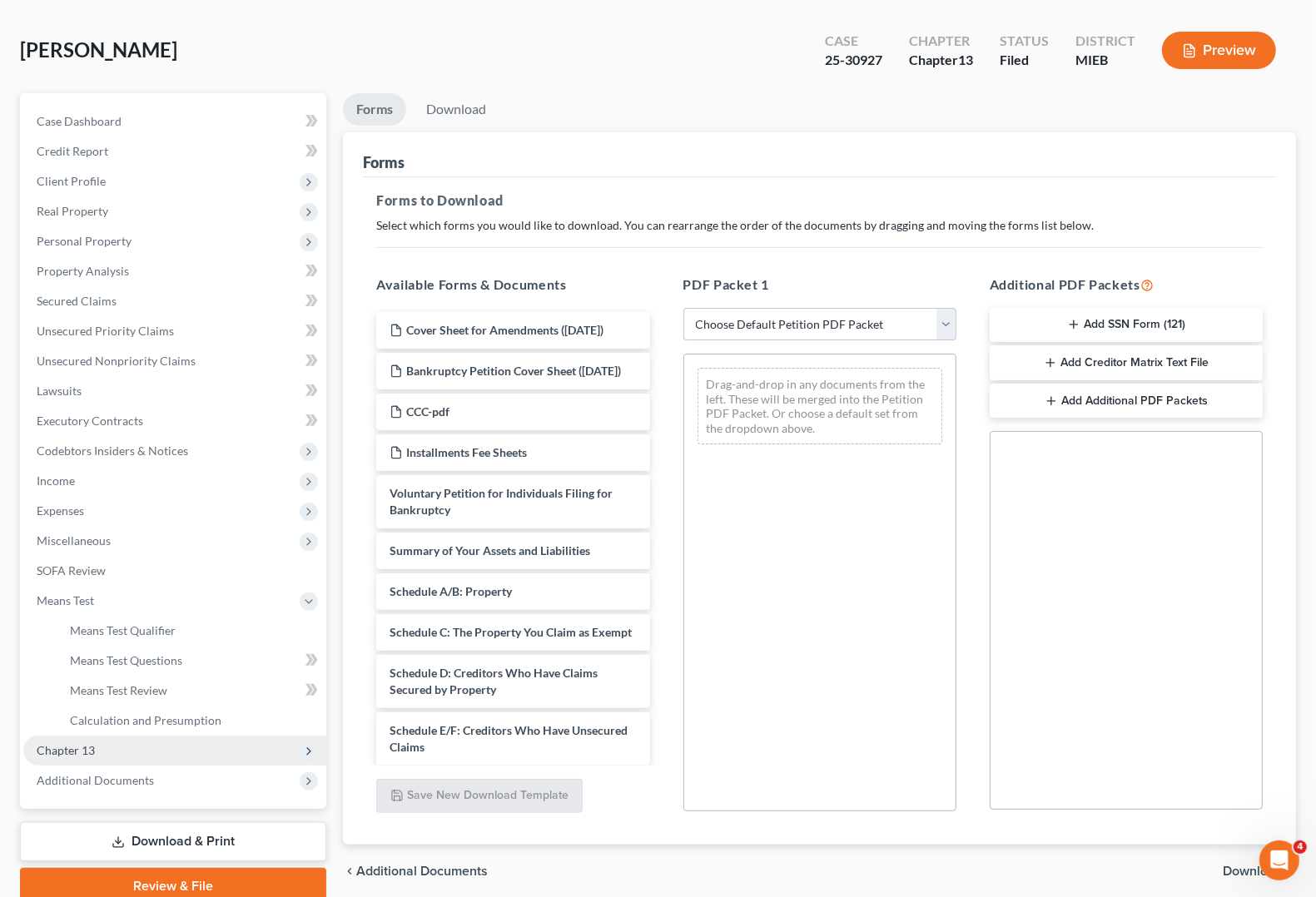
scroll to position [135, 0]
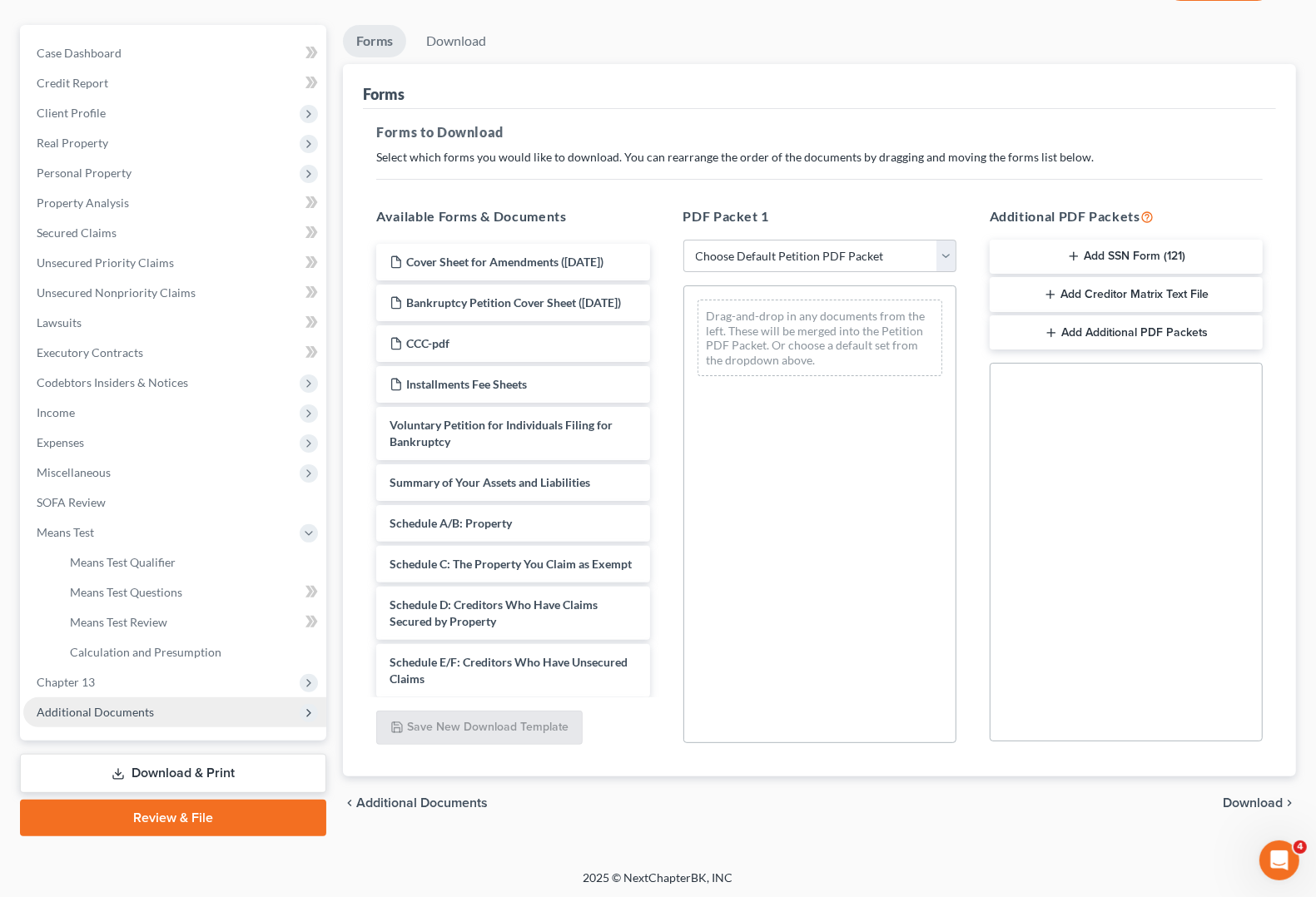
click at [296, 713] on span "Additional Documents" at bounding box center [175, 712] width 303 height 30
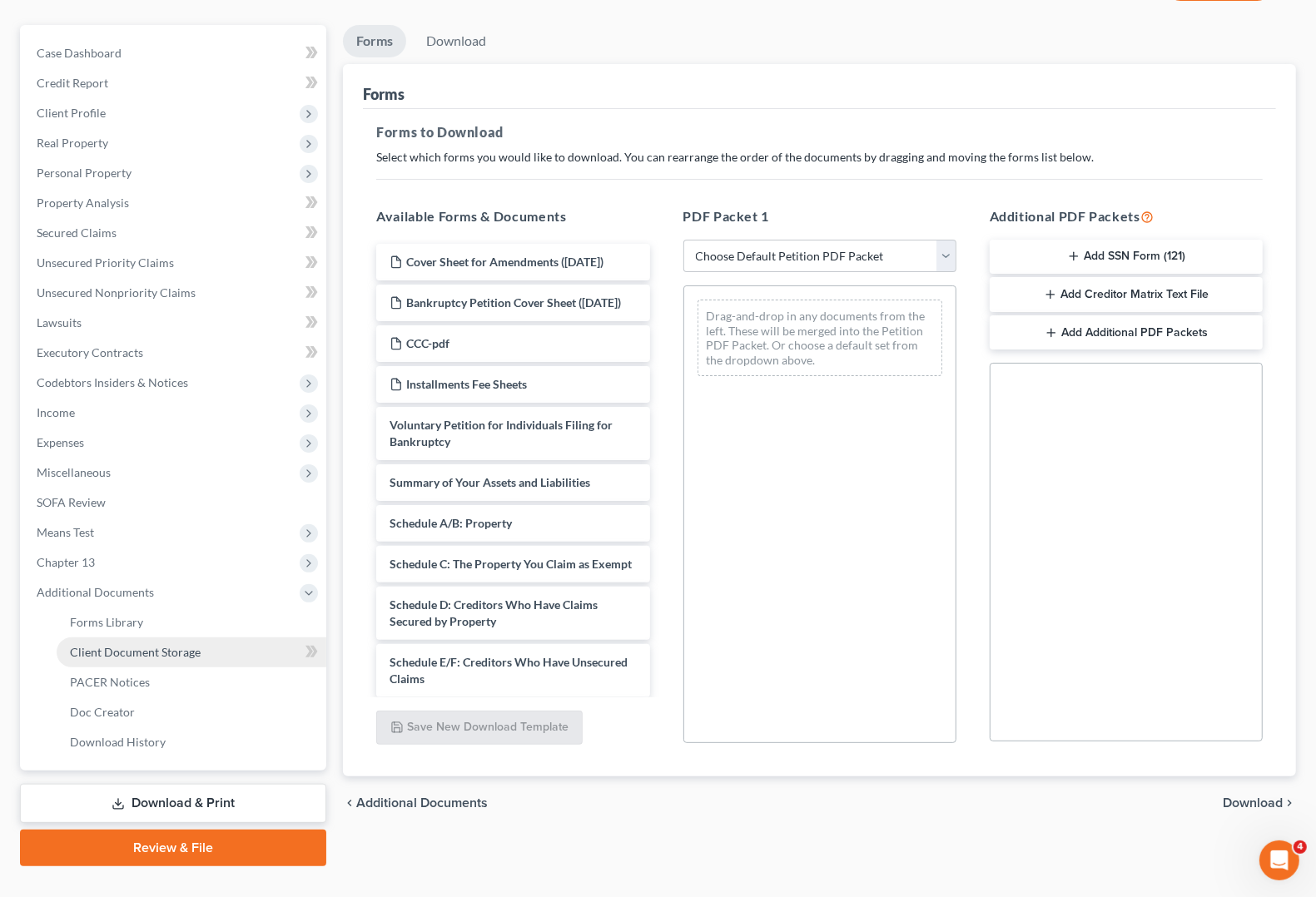
click at [138, 651] on span "Client Document Storage" at bounding box center [135, 652] width 131 height 14
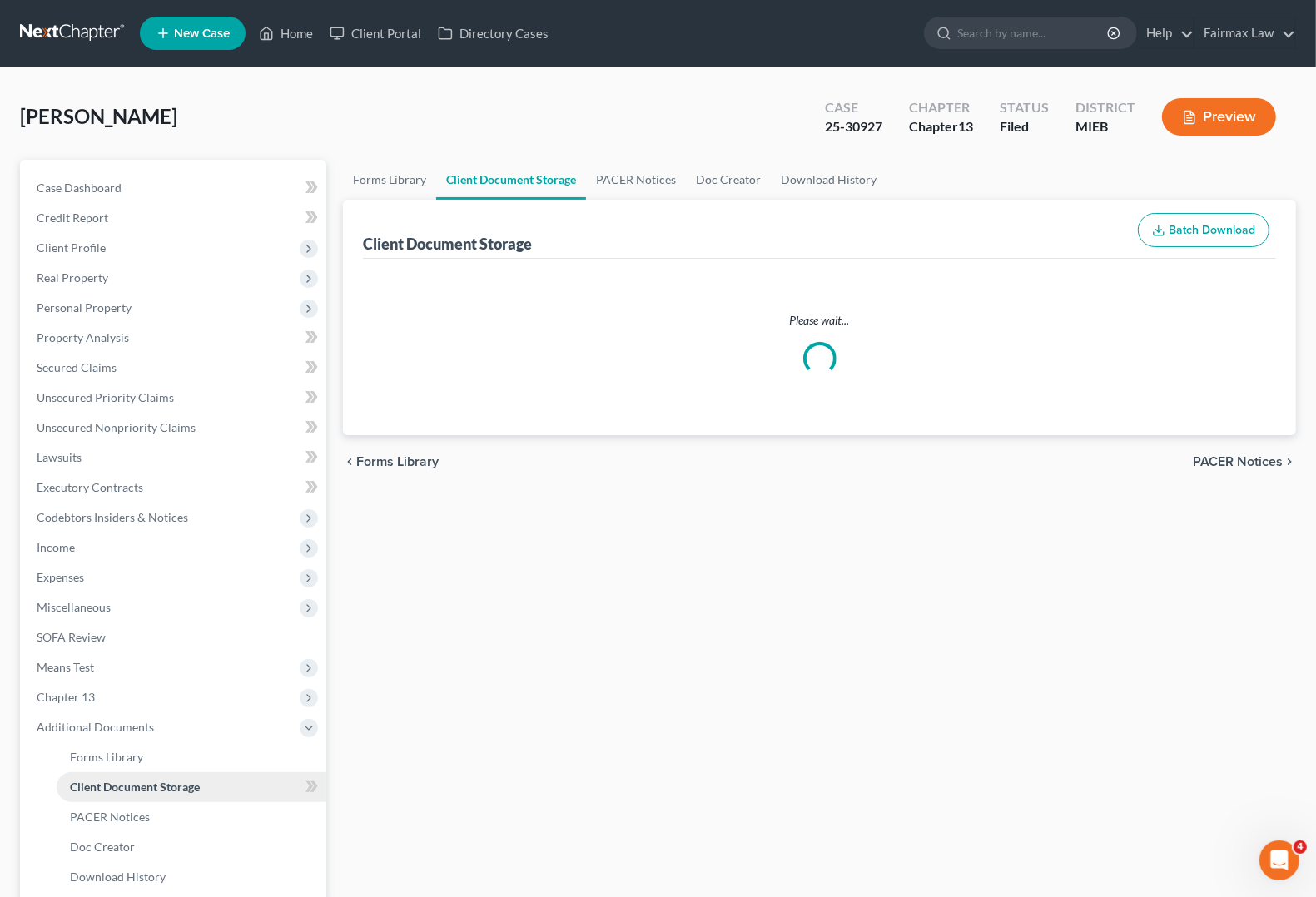
select select "32"
select select "7"
select select "6"
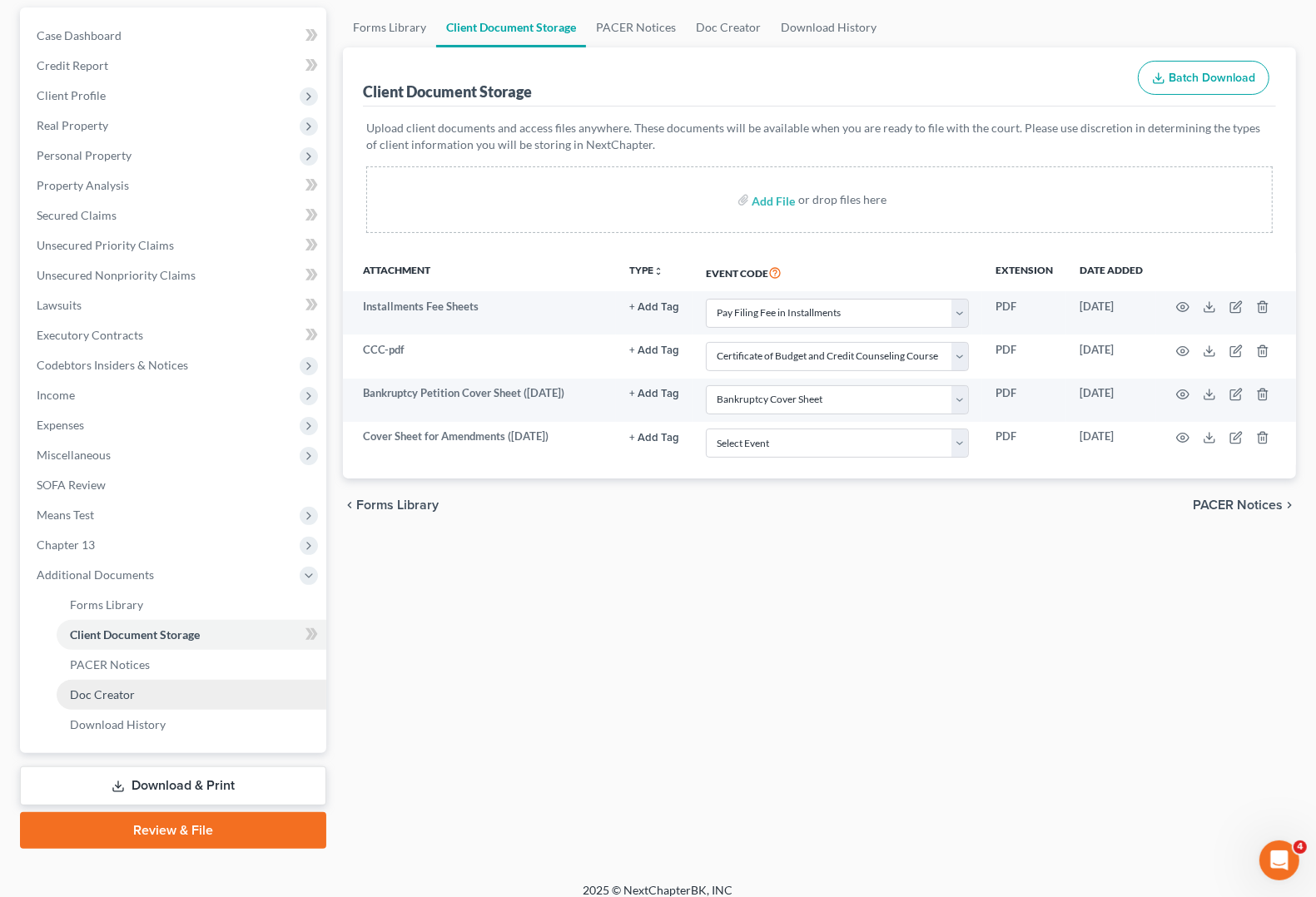
scroll to position [165, 0]
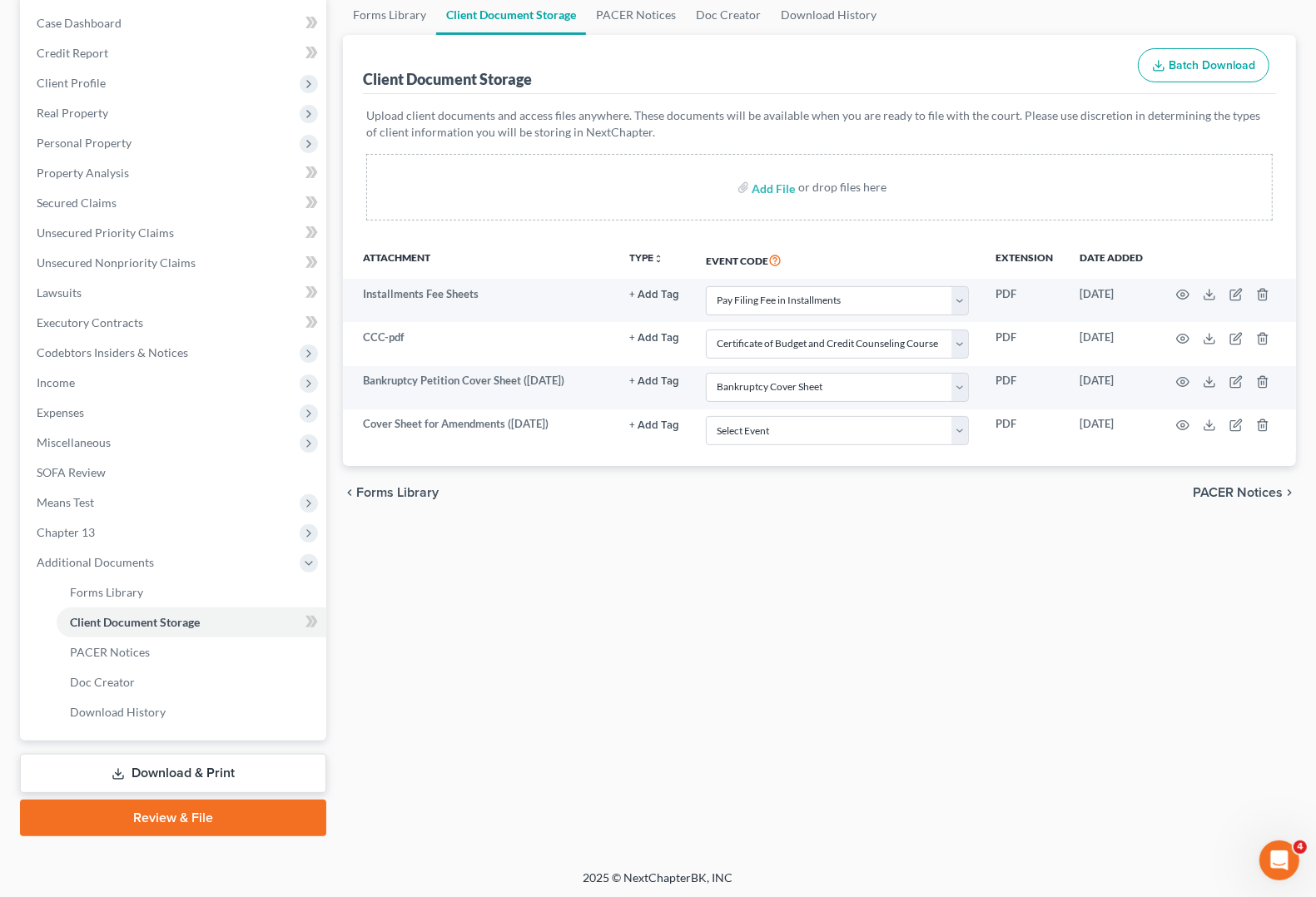
click at [164, 771] on link "Download & Print" at bounding box center [173, 773] width 307 height 39
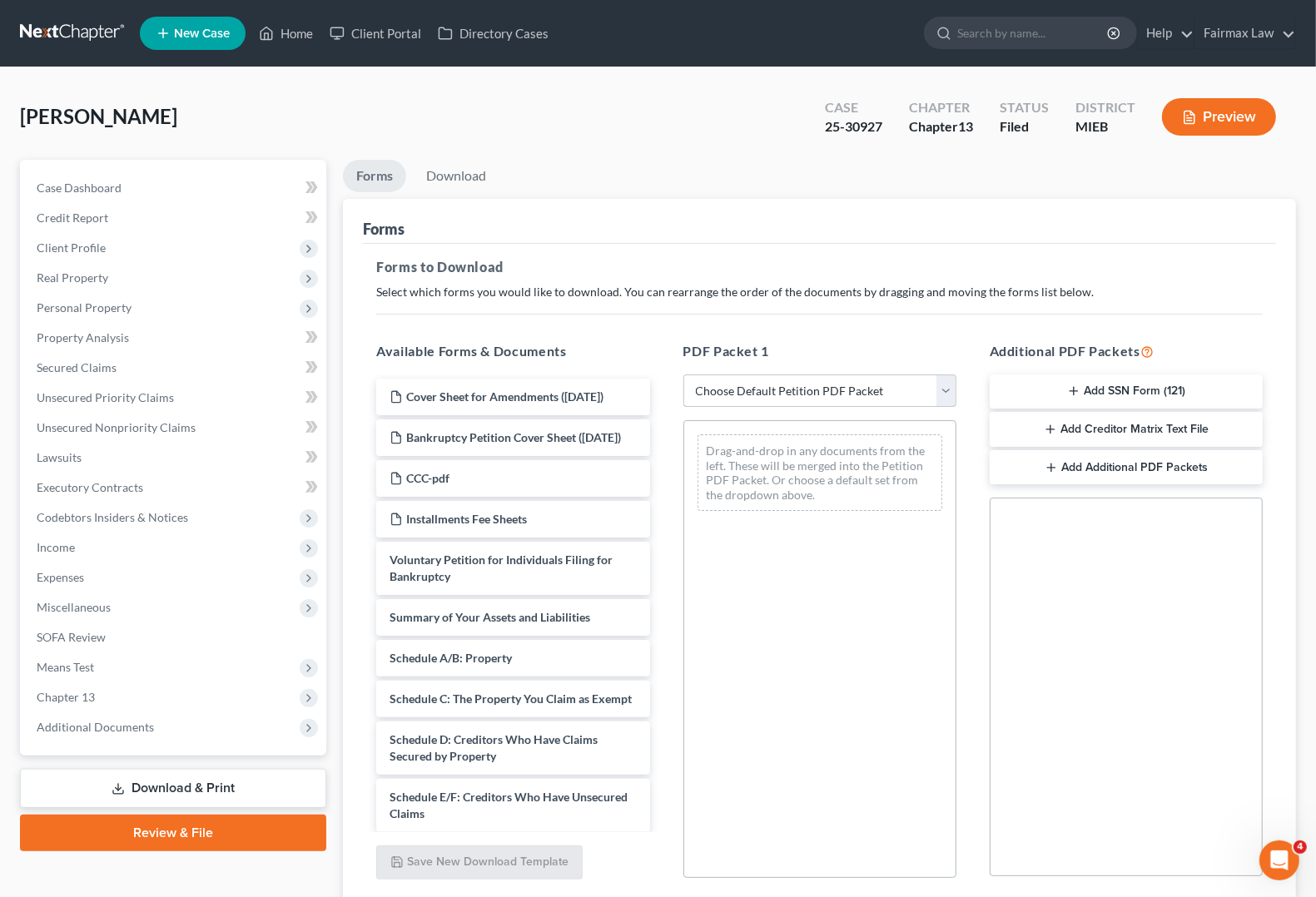
click at [878, 392] on select "Choose Default Petition PDF Packet Complete Bankruptcy Petition (all forms and …" at bounding box center [820, 391] width 273 height 33
select select "2"
click at [684, 374] on select "Choose Default Petition PDF Packet Complete Bankruptcy Petition (all forms and …" at bounding box center [820, 391] width 273 height 33
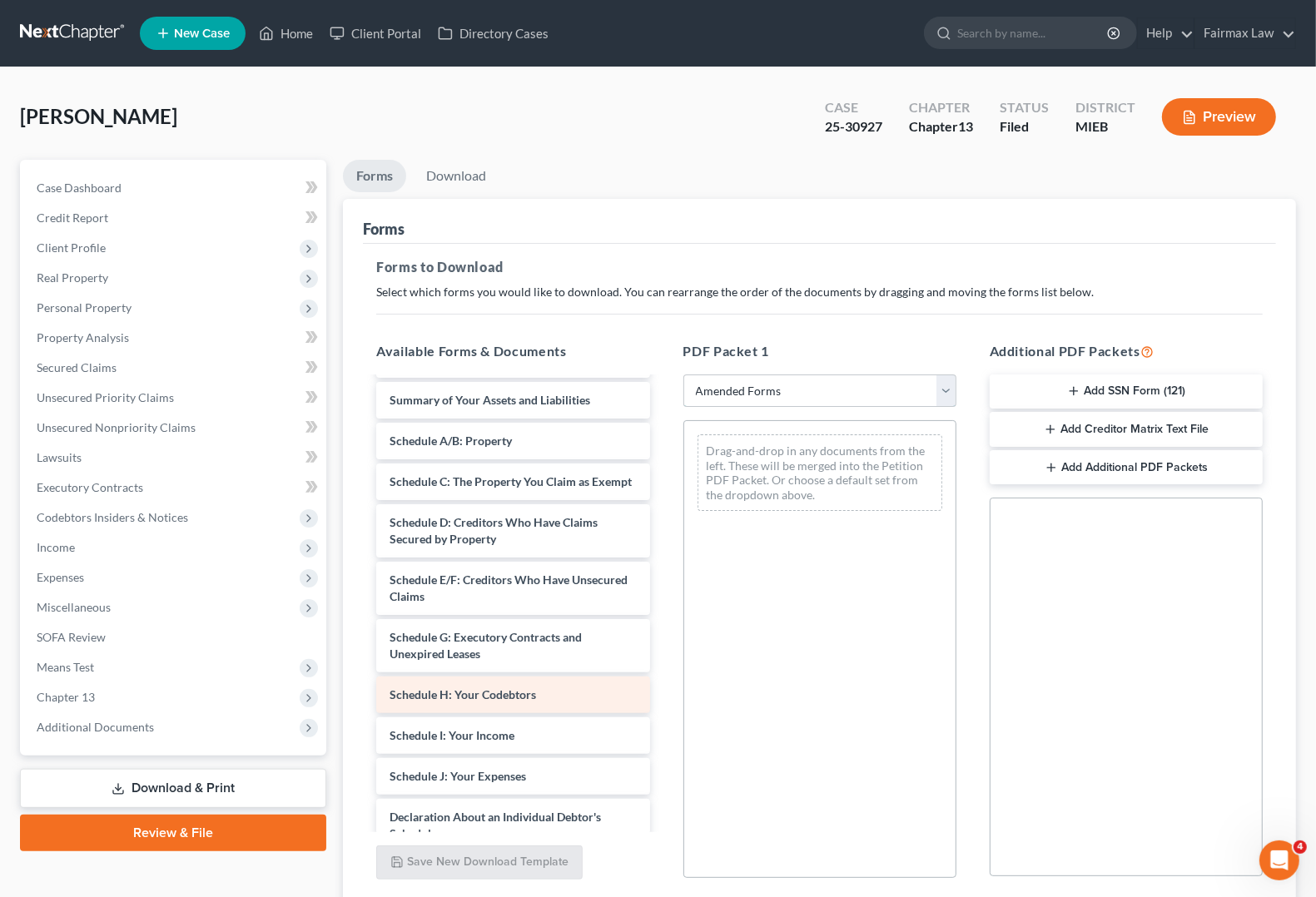
scroll to position [104, 0]
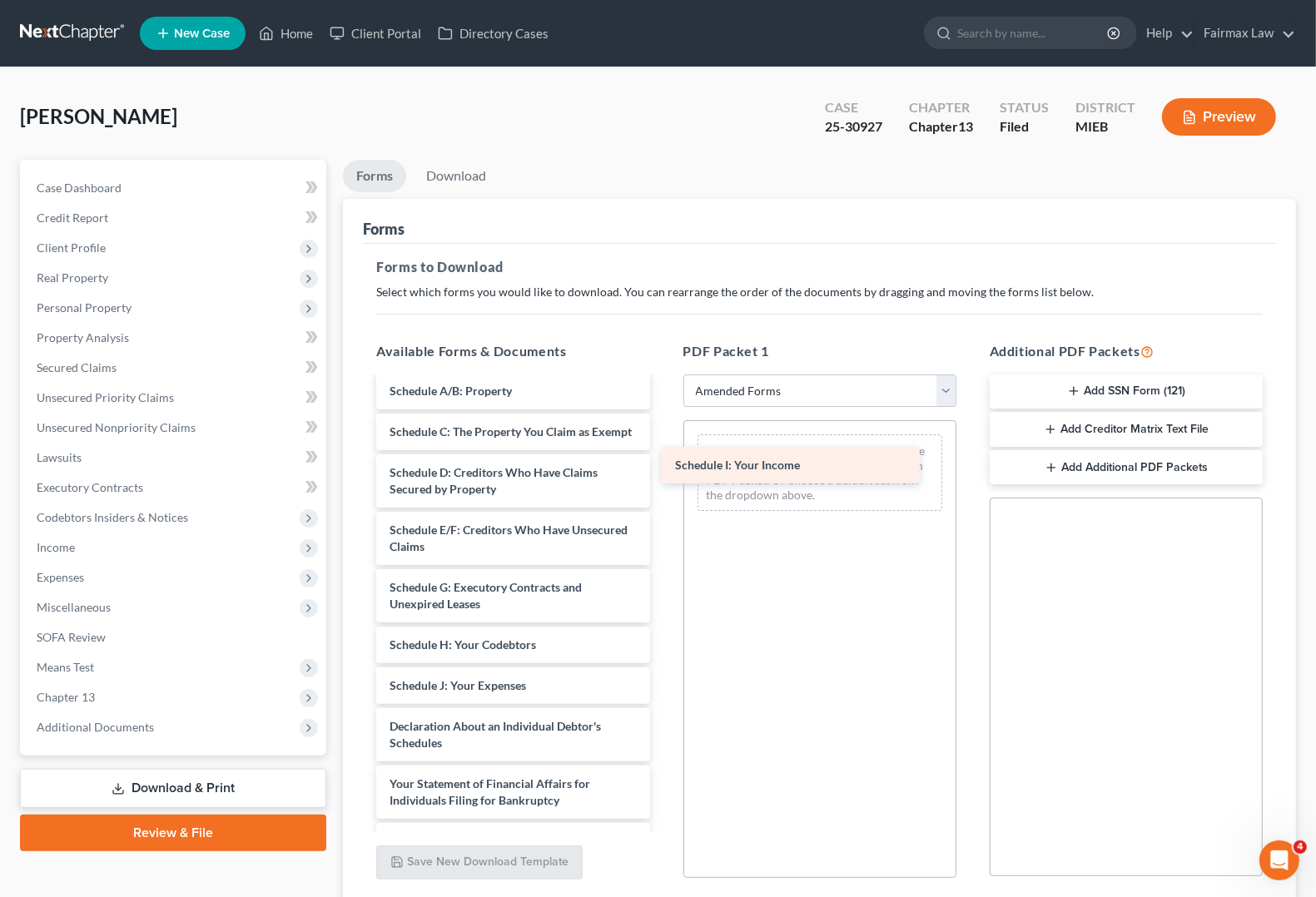
drag, startPoint x: 539, startPoint y: 699, endPoint x: 825, endPoint y: 463, distance: 370.8
click at [663, 463] on div "Schedule I: Your Income Voluntary Petition for Individuals Filing for Bankruptc…" at bounding box center [512, 666] width 299 height 781
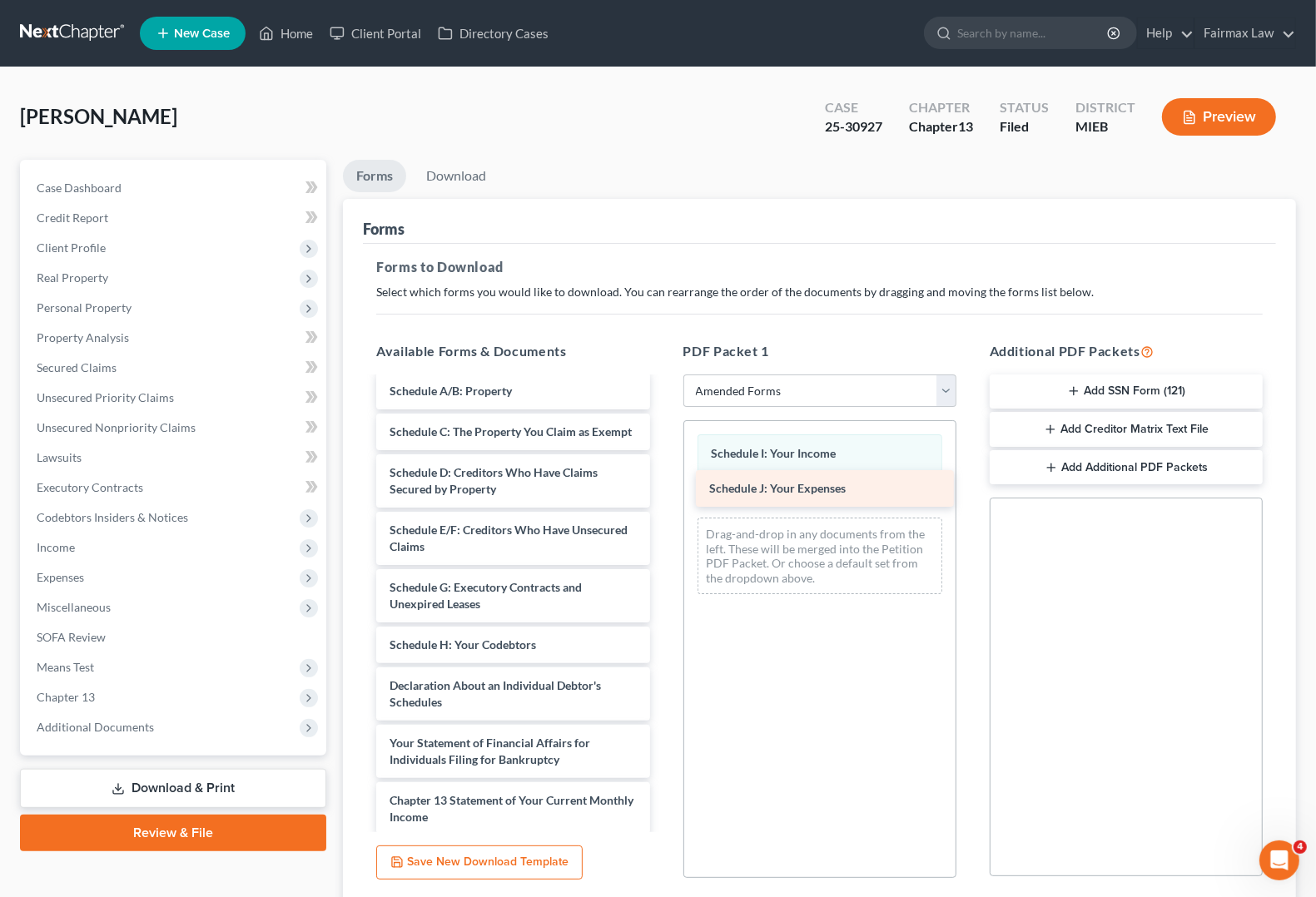
drag, startPoint x: 515, startPoint y: 695, endPoint x: 834, endPoint y: 483, distance: 383.0
click at [663, 483] on div "Schedule J: Your Expenses Voluntary Petition for Individuals Filing for Bankrup…" at bounding box center [512, 645] width 299 height 741
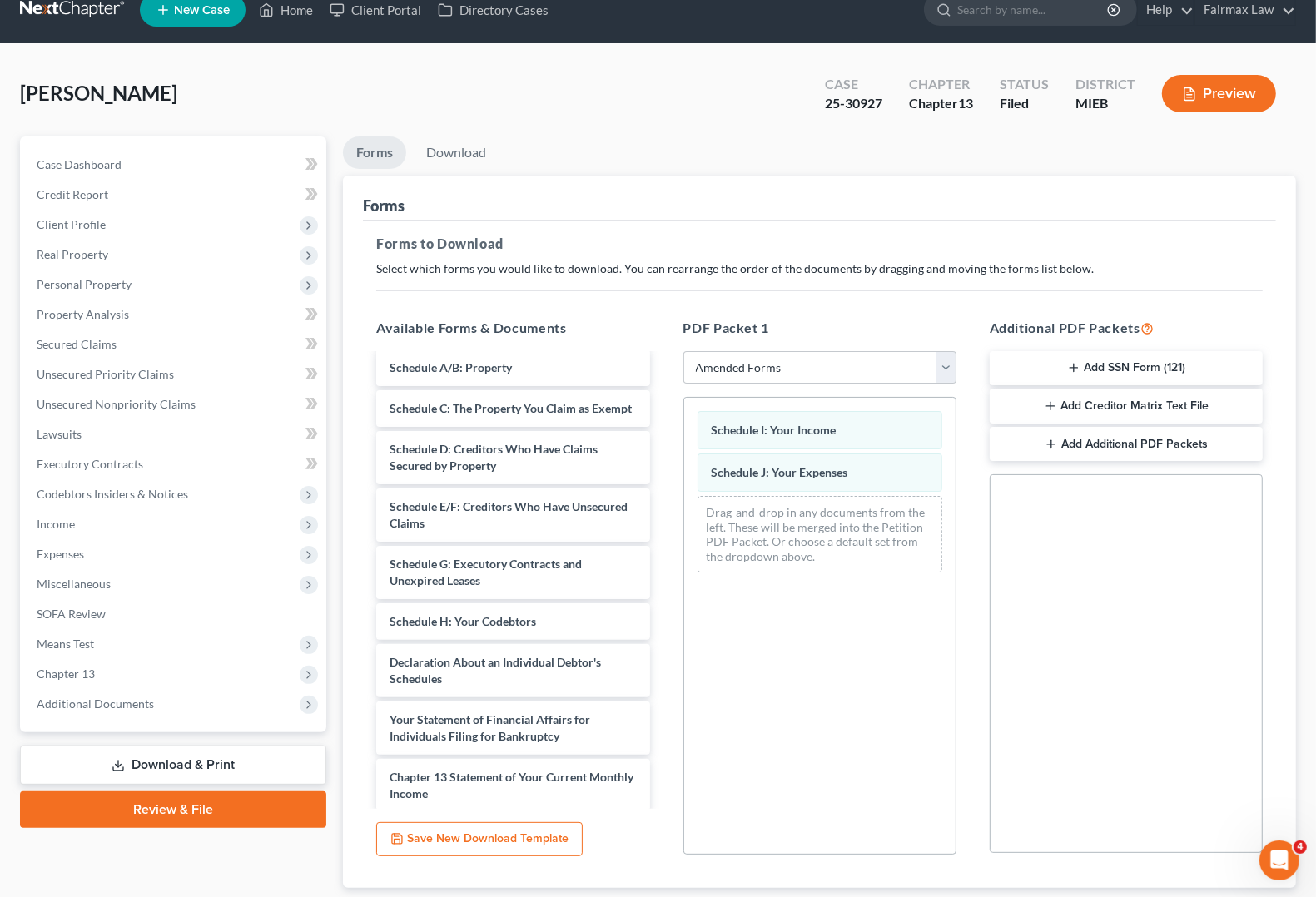
scroll to position [130, 0]
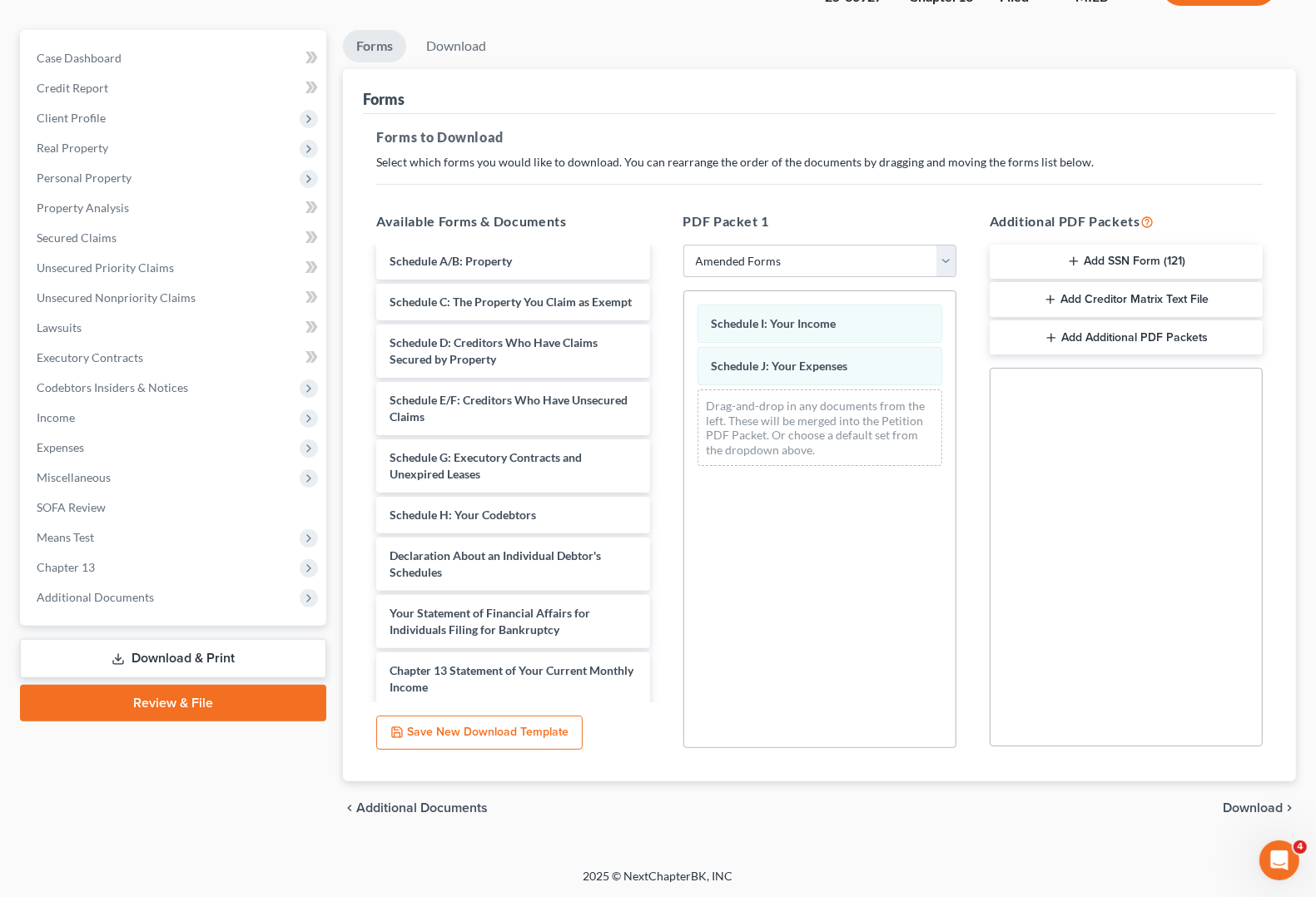
click at [1263, 811] on span "Download" at bounding box center [1253, 807] width 60 height 14
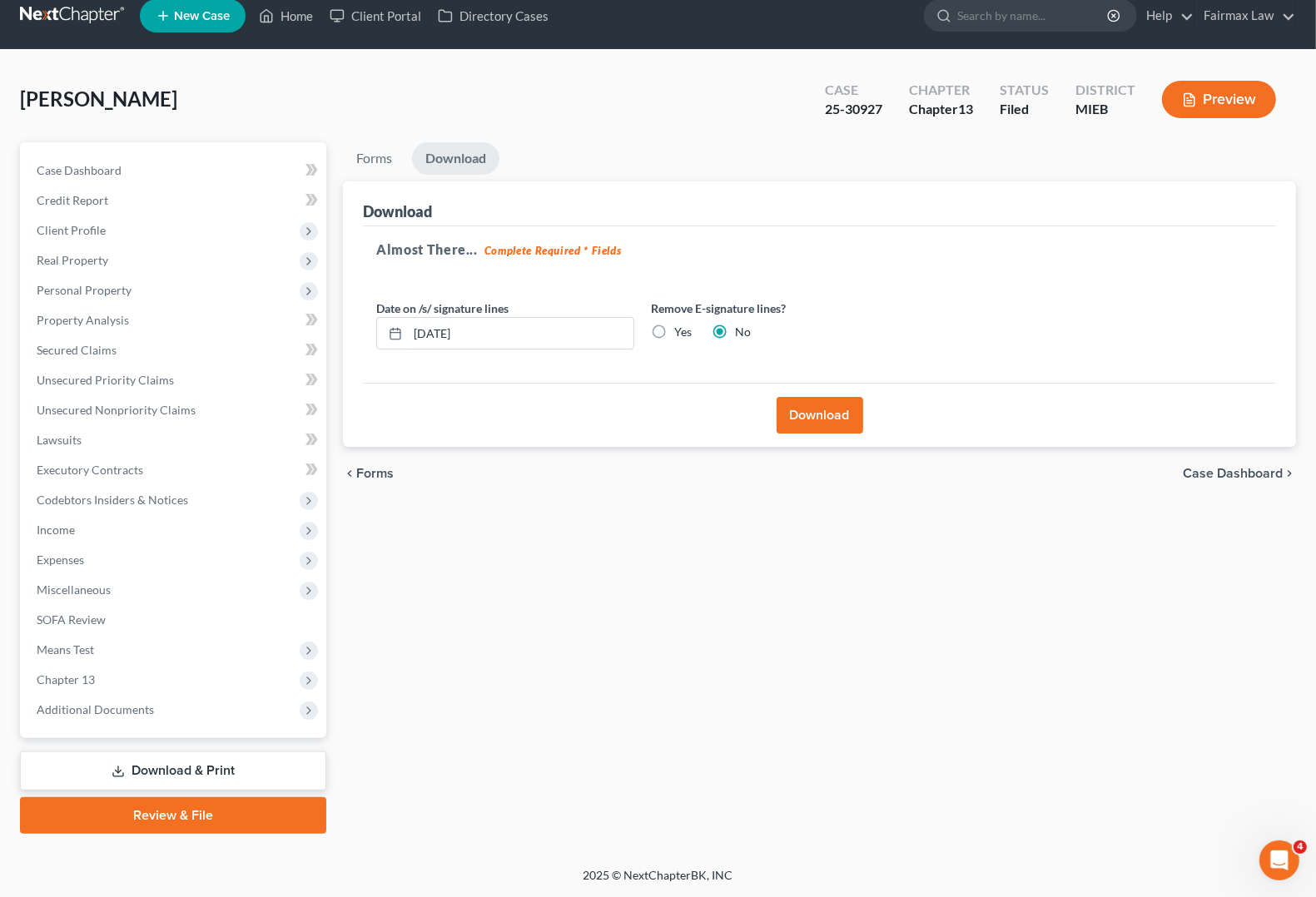
scroll to position [15, 0]
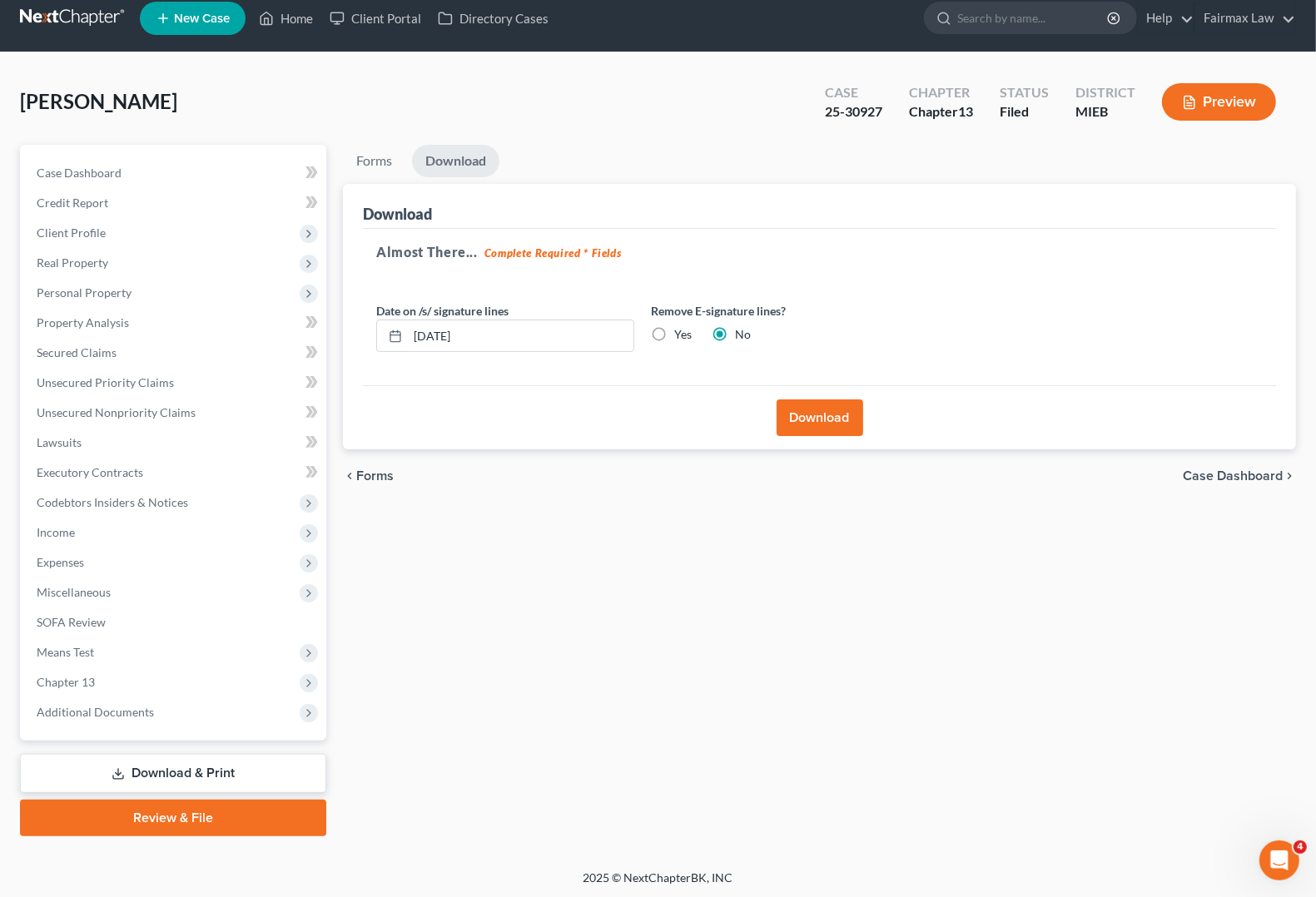
click at [829, 411] on button "Download" at bounding box center [820, 418] width 87 height 36
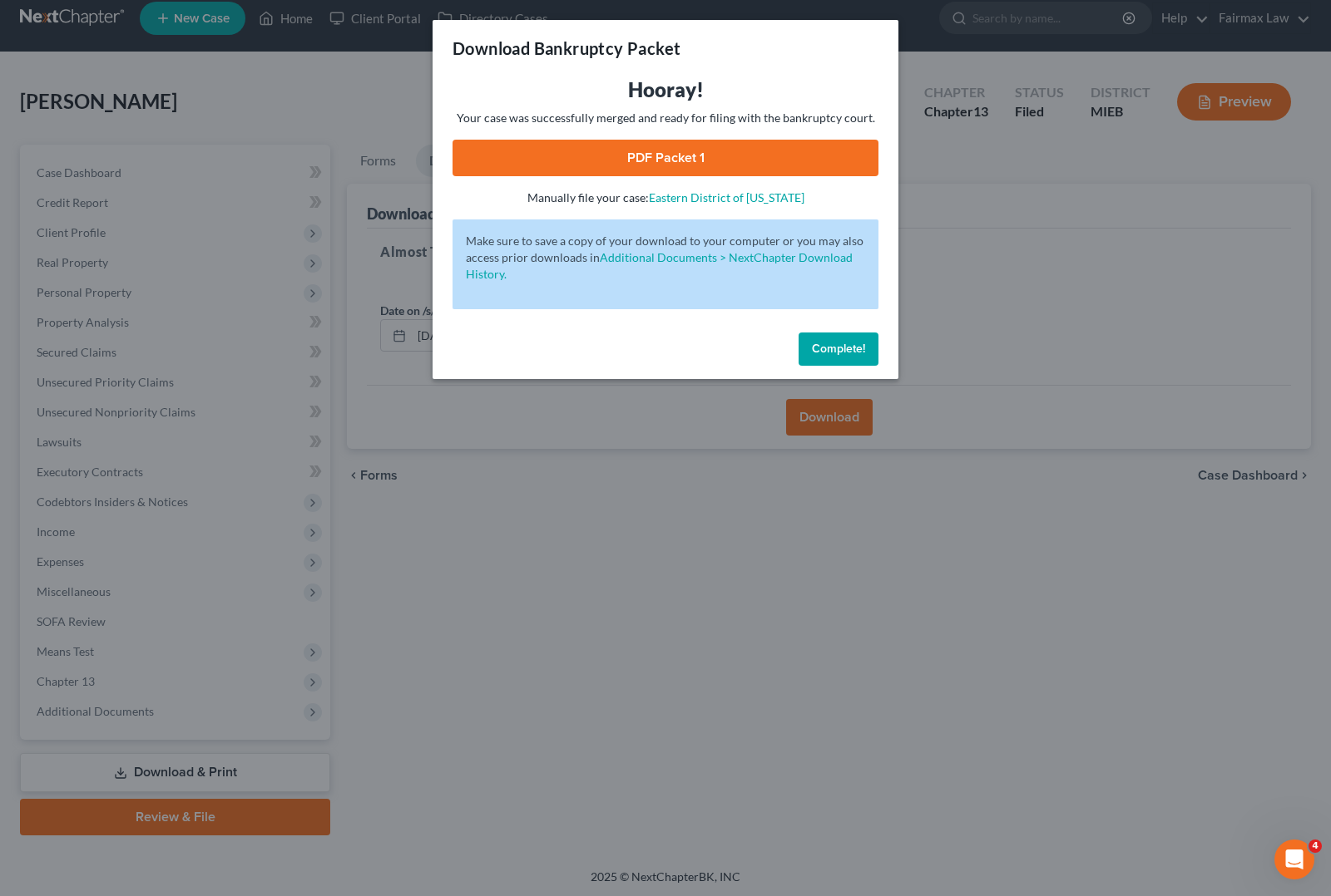
click at [712, 158] on link "PDF Packet 1" at bounding box center [665, 158] width 426 height 36
click at [839, 348] on span "Complete!" at bounding box center [838, 349] width 53 height 14
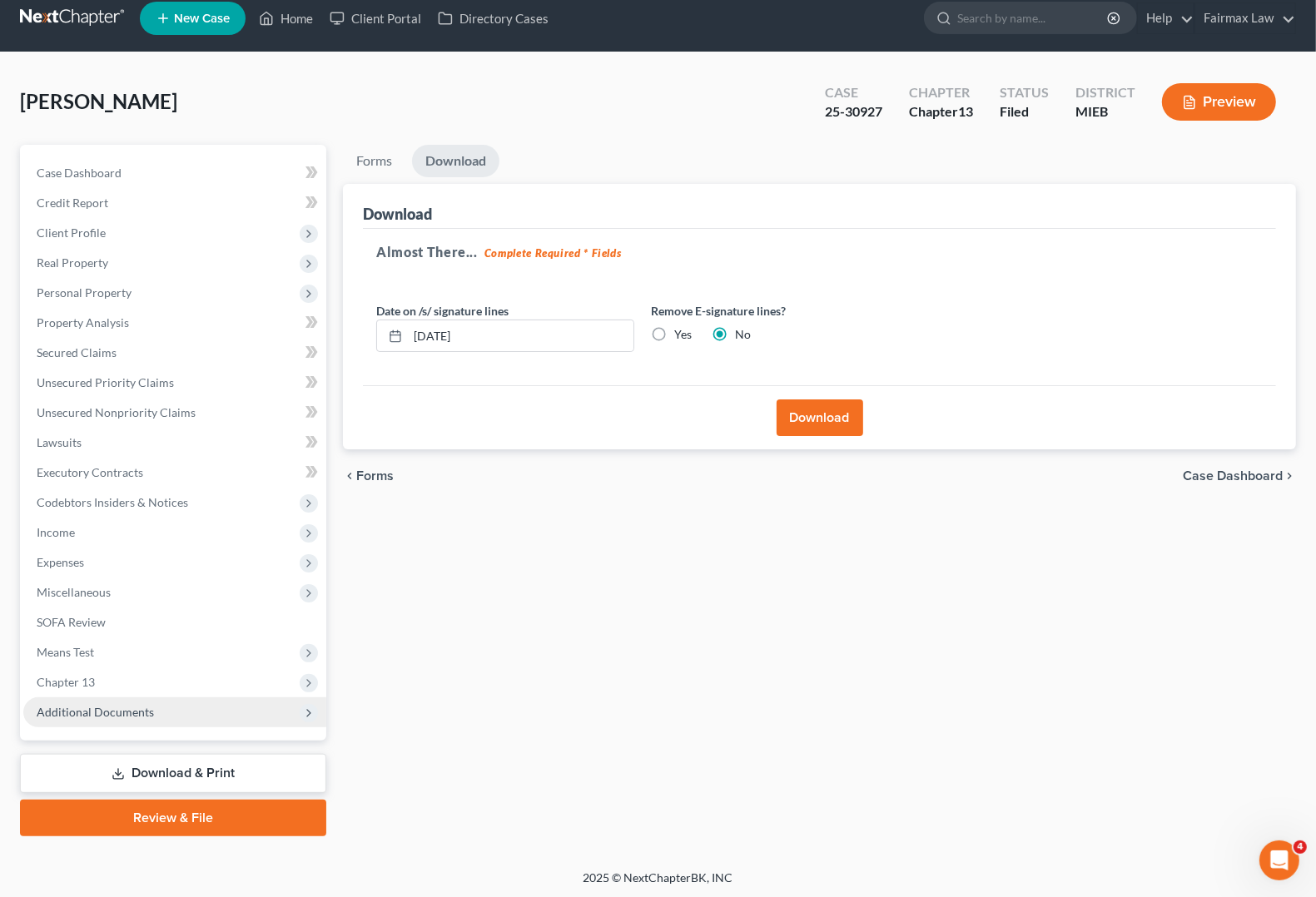
click at [92, 712] on span "Additional Documents" at bounding box center [95, 713] width 118 height 14
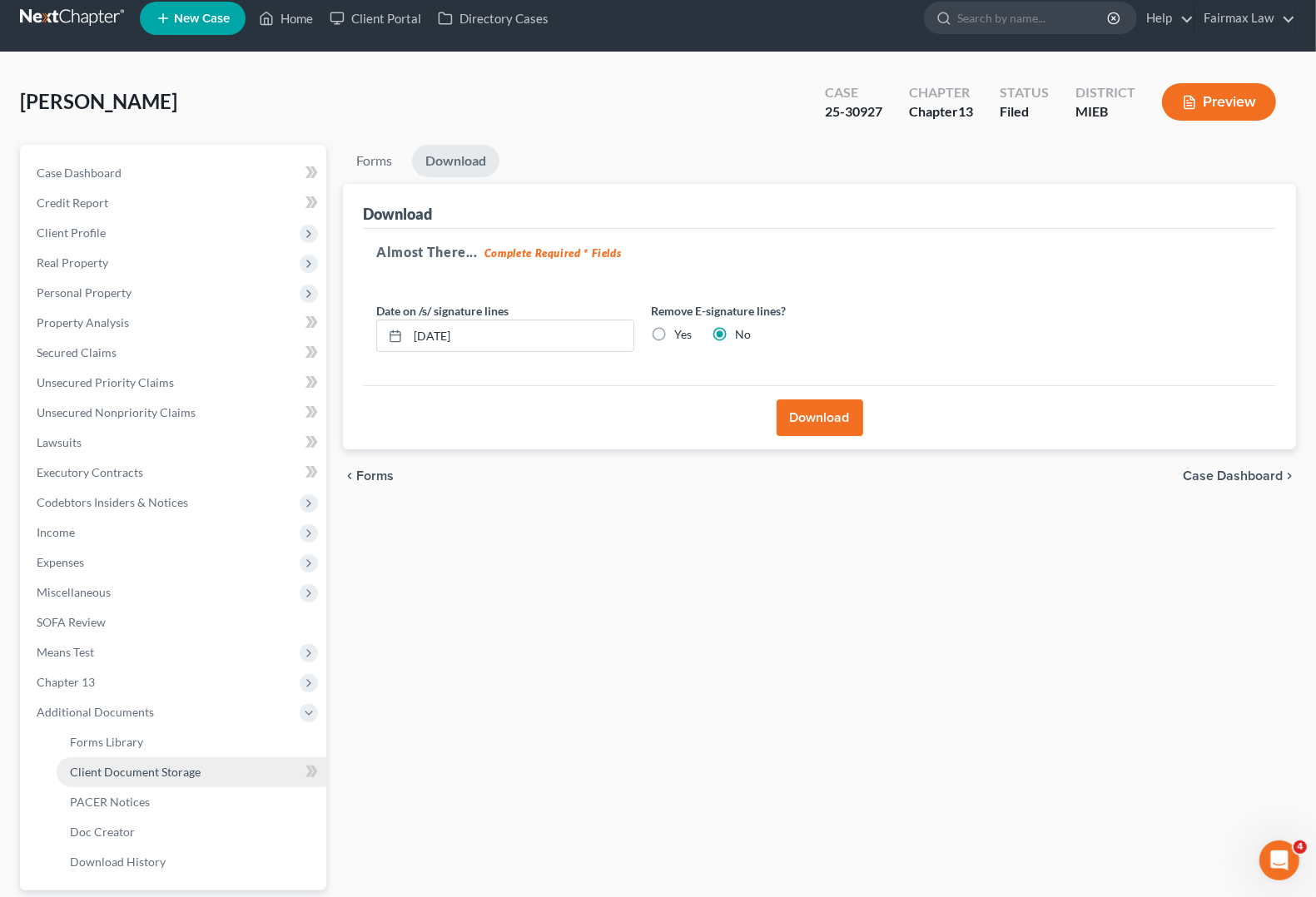
click at [216, 769] on link "Client Document Storage" at bounding box center [192, 772] width 270 height 30
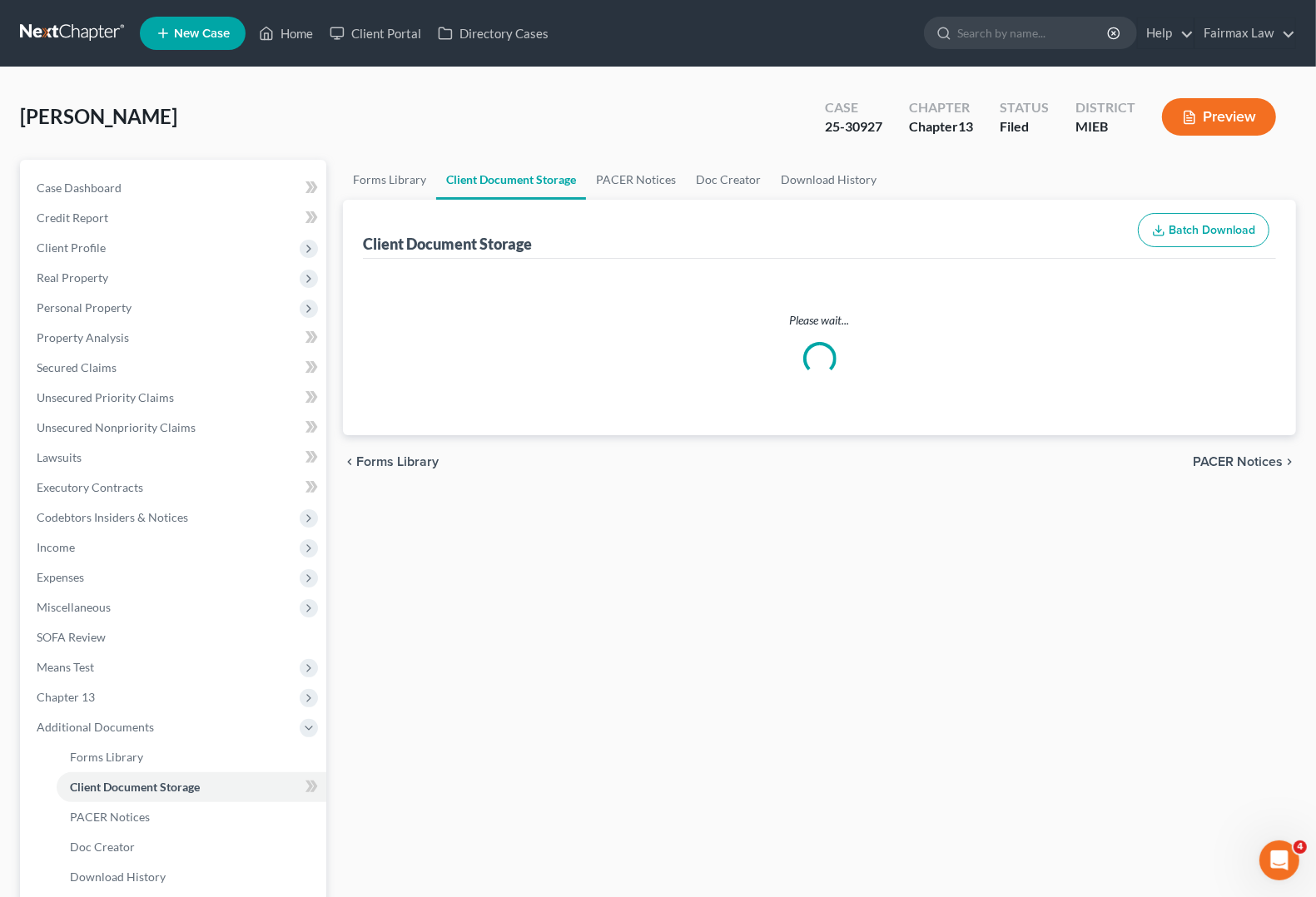
select select "32"
select select "7"
select select "6"
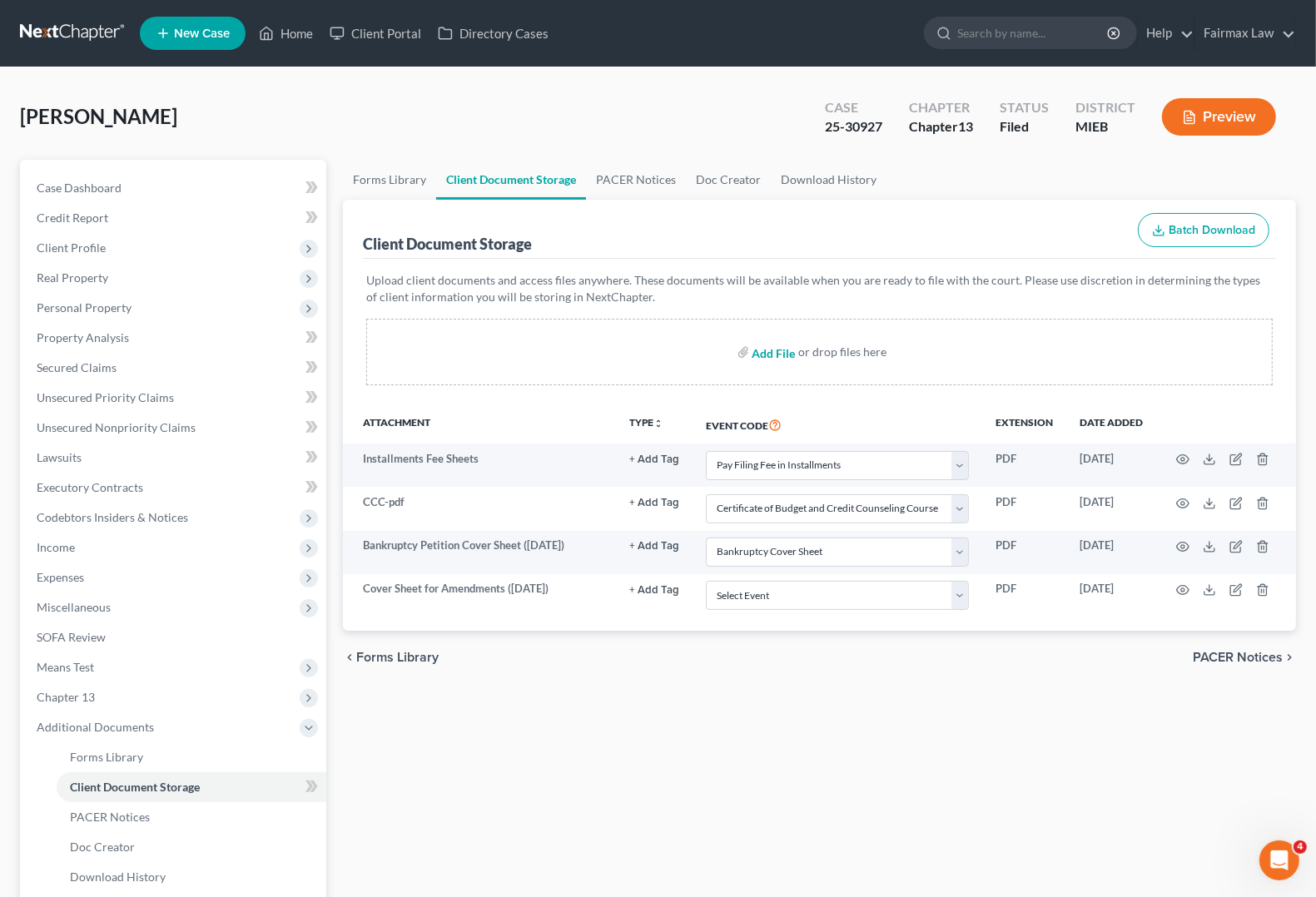
click at [781, 350] on input "file" at bounding box center [772, 352] width 40 height 30
type input "C:\fakepath\[PERSON_NAME] Amd IJ.pdf"
select select "32"
select select "7"
select select "6"
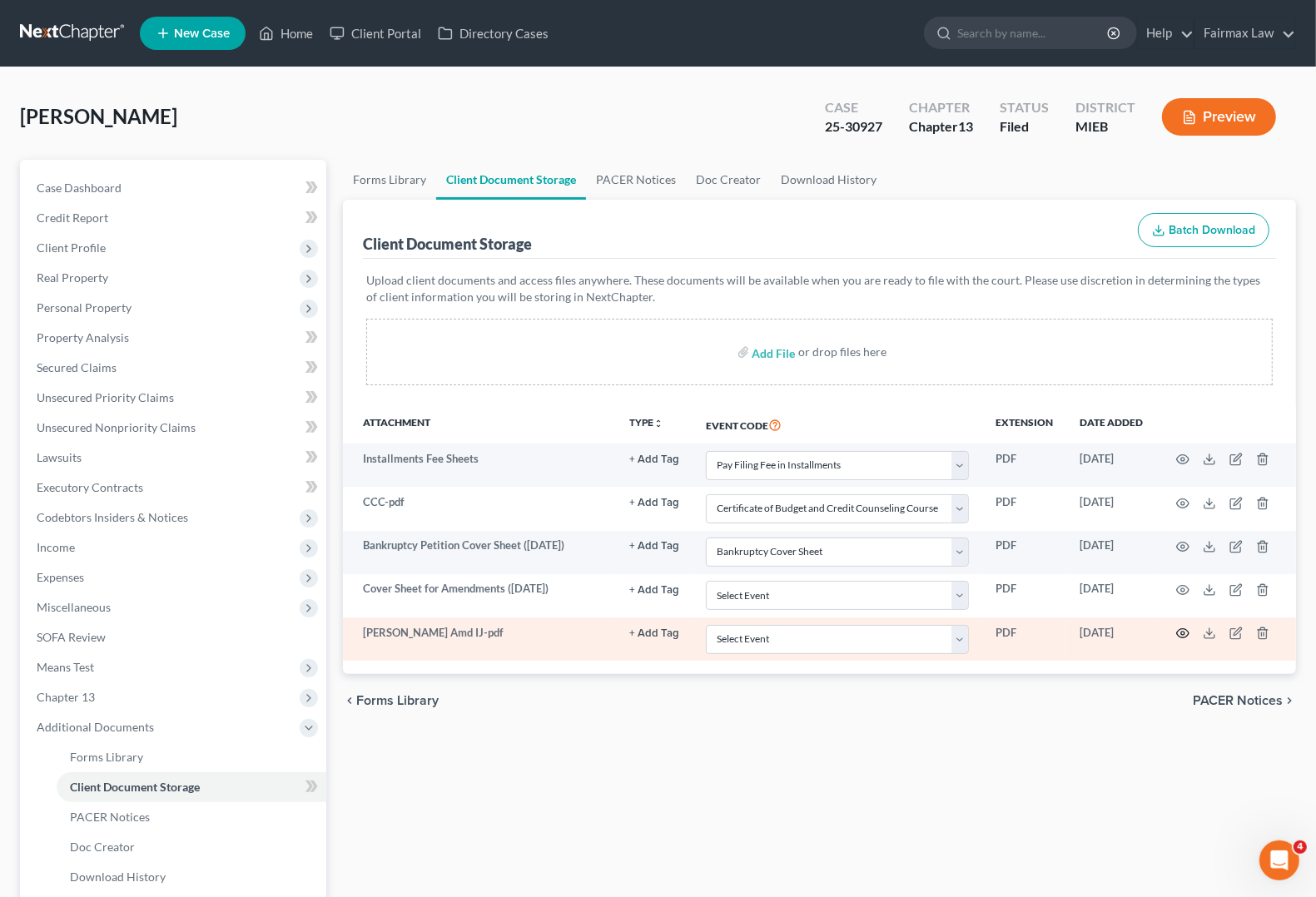
click at [1181, 634] on circle "button" at bounding box center [1183, 634] width 4 height 4
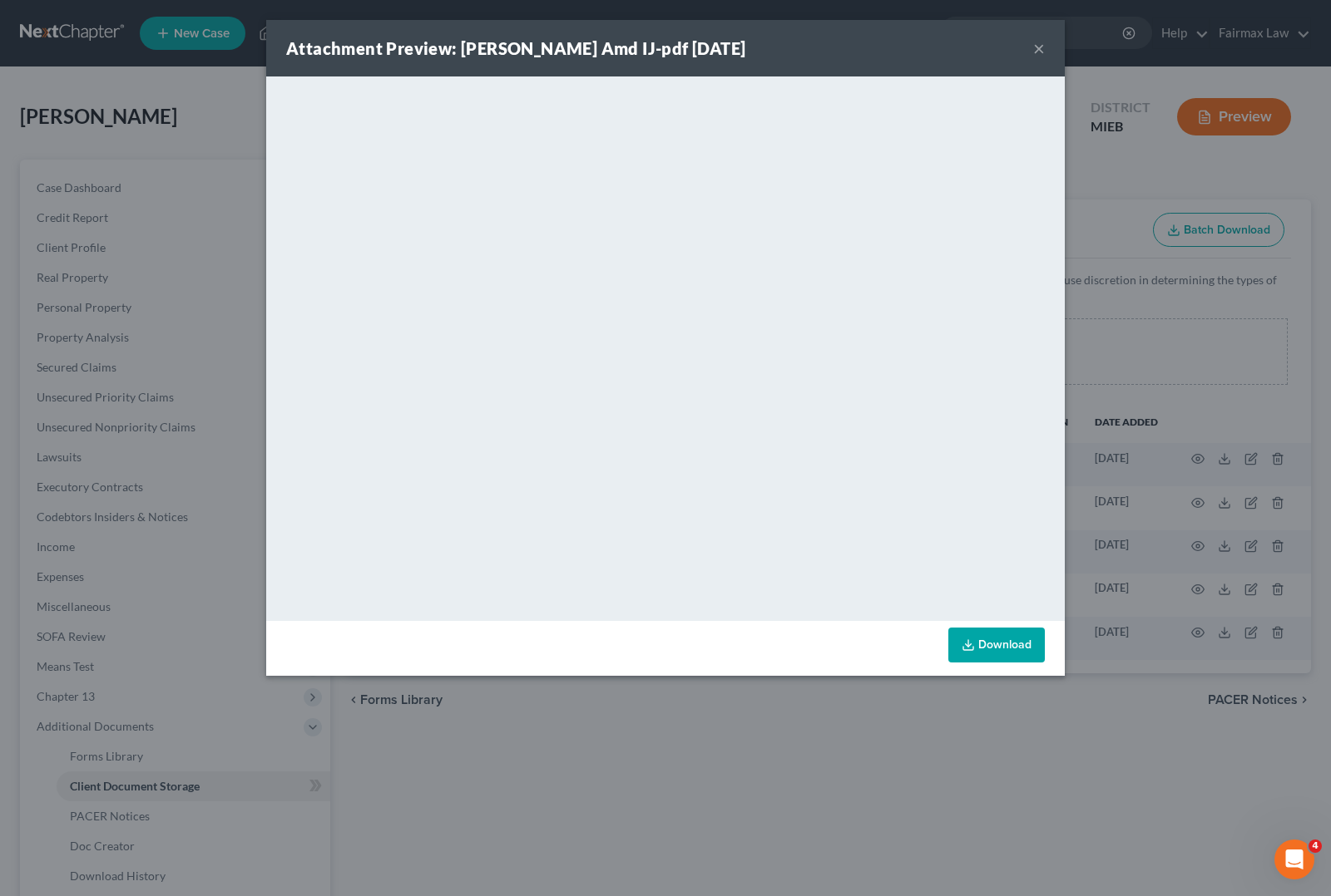
click at [1044, 51] on button "×" at bounding box center [1038, 48] width 12 height 20
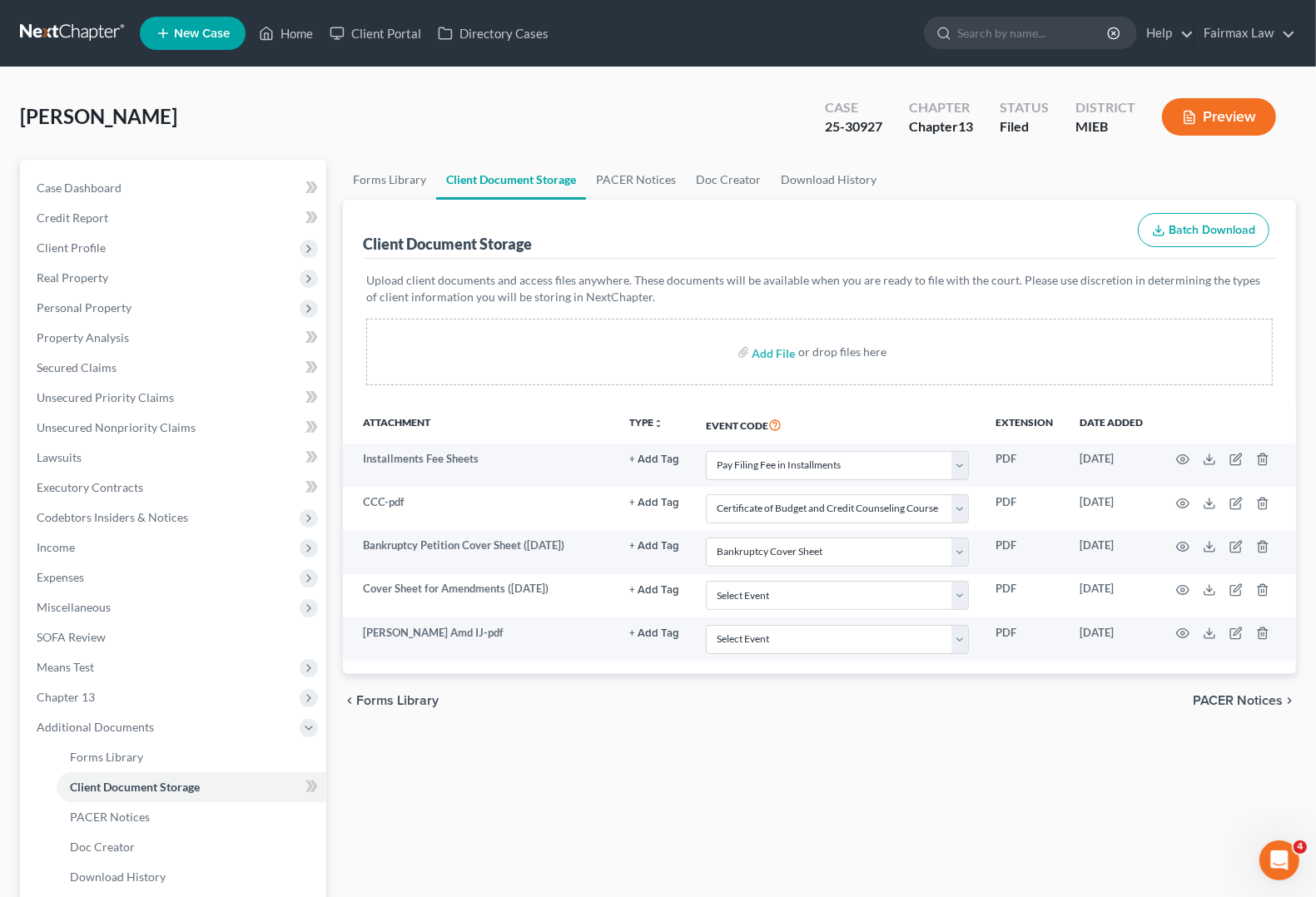
click at [576, 759] on div "Forms Library Client Document Storage PACER Notices Doc Creator Download Histor…" at bounding box center [819, 581] width 970 height 842
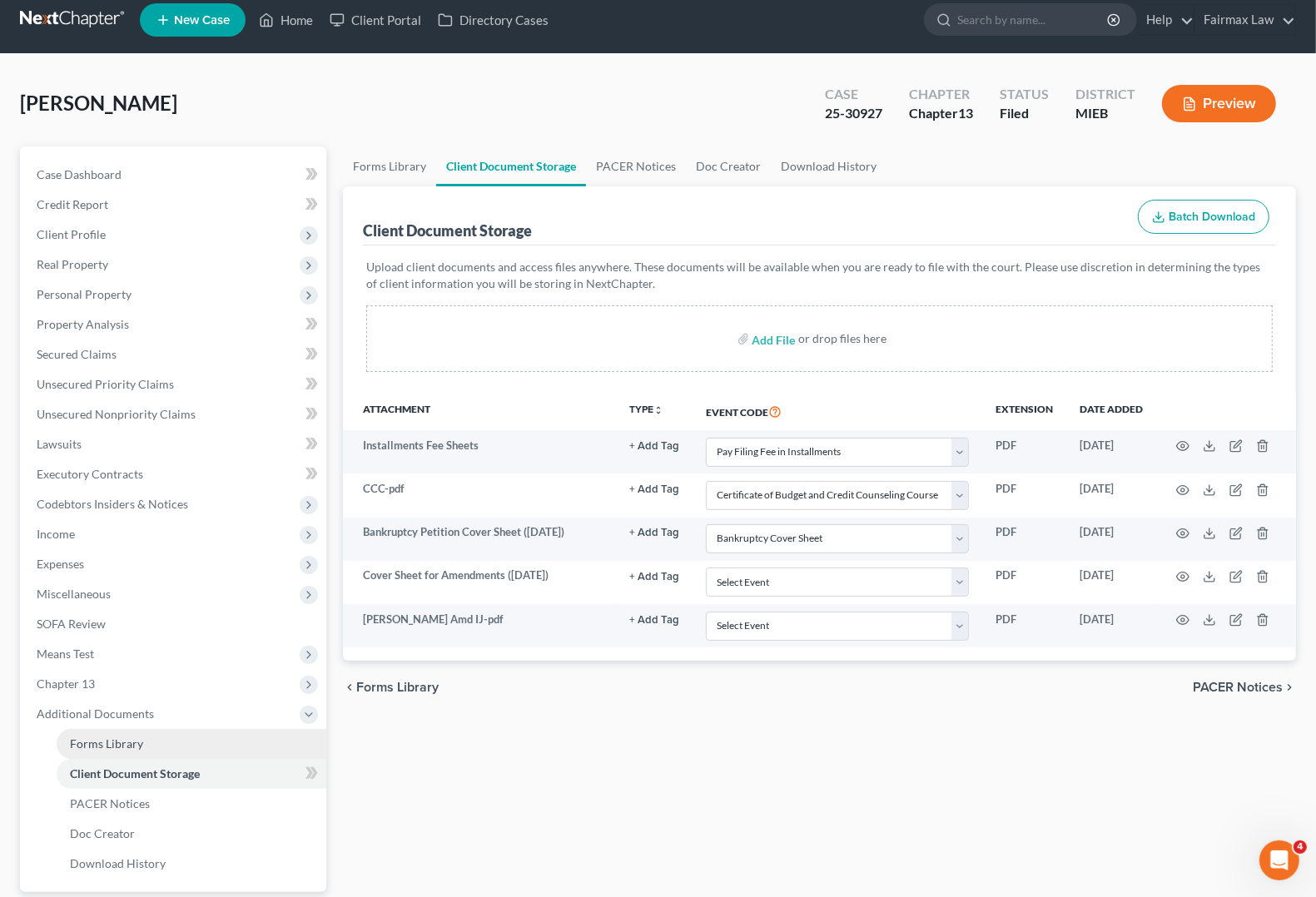
scroll to position [165, 0]
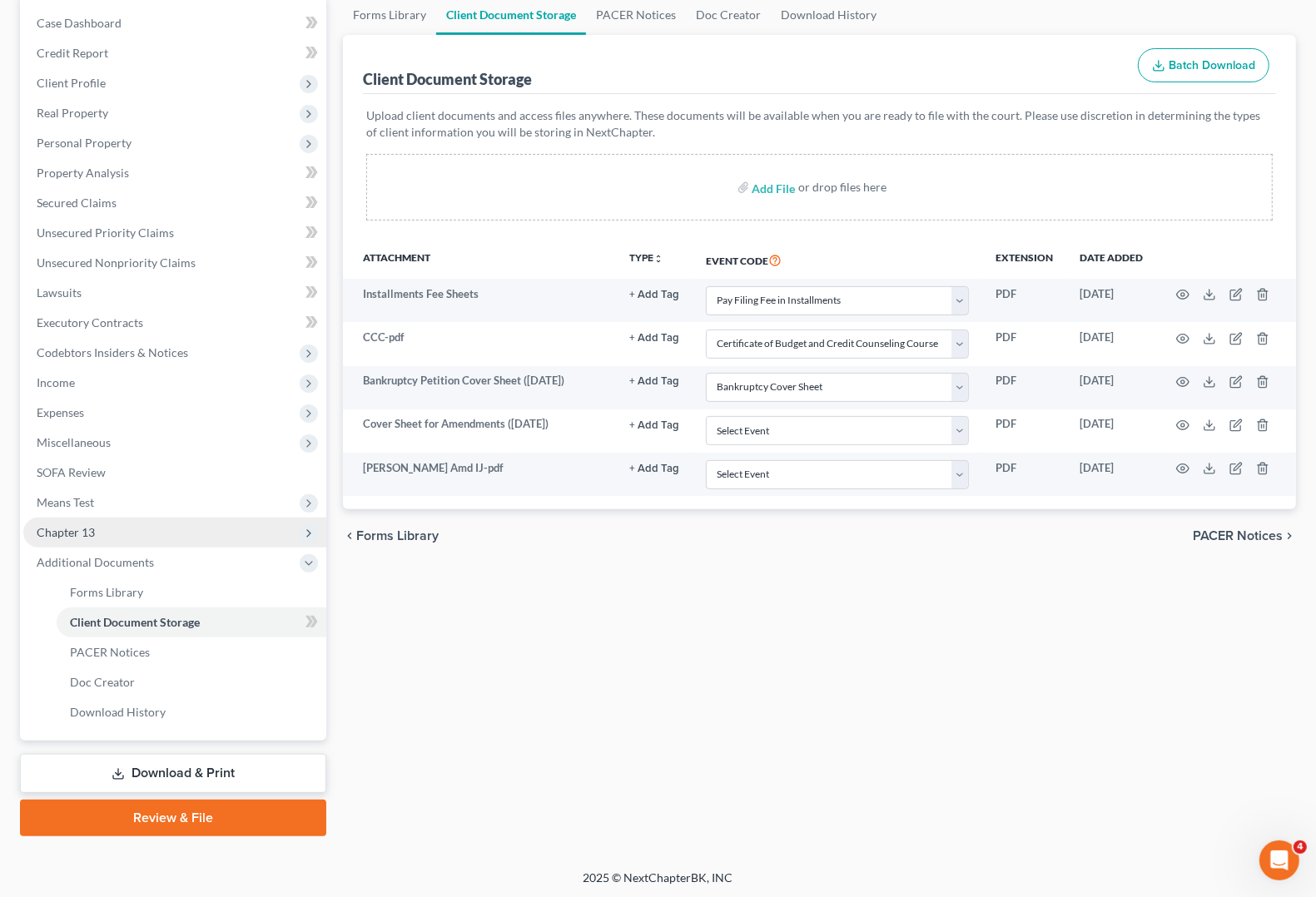
click at [71, 543] on span "Chapter 13" at bounding box center [175, 533] width 303 height 30
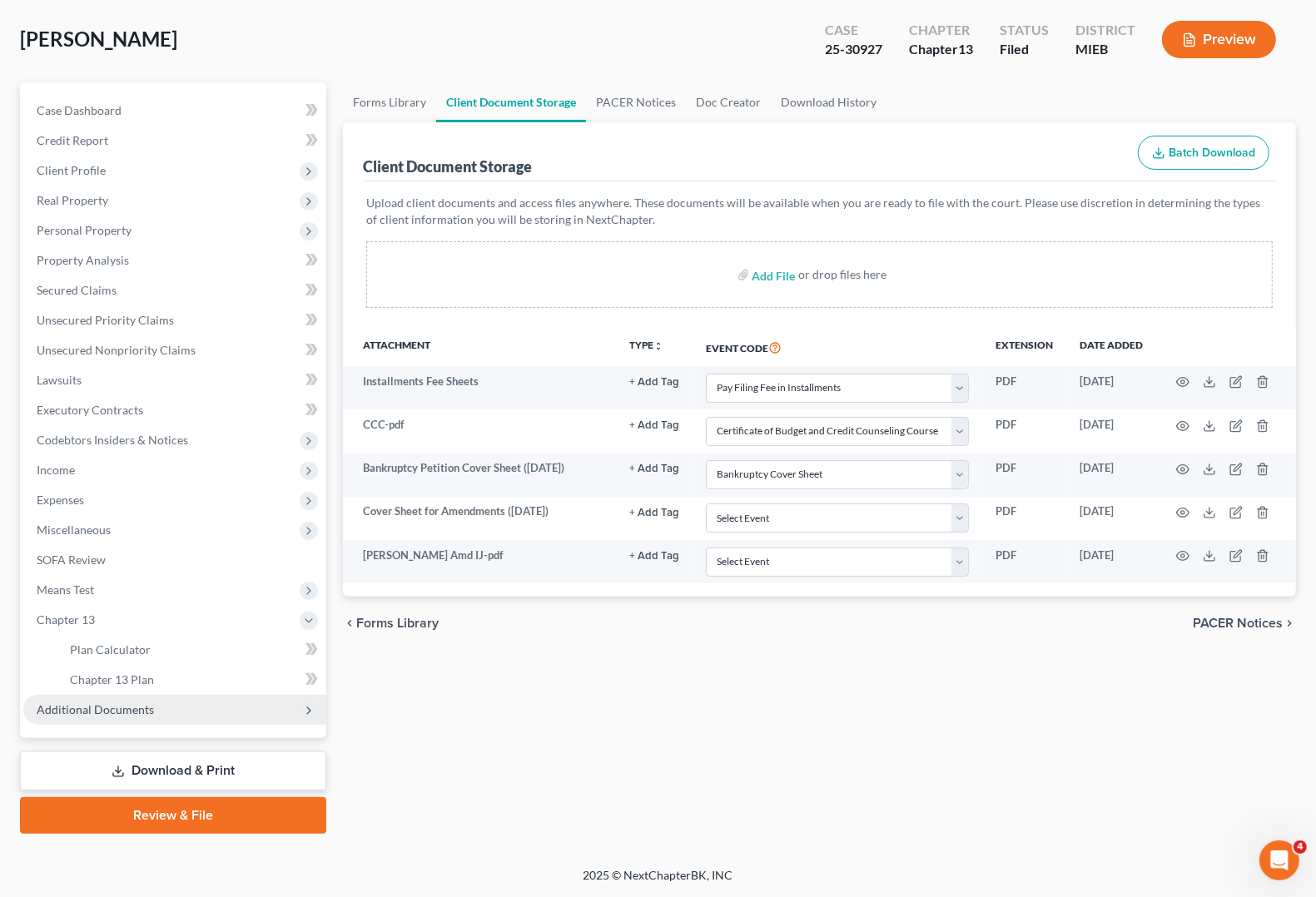
scroll to position [76, 0]
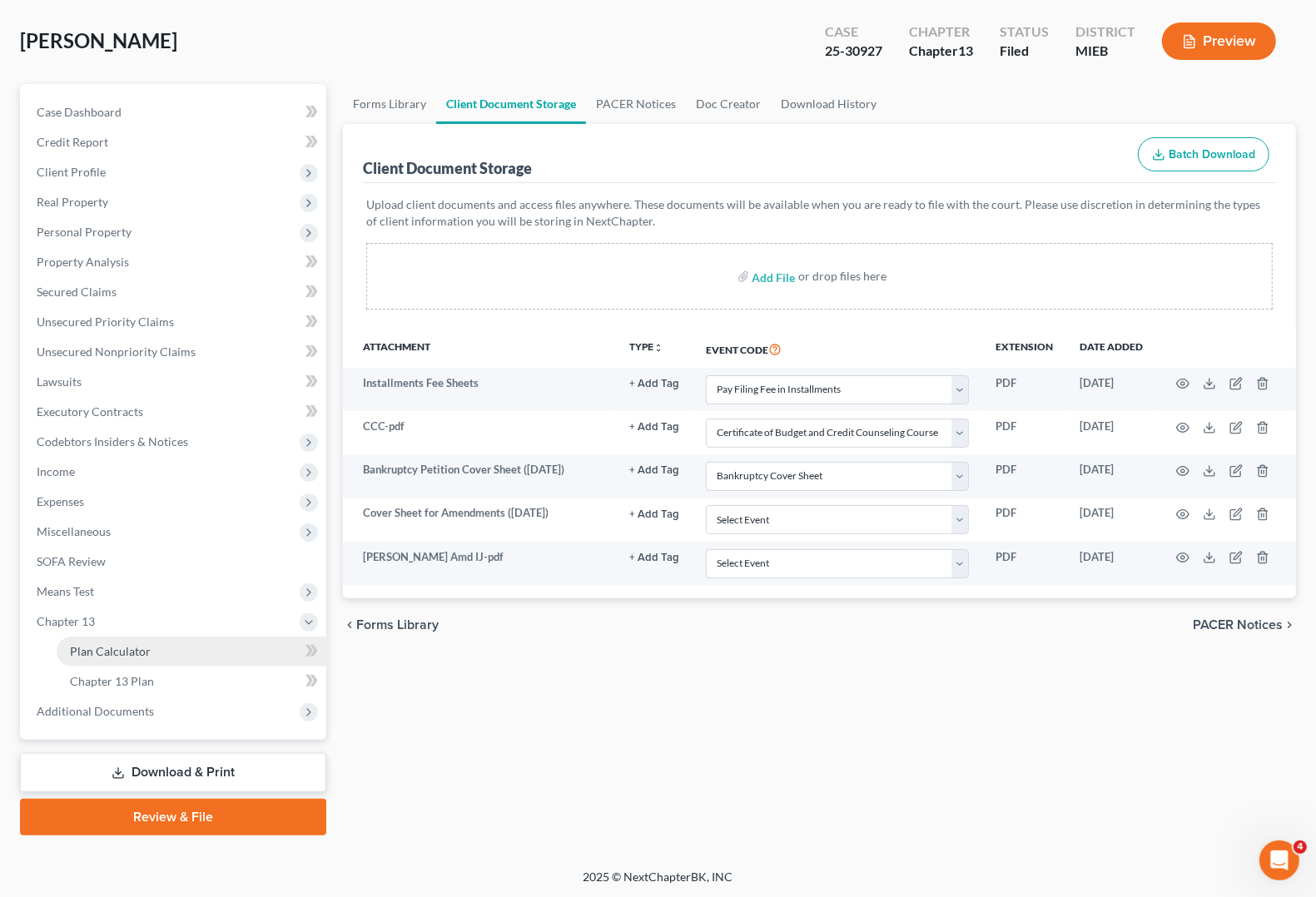
click at [110, 650] on span "Plan Calculator" at bounding box center [109, 651] width 80 height 14
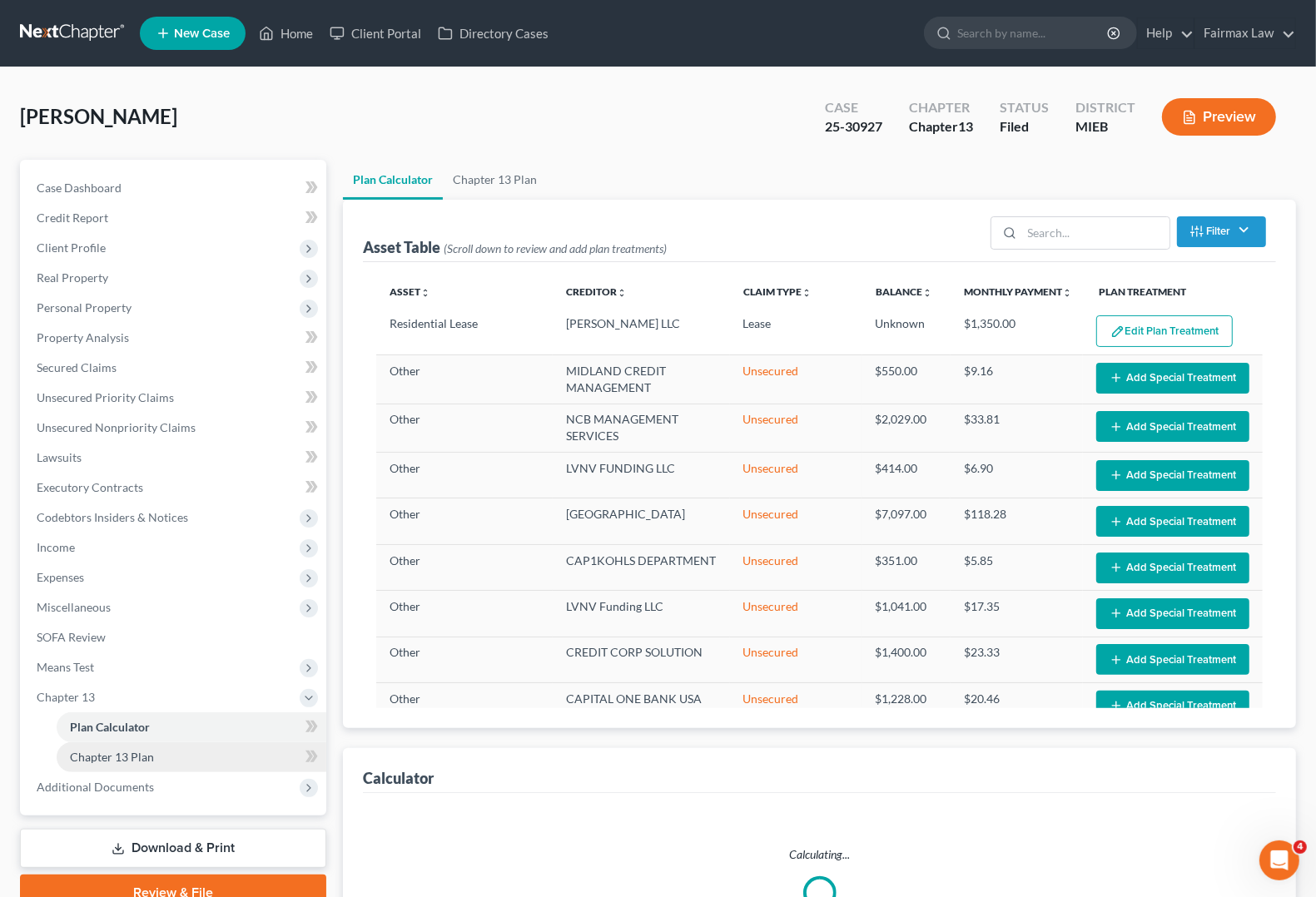
select select "59"
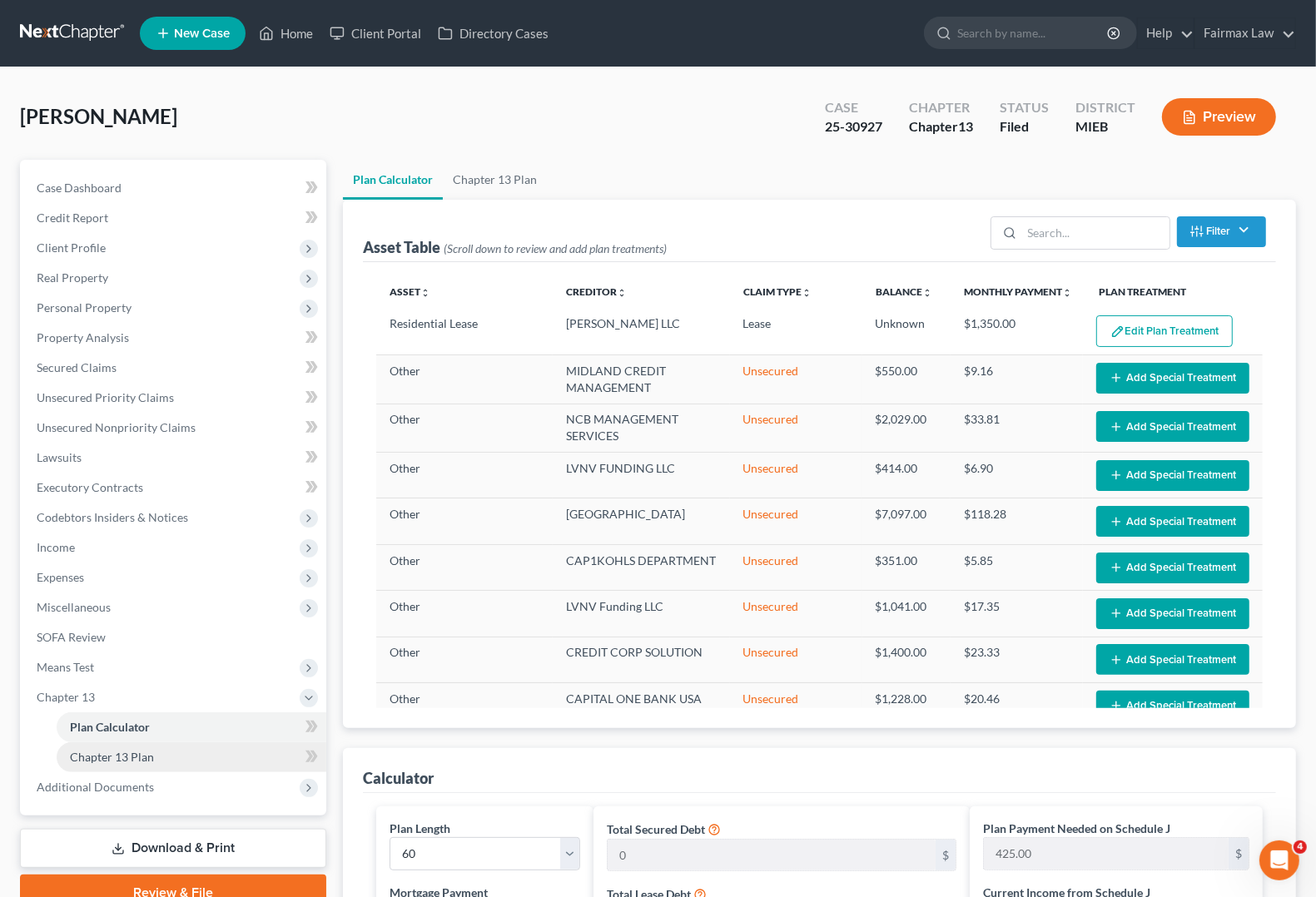
click at [131, 755] on span "Chapter 13 Plan" at bounding box center [111, 757] width 84 height 14
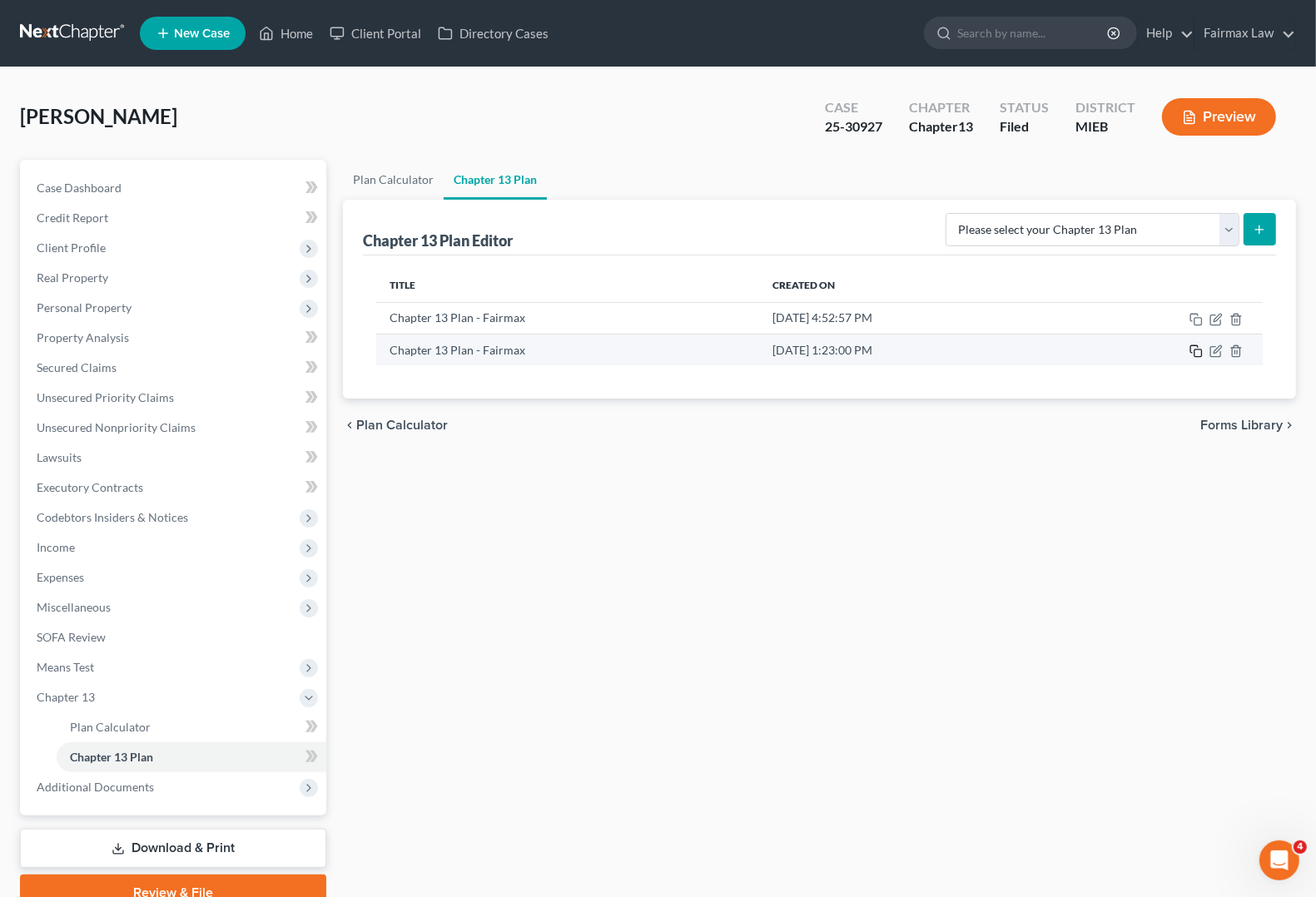
click at [1199, 351] on icon "button" at bounding box center [1196, 351] width 14 height 14
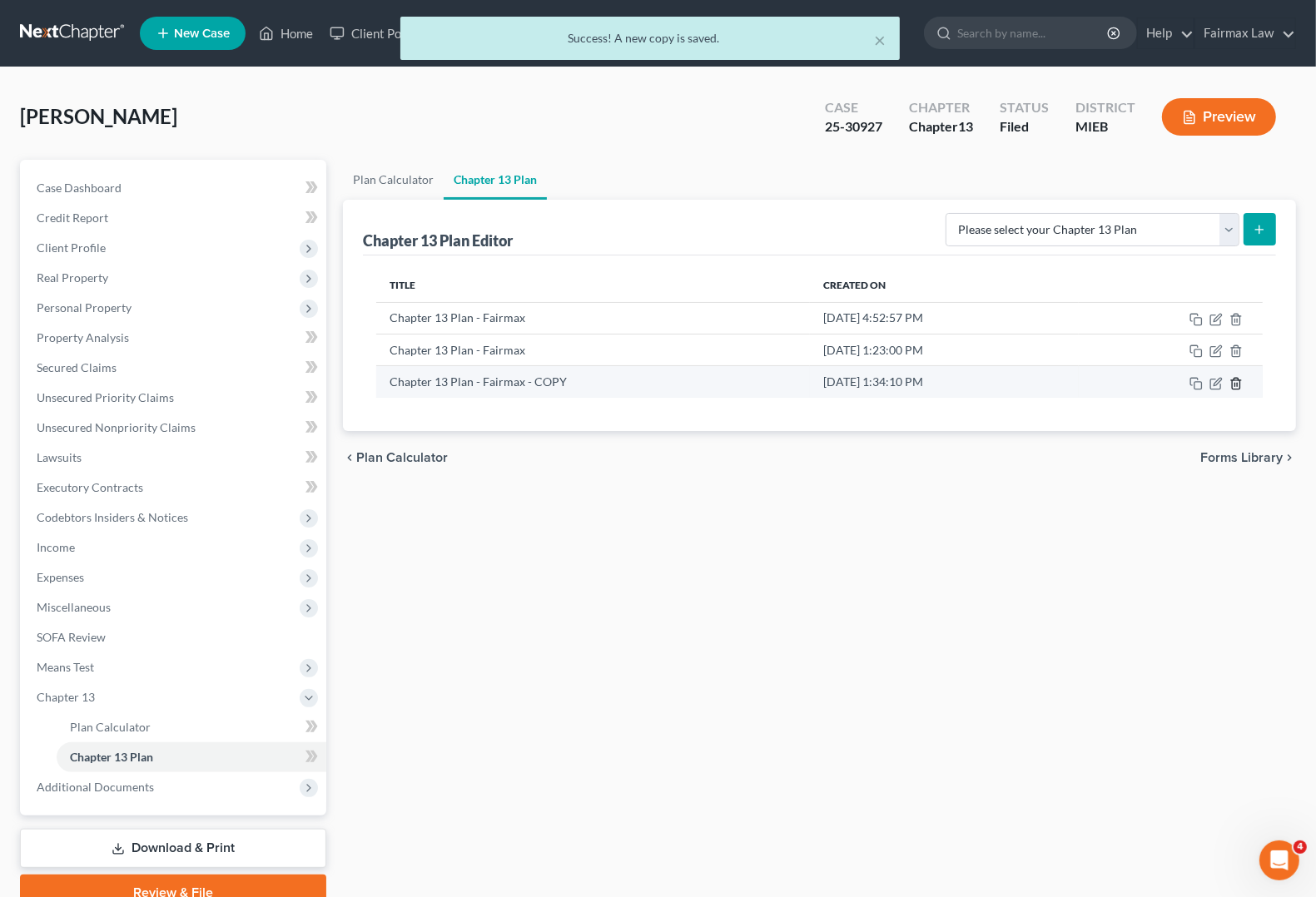
click at [1236, 384] on icon "button" at bounding box center [1236, 383] width 14 height 14
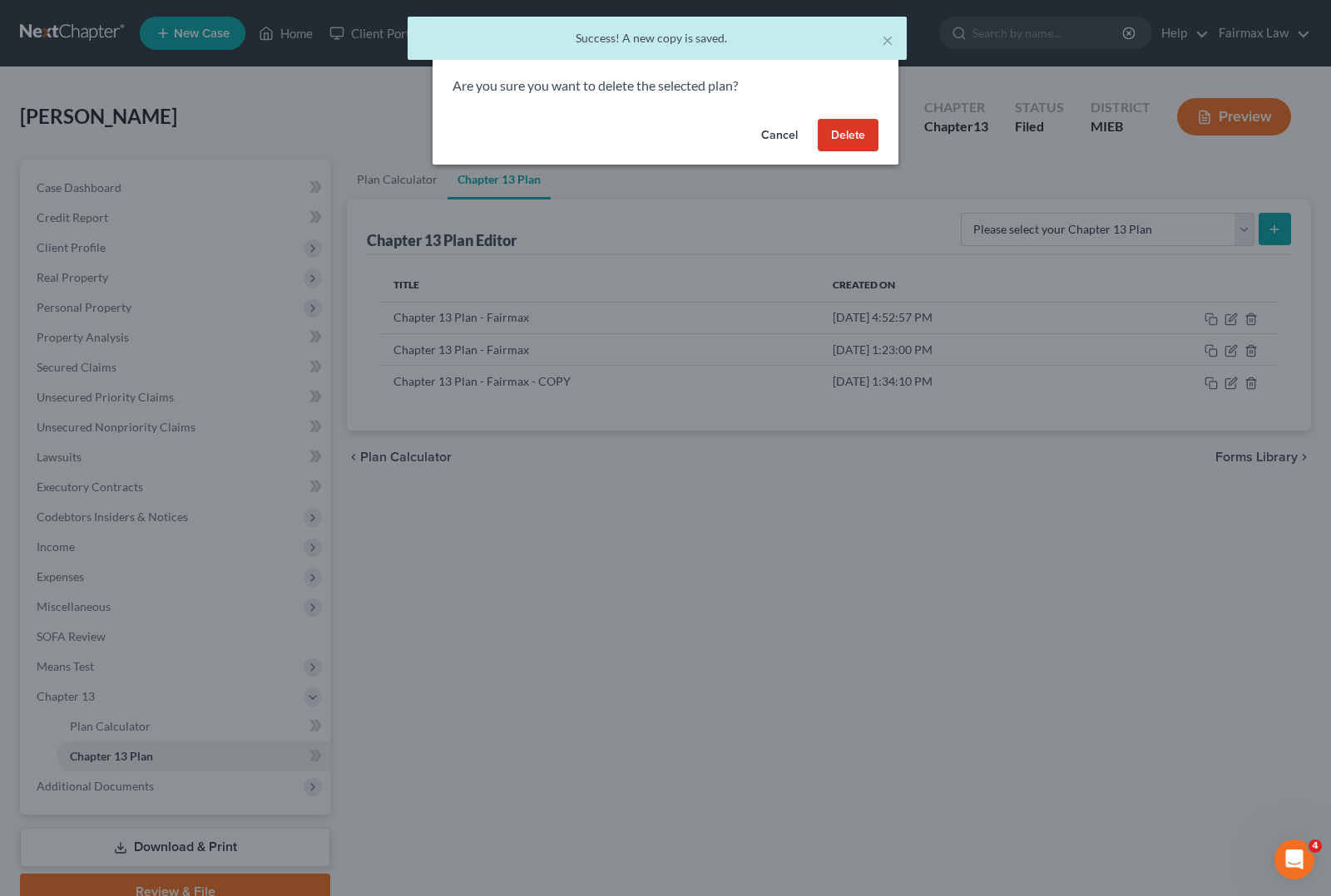
click at [854, 122] on button "Delete" at bounding box center [848, 135] width 61 height 33
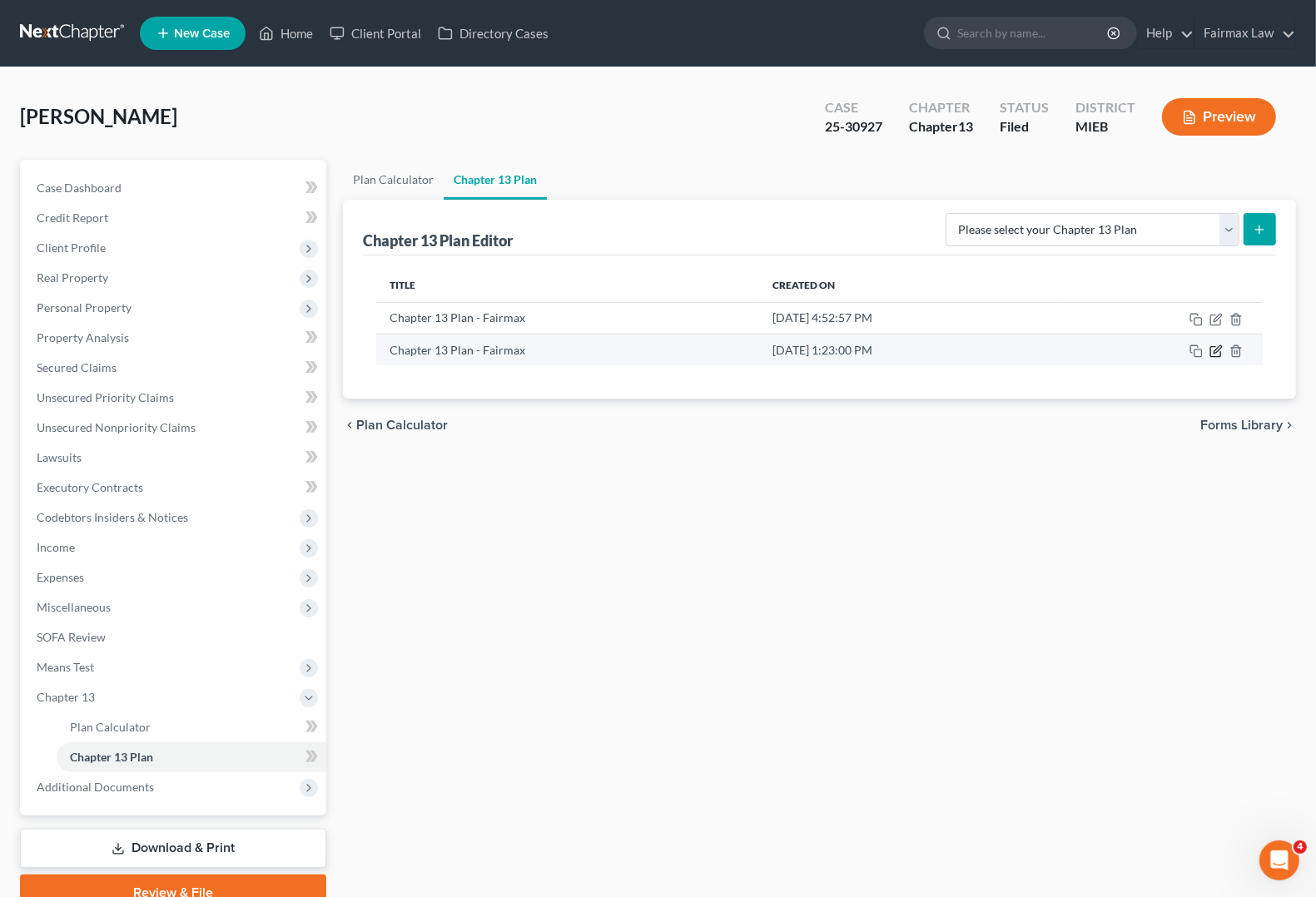
click at [1212, 352] on icon "button" at bounding box center [1216, 351] width 14 height 14
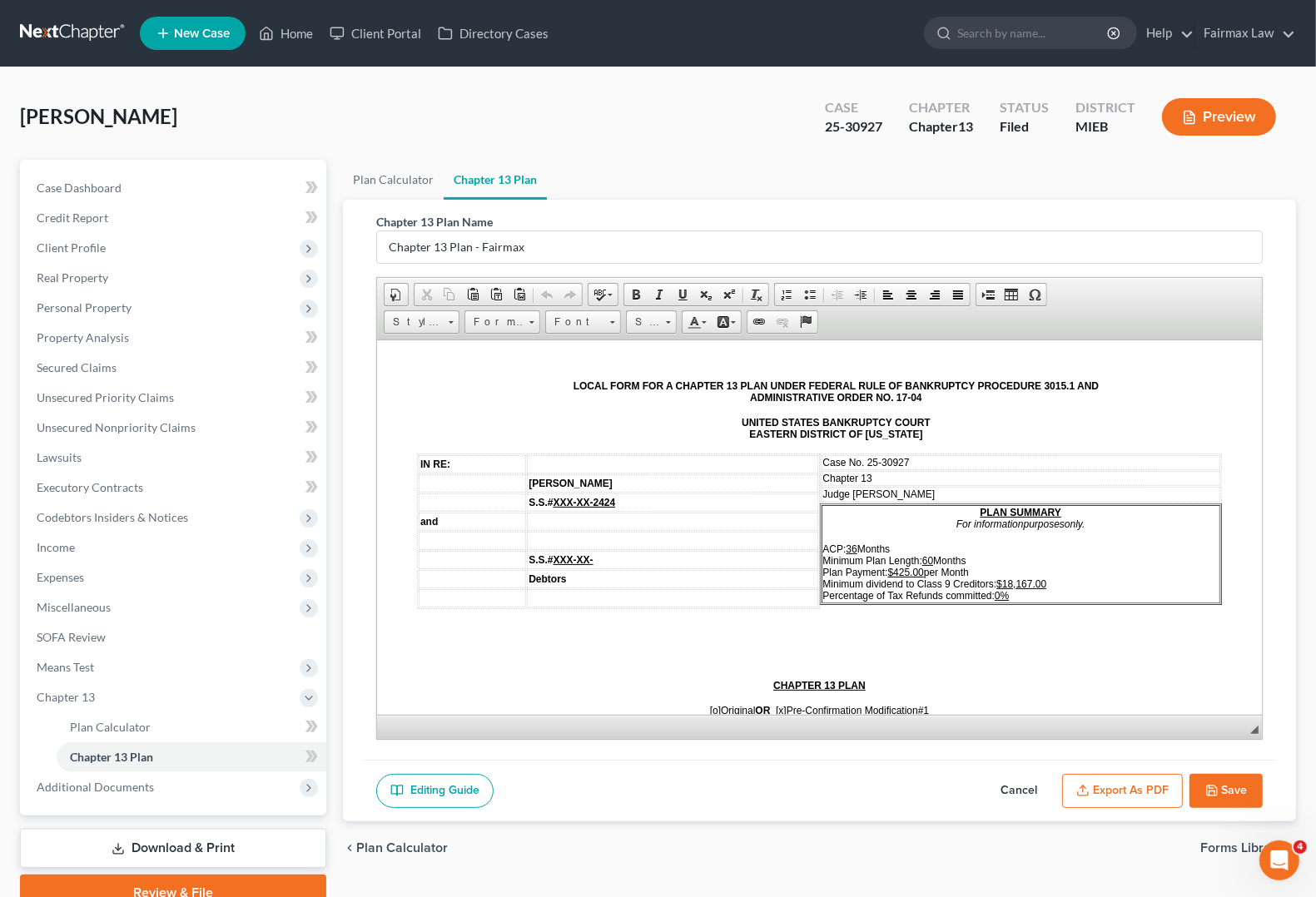
click at [1019, 637] on p at bounding box center [819, 629] width 805 height 15
click at [68, 666] on span "Means Test" at bounding box center [65, 667] width 58 height 14
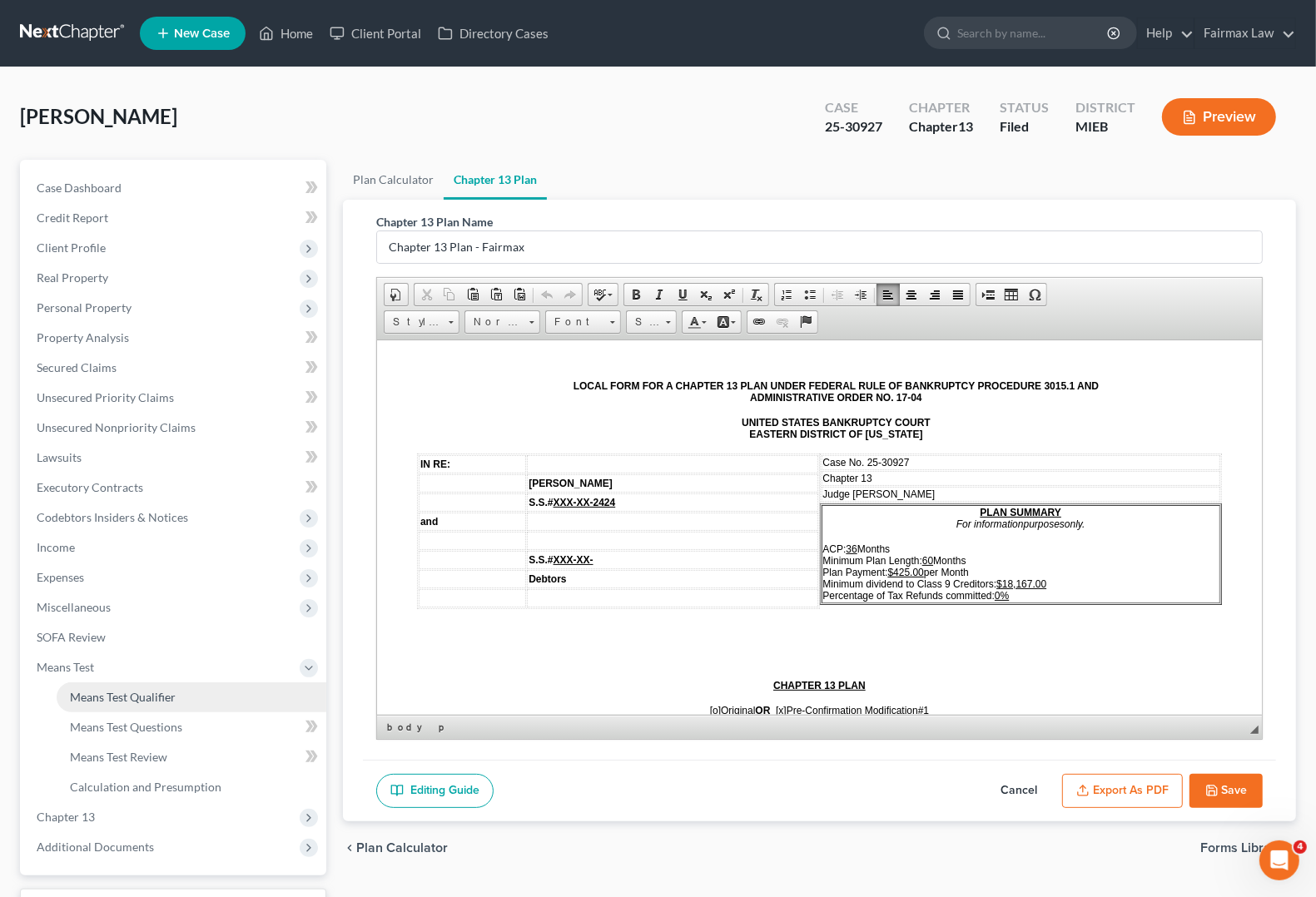
click at [115, 699] on span "Means Test Qualifier" at bounding box center [122, 697] width 106 height 14
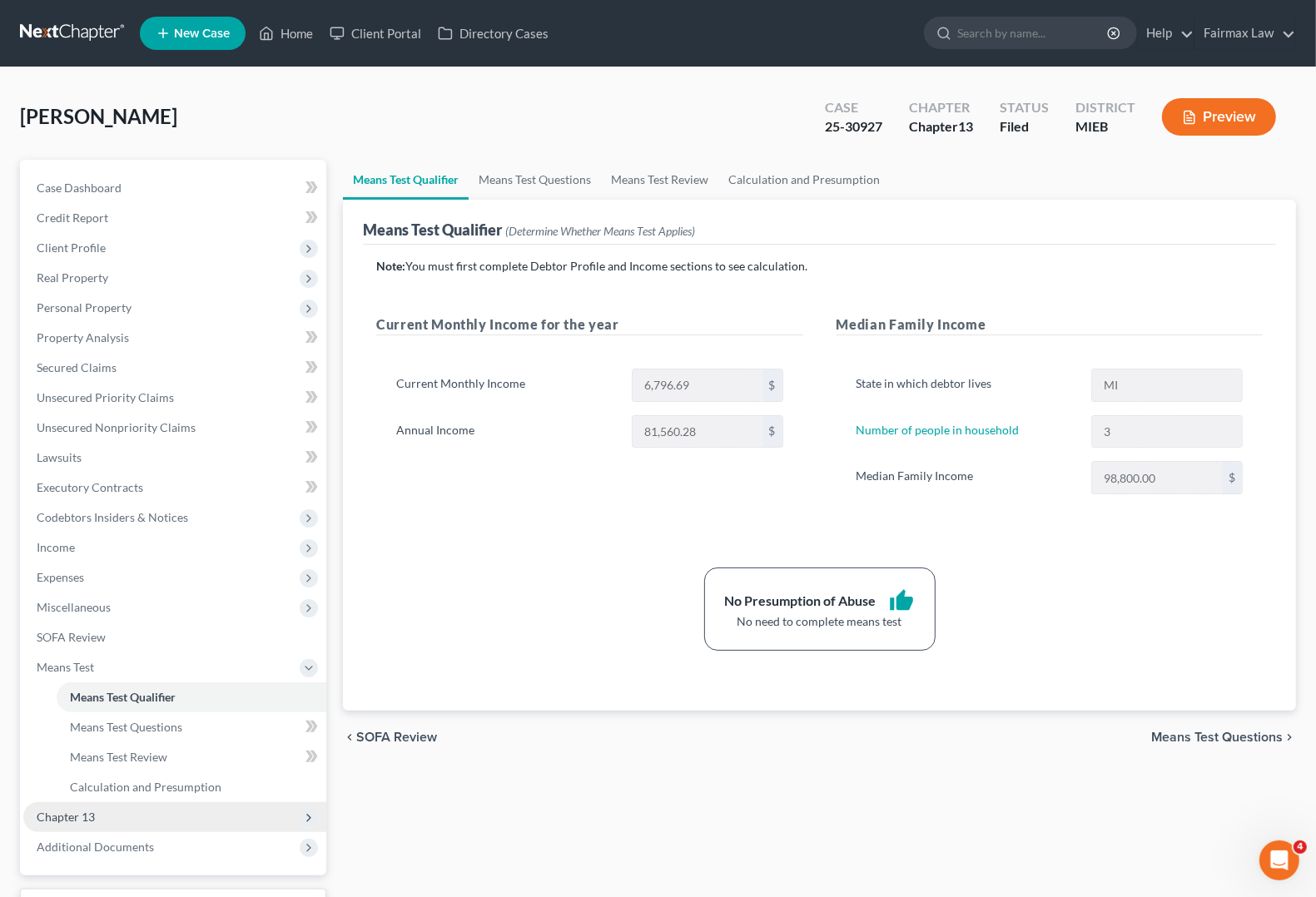
click at [81, 826] on span "Chapter 13" at bounding box center [175, 817] width 303 height 30
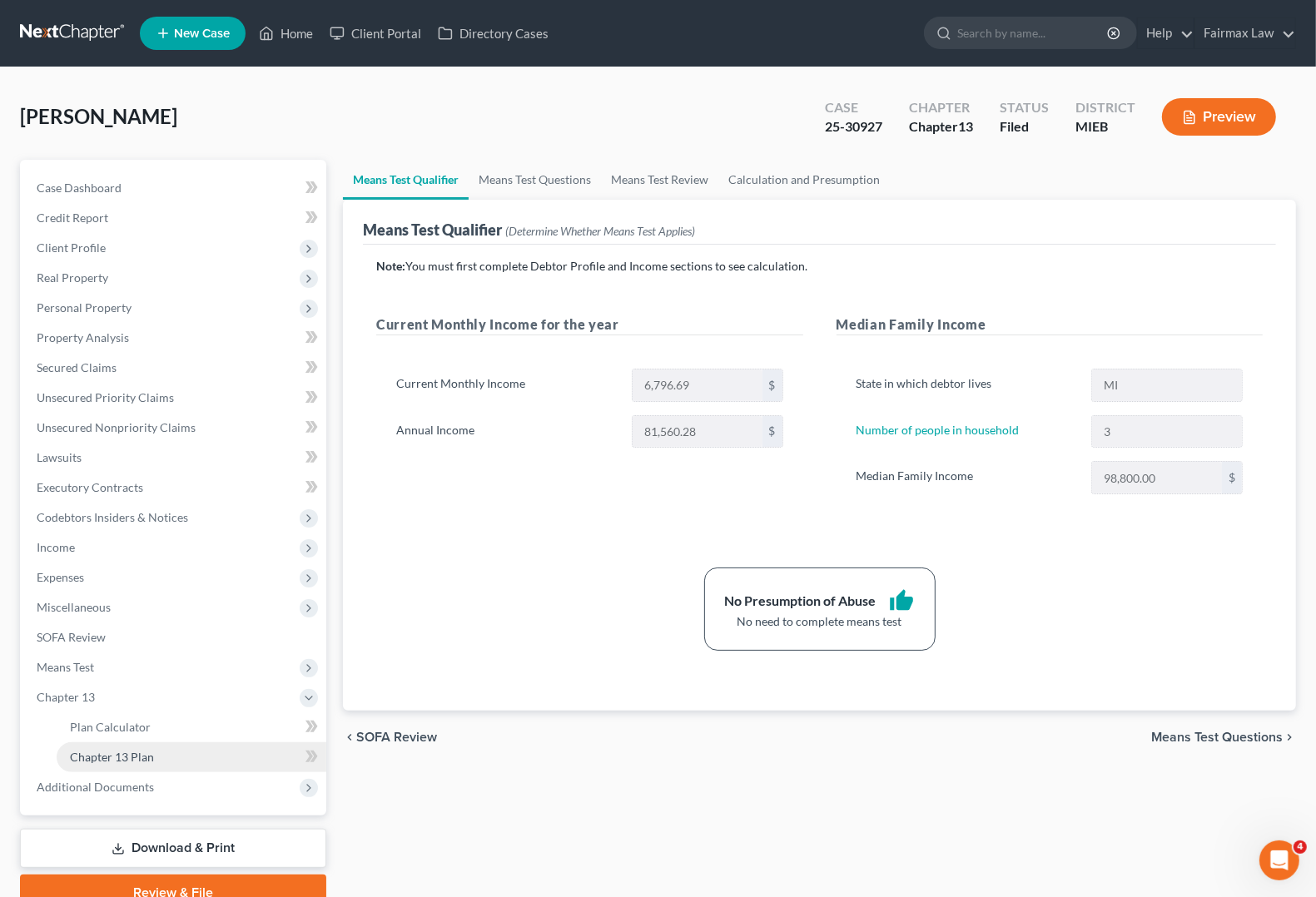
click at [102, 755] on span "Chapter 13 Plan" at bounding box center [111, 757] width 84 height 14
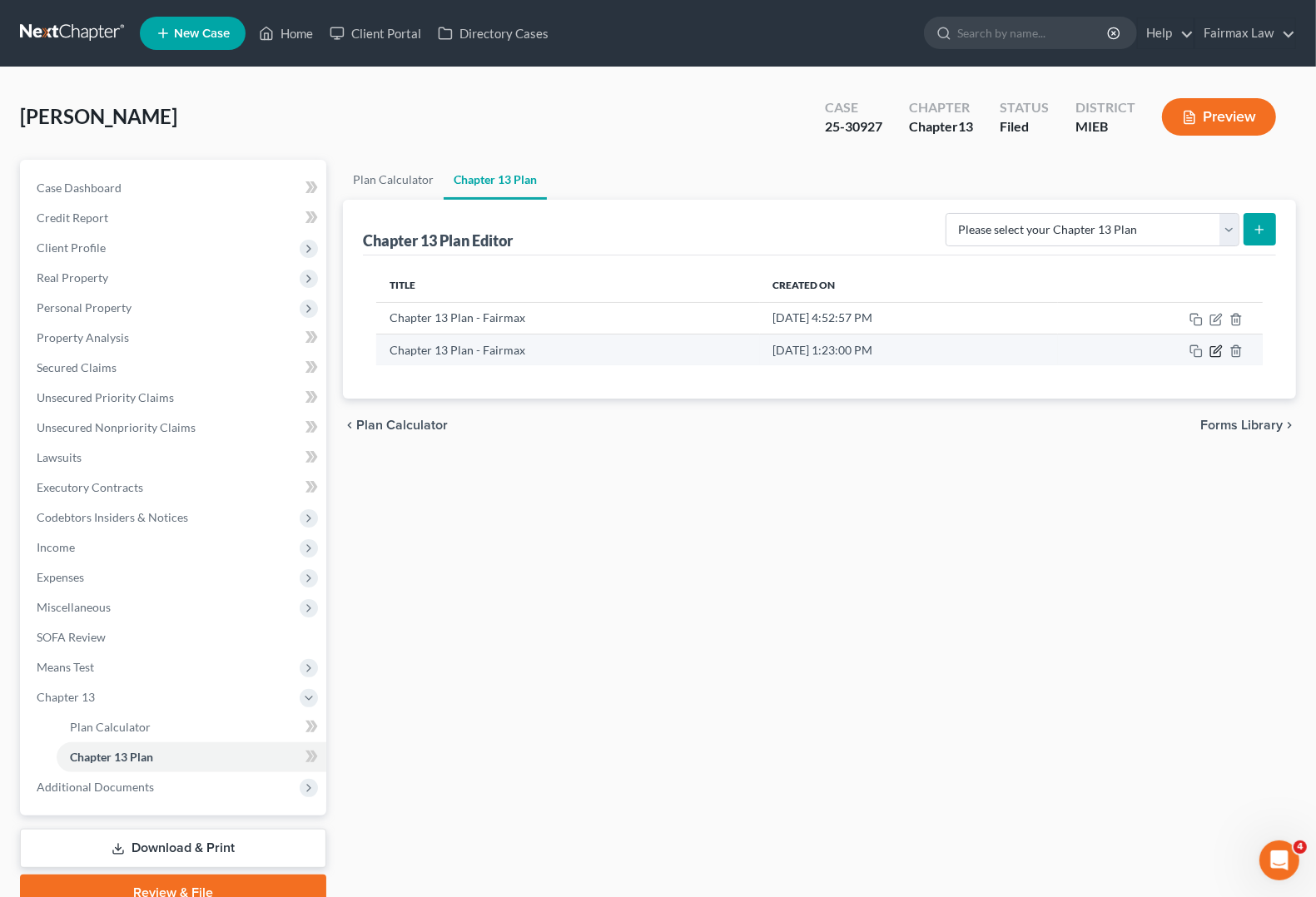
click at [1212, 354] on icon "button" at bounding box center [1216, 351] width 14 height 14
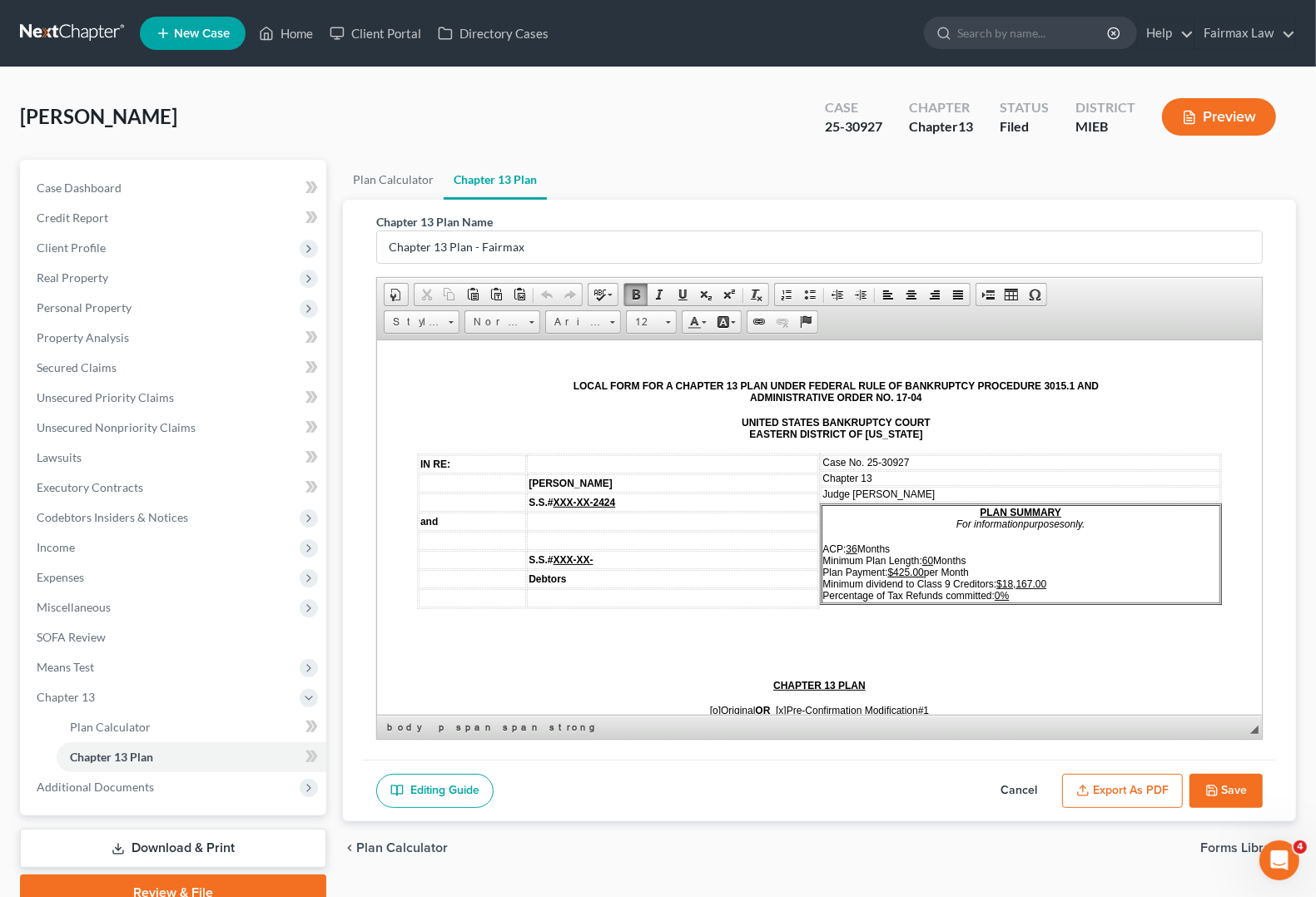
click at [923, 554] on u "60" at bounding box center [928, 560] width 11 height 12
click at [923, 554] on u "36" at bounding box center [928, 560] width 11 height 12
click at [1065, 637] on p at bounding box center [819, 629] width 805 height 15
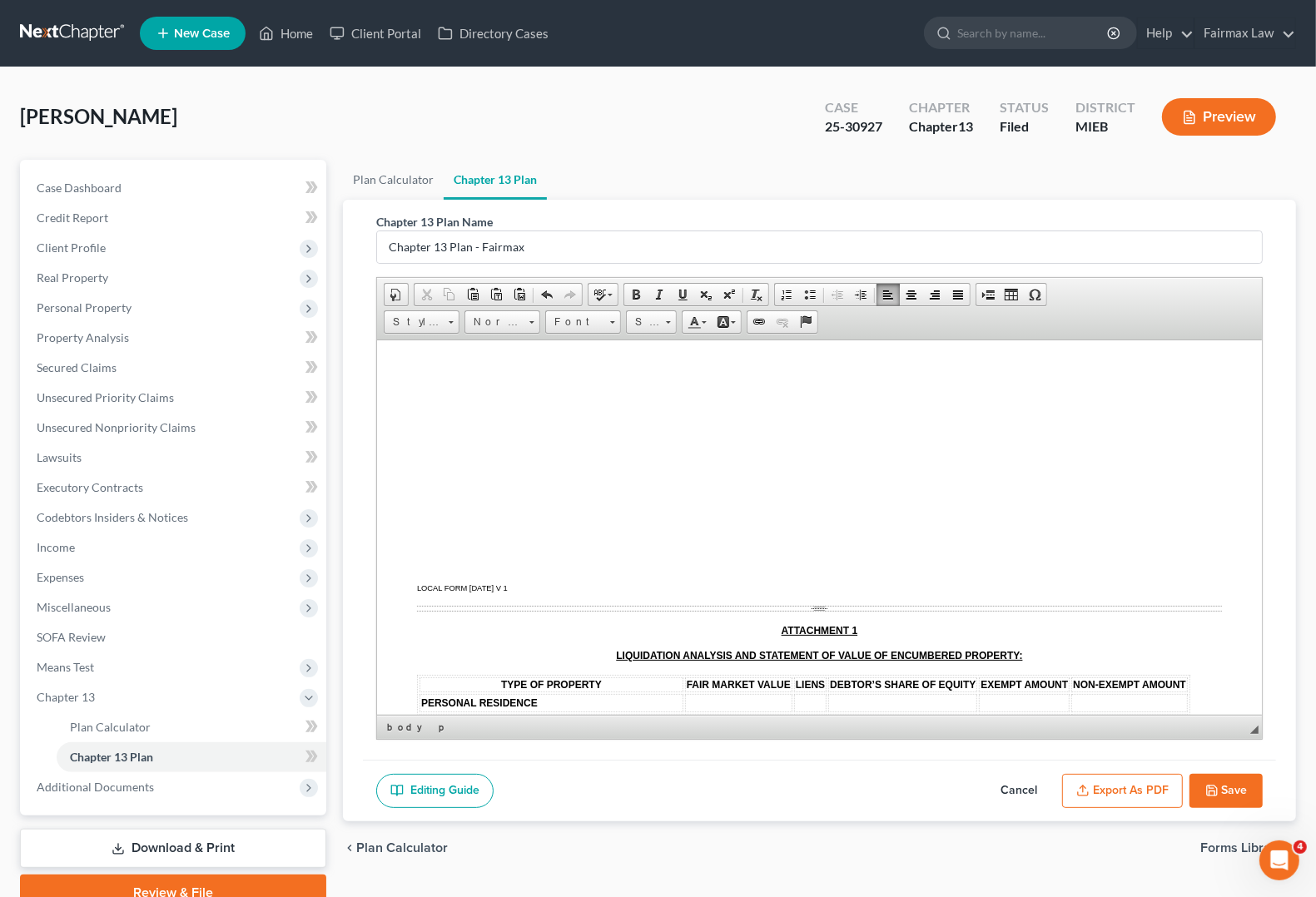
scroll to position [4786, 0]
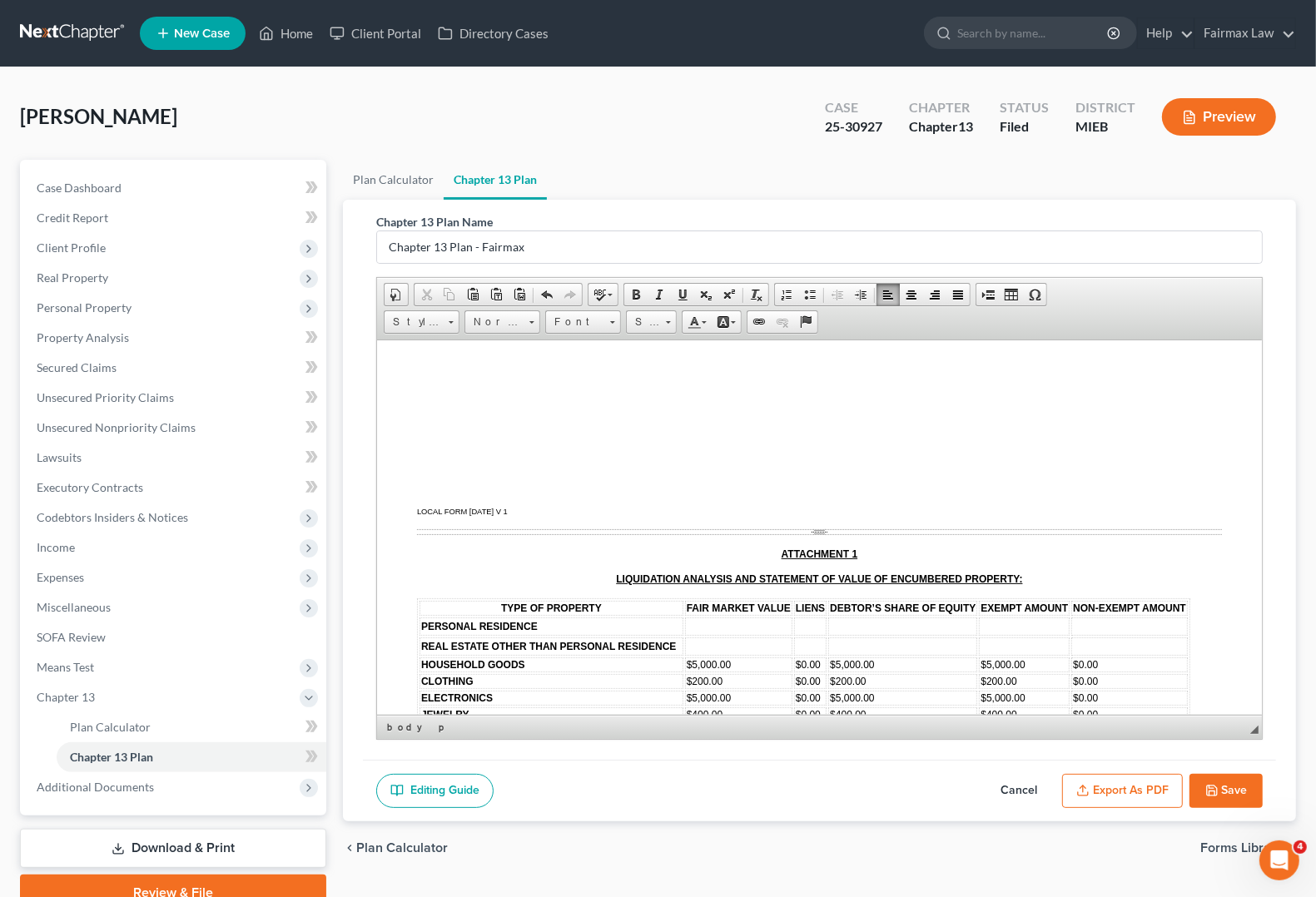
drag, startPoint x: 1229, startPoint y: 797, endPoint x: 1218, endPoint y: 796, distance: 11.0
click at [1229, 797] on button "Save" at bounding box center [1226, 791] width 73 height 35
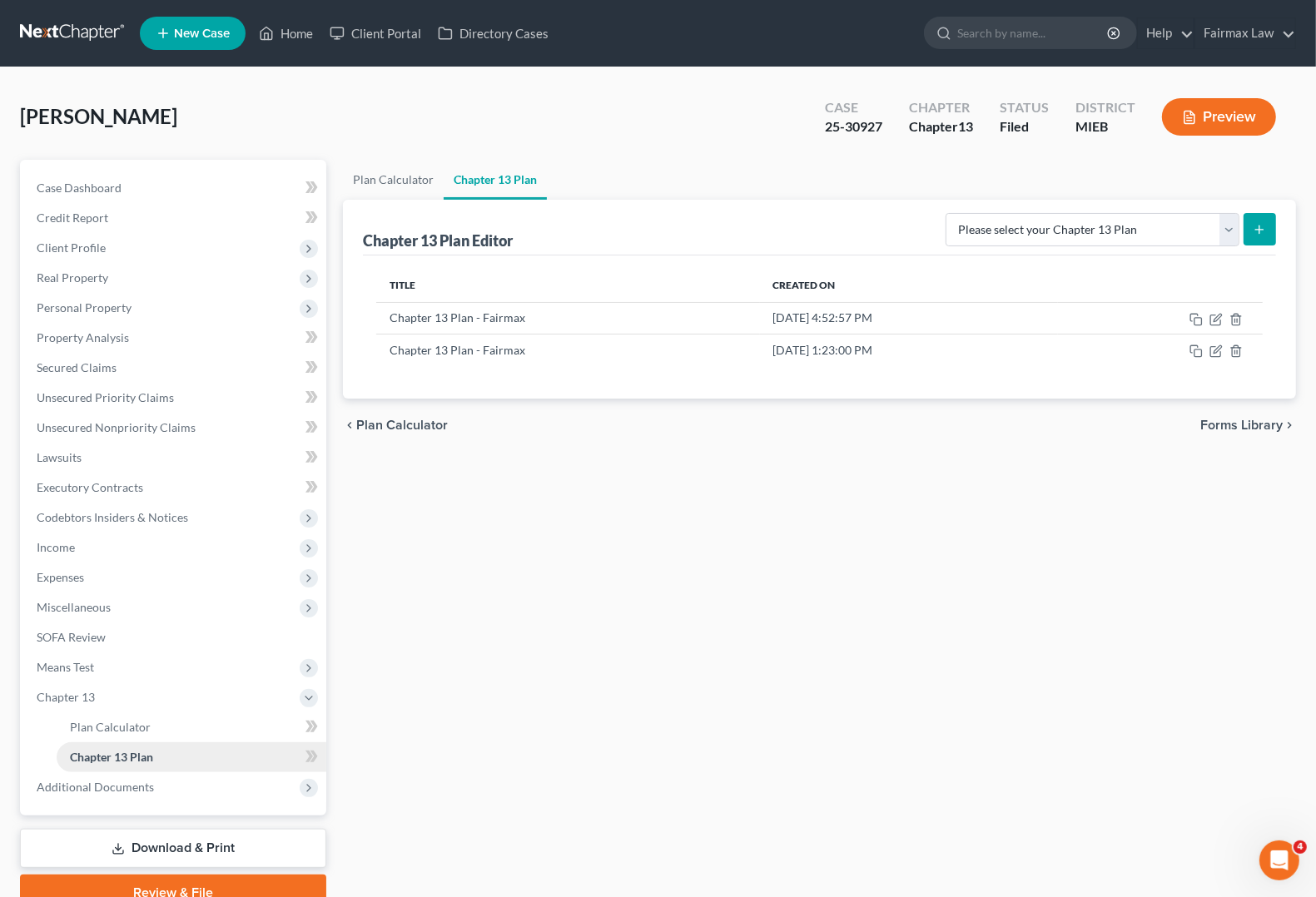
drag, startPoint x: 128, startPoint y: 782, endPoint x: 183, endPoint y: 759, distance: 59.6
click at [128, 782] on span "Additional Documents" at bounding box center [95, 787] width 118 height 14
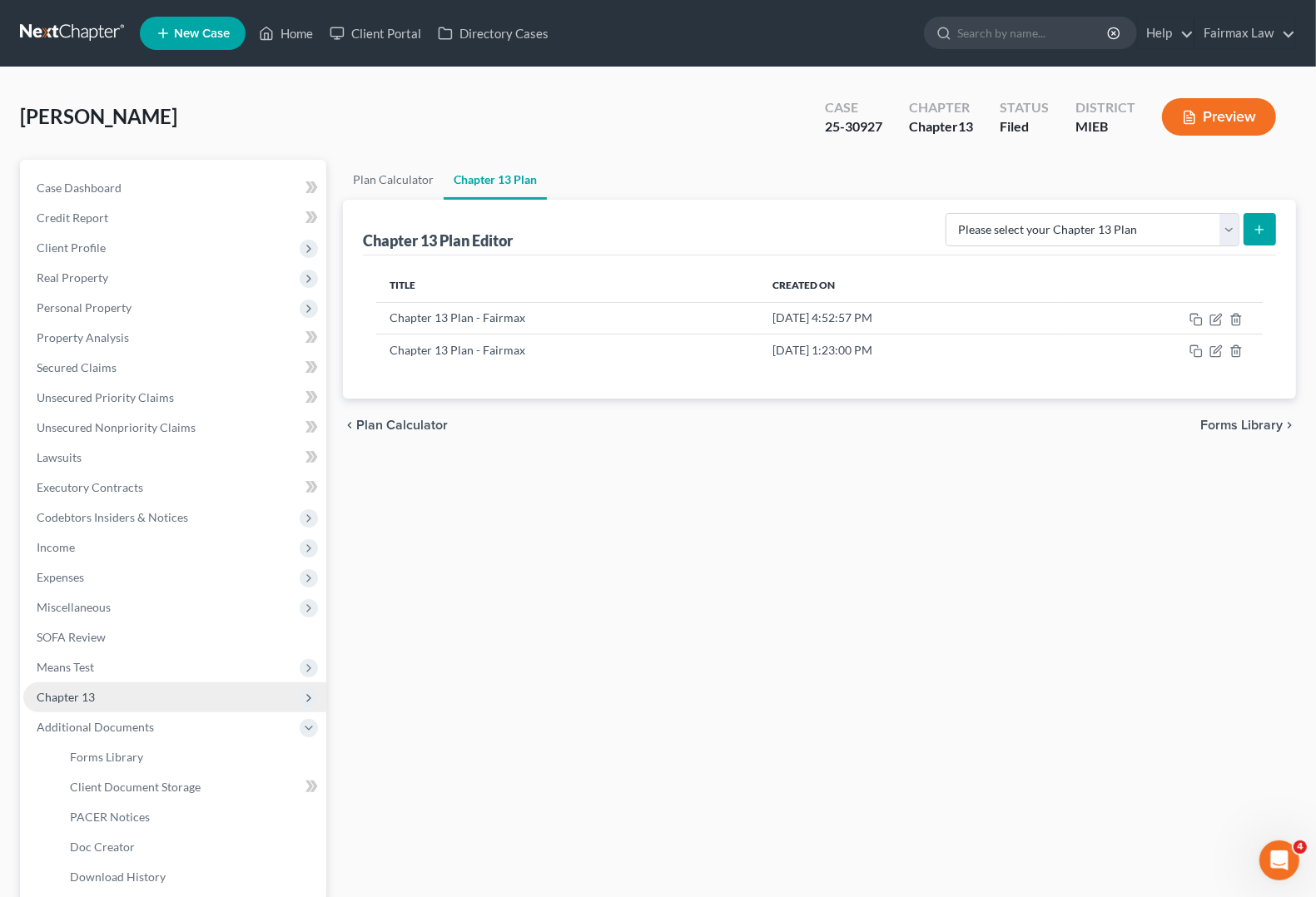
click at [40, 694] on span "Chapter 13" at bounding box center [65, 697] width 58 height 14
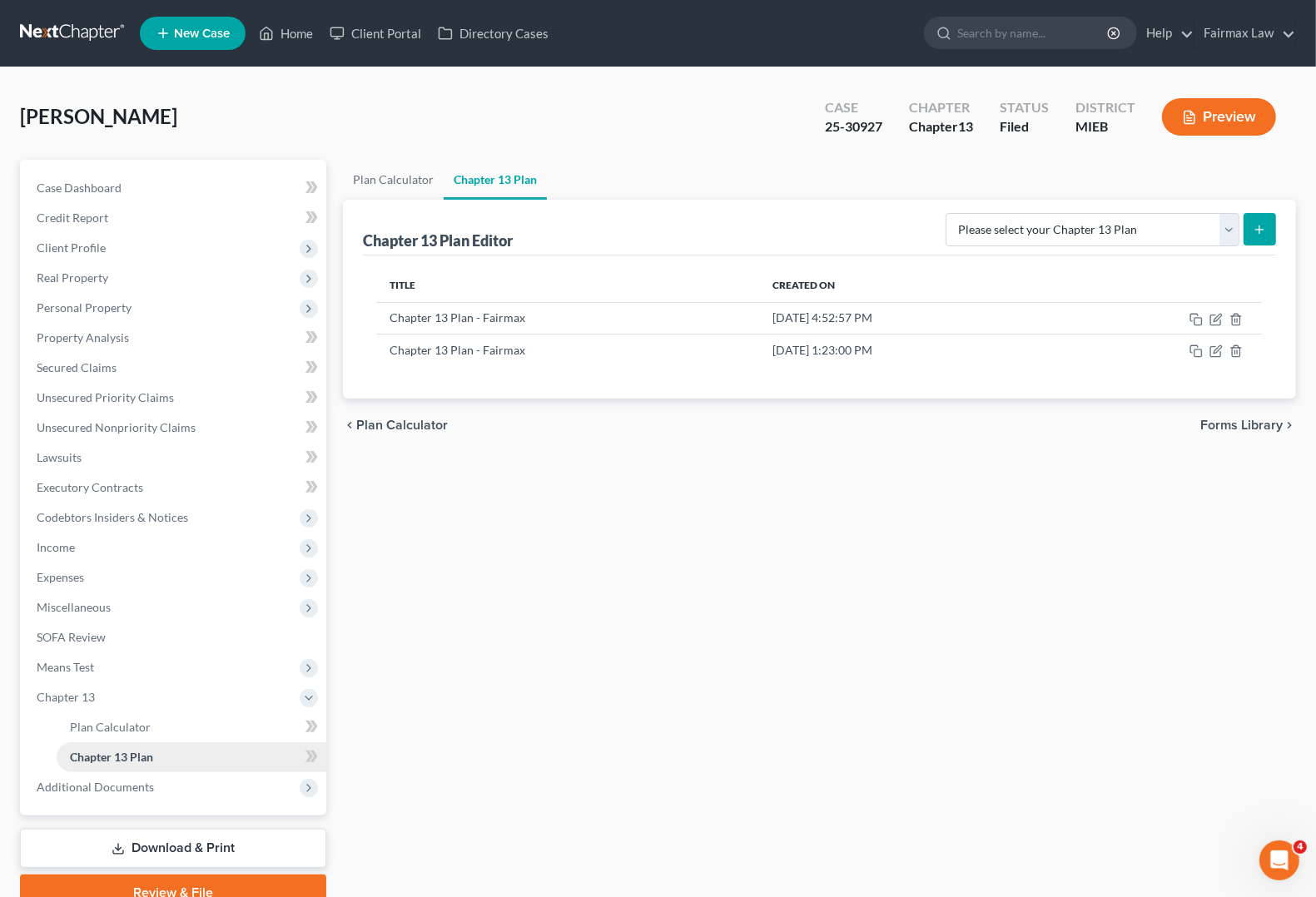
click at [118, 760] on span "Chapter 13 Plan" at bounding box center [111, 757] width 83 height 14
click at [1213, 352] on icon "button" at bounding box center [1216, 351] width 14 height 14
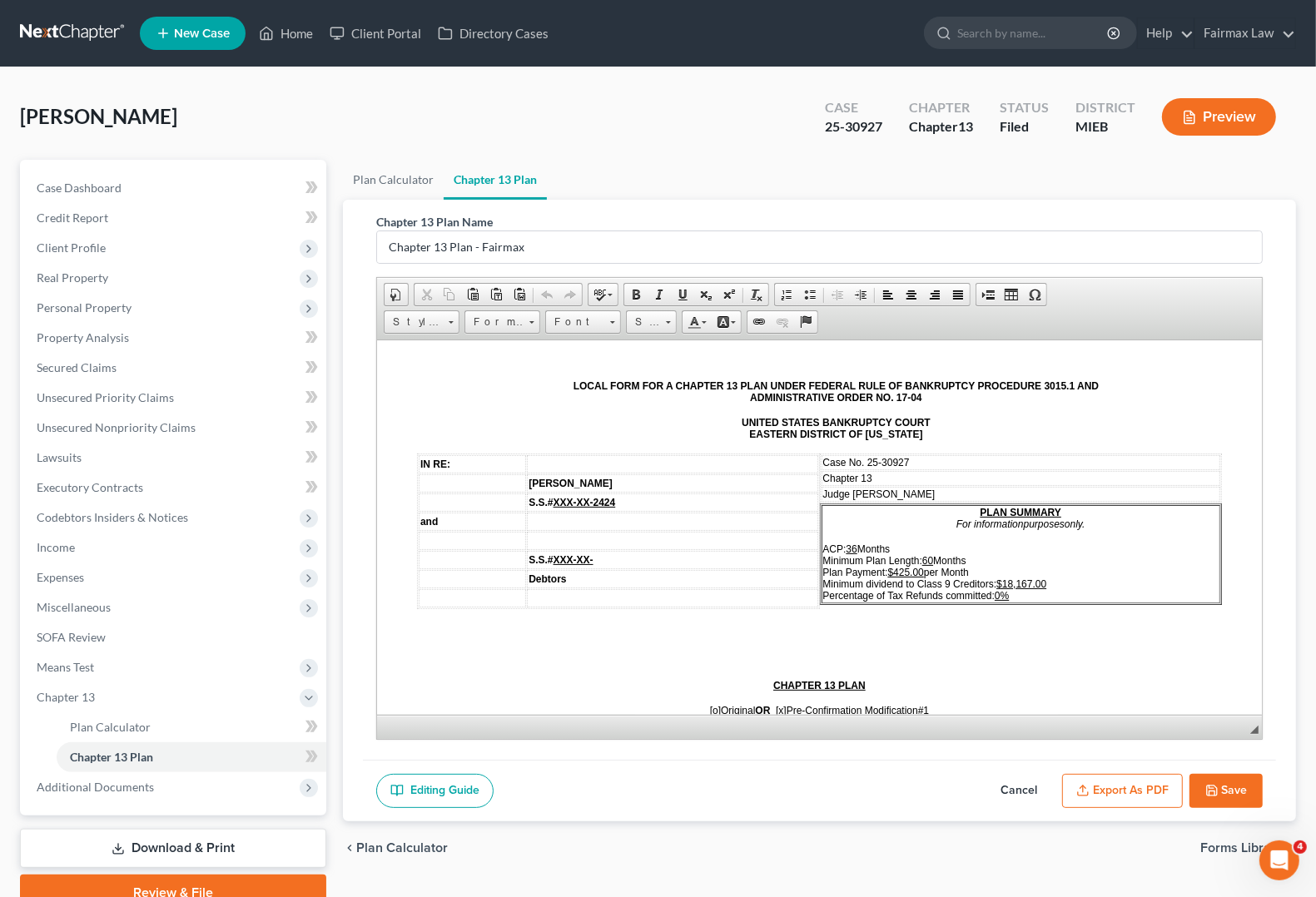
scroll to position [0, 0]
